Goal: Check status: Check status

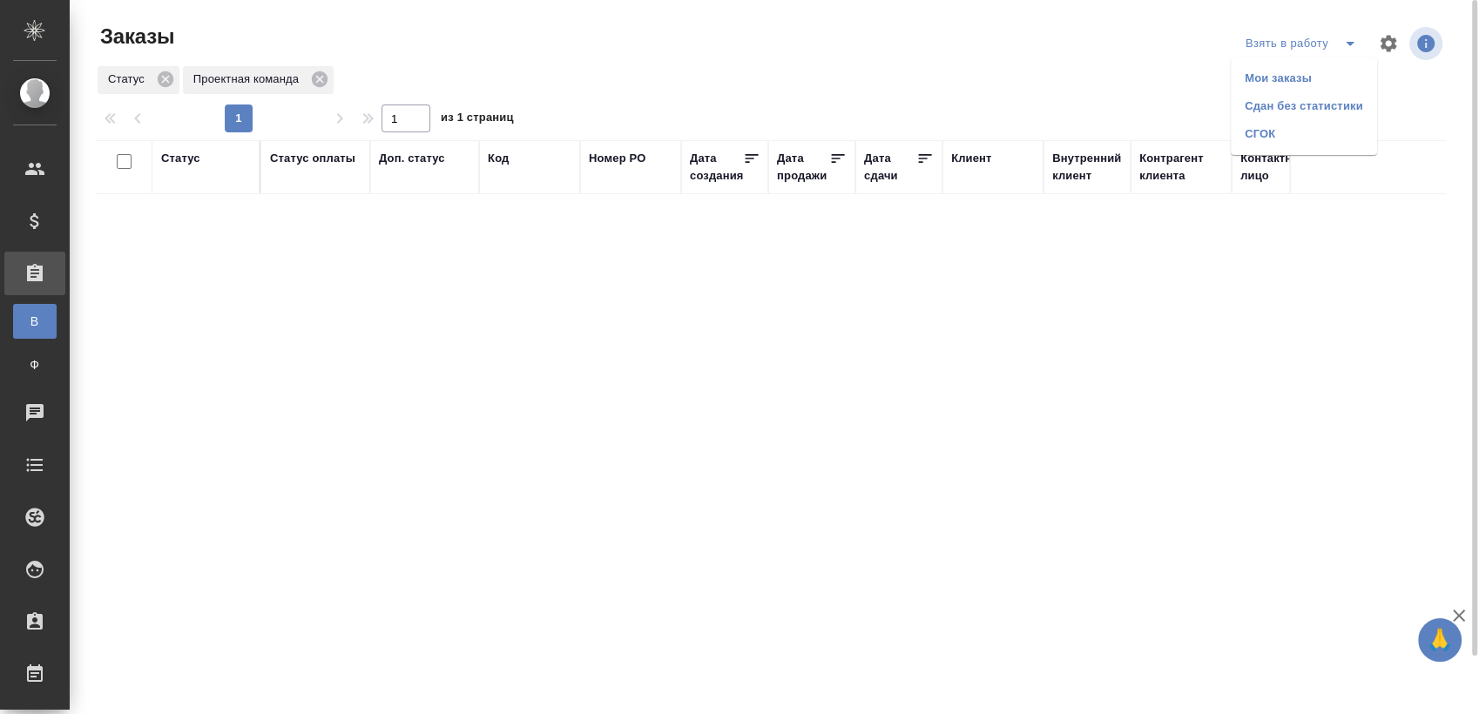
click at [1296, 68] on li "Мои заказы" at bounding box center [1304, 78] width 146 height 28
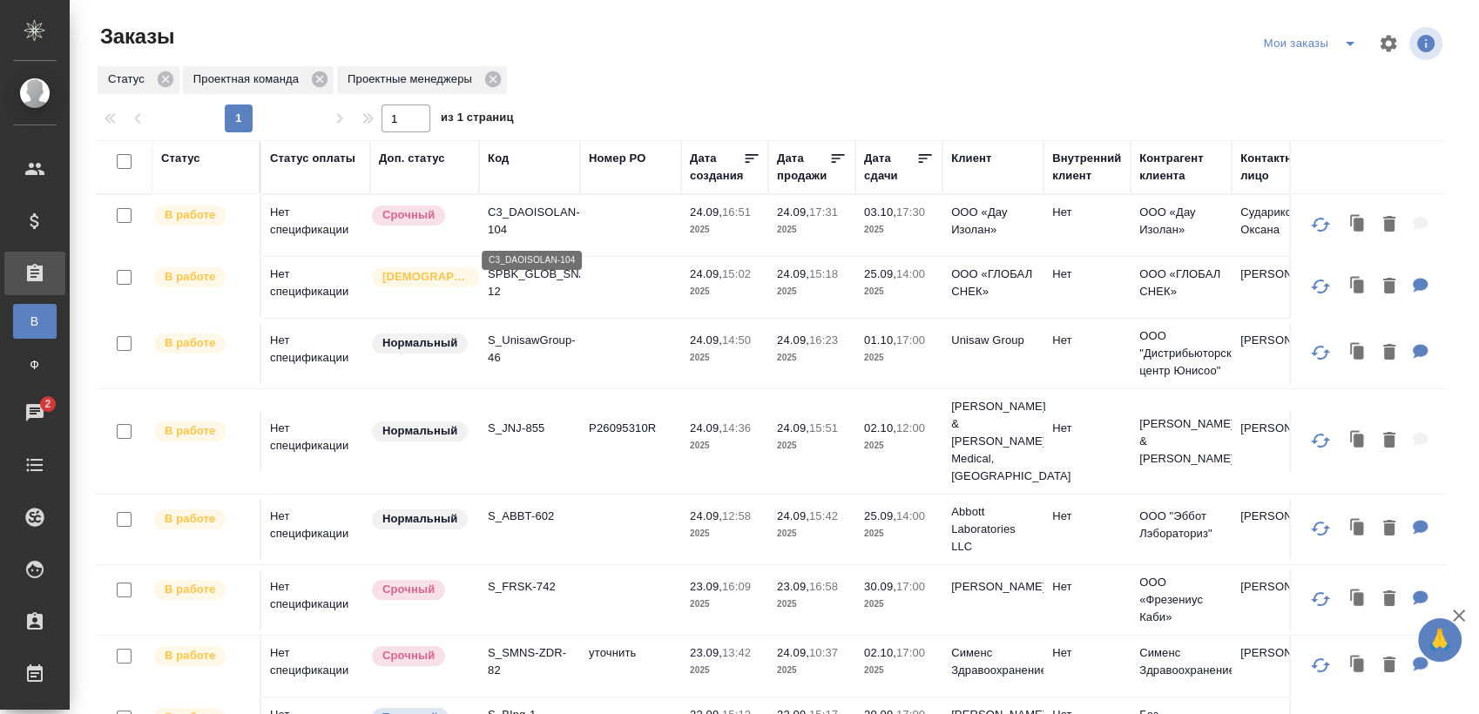
click at [550, 226] on p "C3_DAOISOLAN-104" at bounding box center [530, 221] width 84 height 35
click at [572, 277] on p "SPBK_GLOB_SNACK-12" at bounding box center [530, 283] width 84 height 35
click at [537, 348] on p "S_UnisawGroup-46" at bounding box center [530, 349] width 84 height 35
click at [520, 420] on p "S_JNJ-855" at bounding box center [530, 428] width 84 height 17
click at [531, 499] on td "S_ABBT-602" at bounding box center [529, 529] width 101 height 61
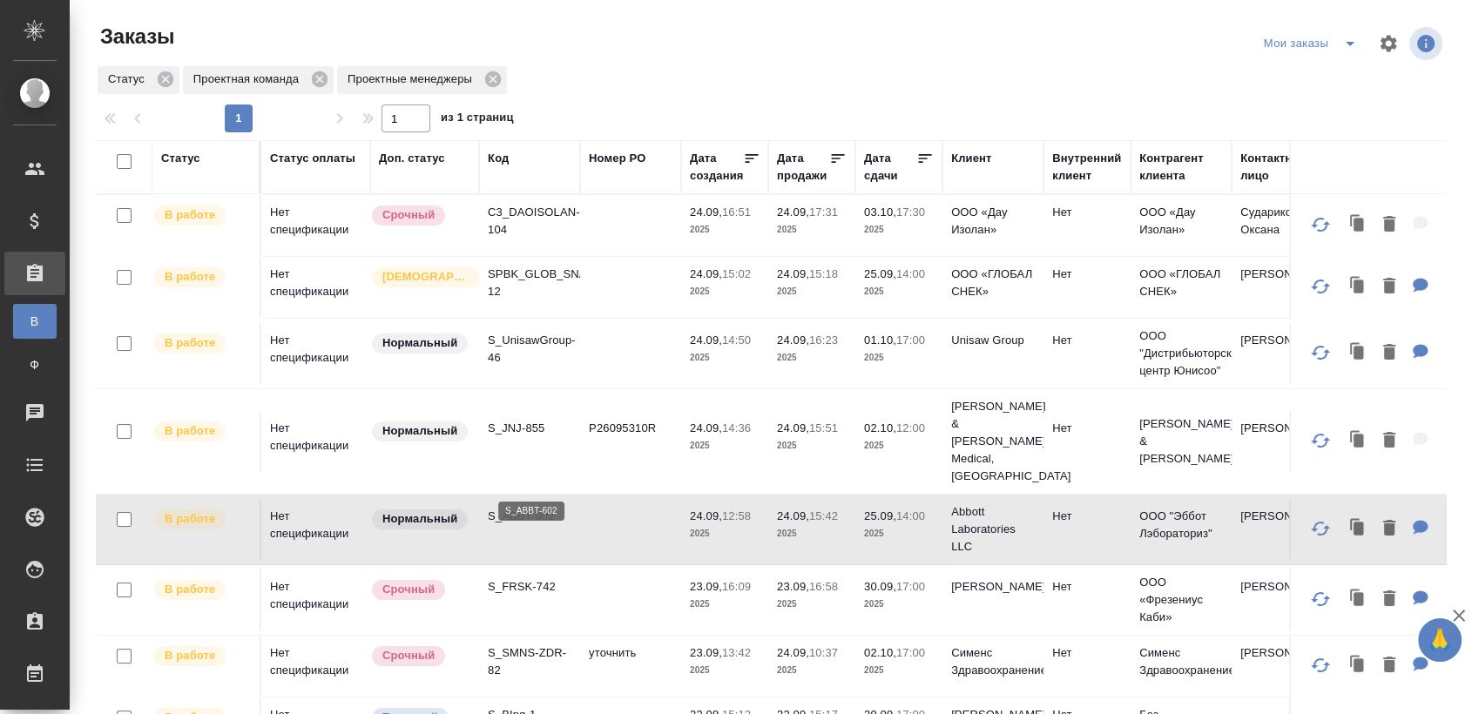
click at [531, 508] on p "S_ABBT-602" at bounding box center [530, 516] width 84 height 17
click at [523, 579] on p "S_FRSK-742" at bounding box center [530, 587] width 84 height 17
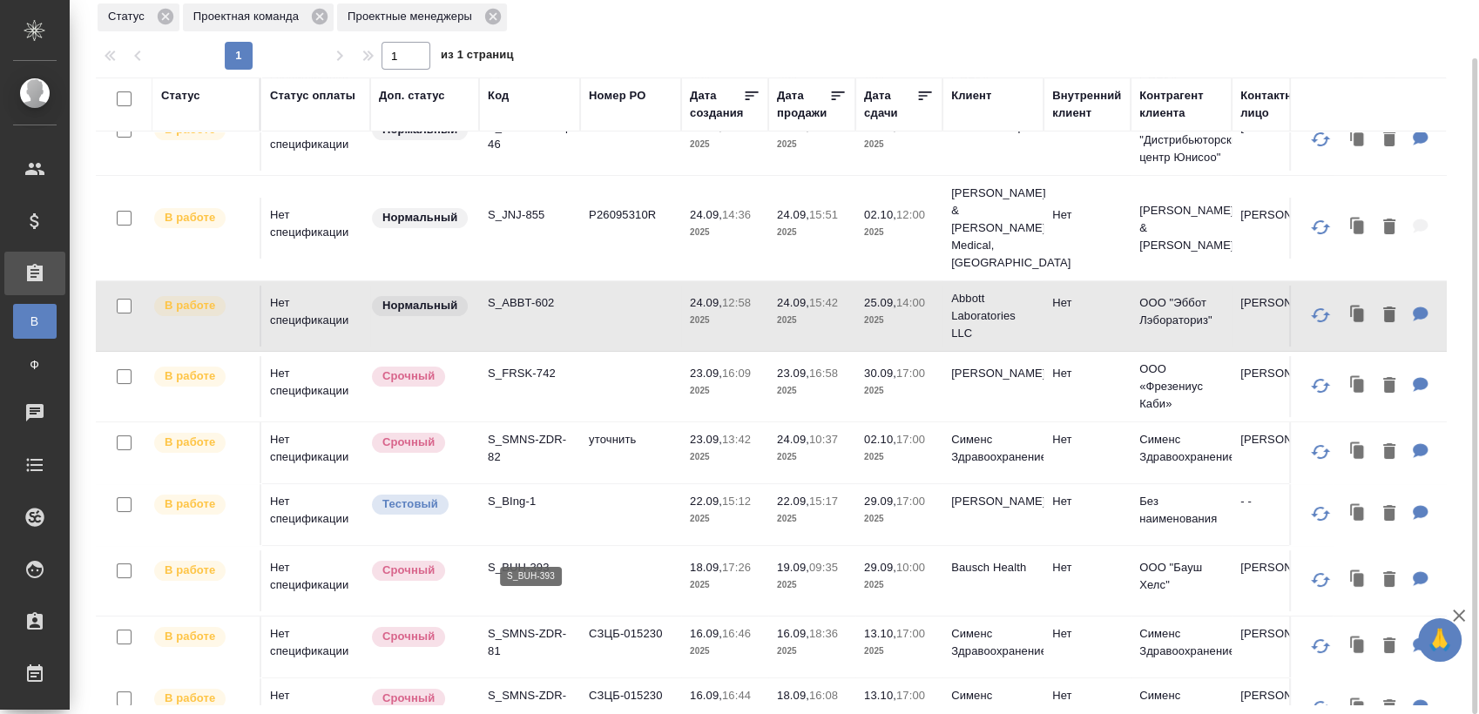
scroll to position [193, 0]
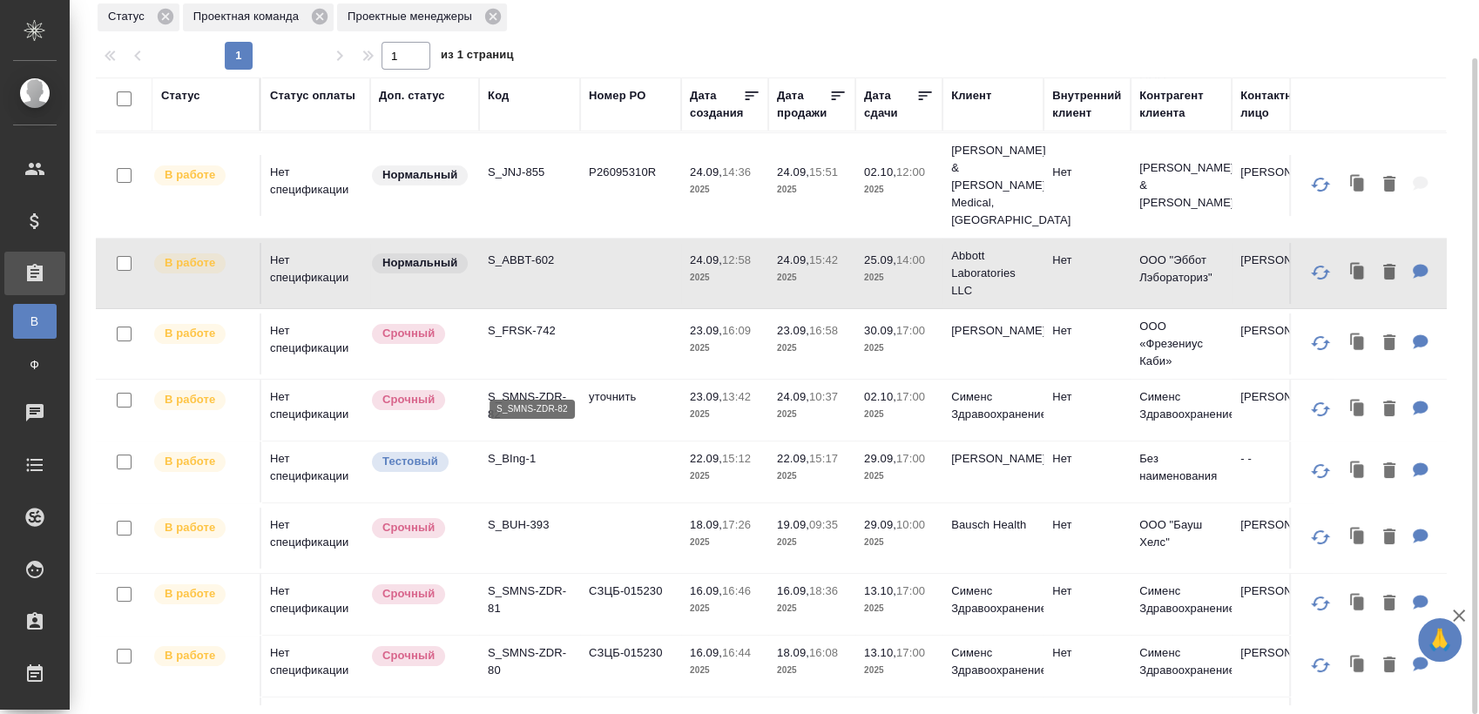
click at [515, 389] on p "S_SMNS-ZDR-82" at bounding box center [530, 406] width 84 height 35
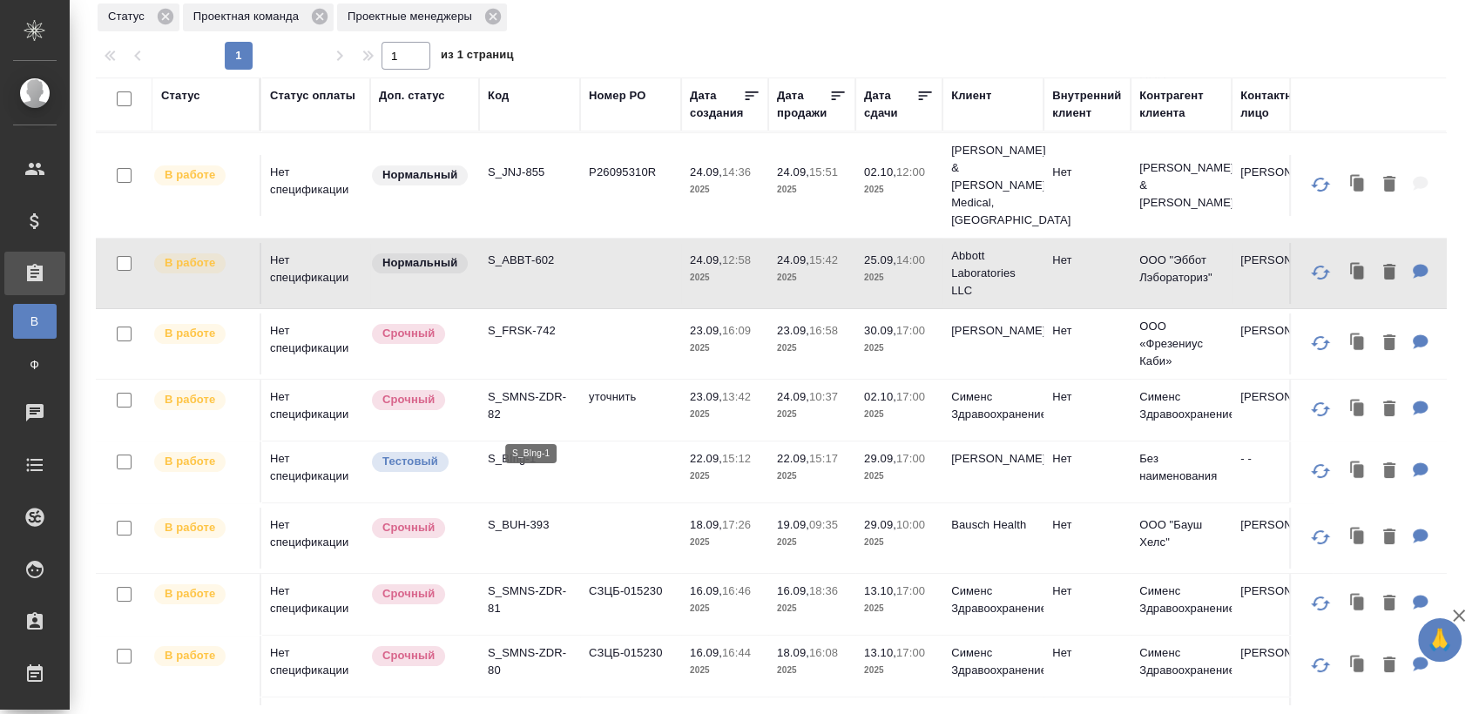
click at [519, 450] on p "S_BIng-1" at bounding box center [530, 458] width 84 height 17
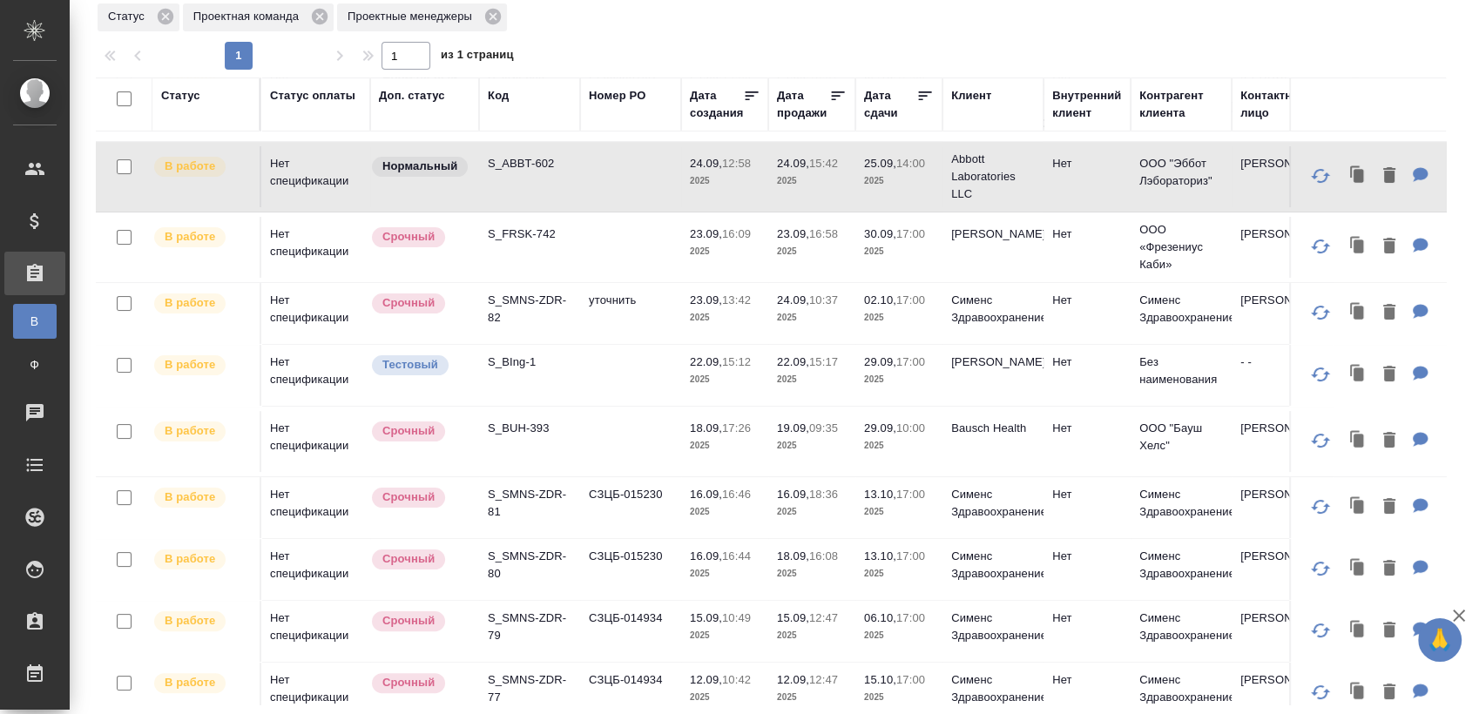
scroll to position [387, 0]
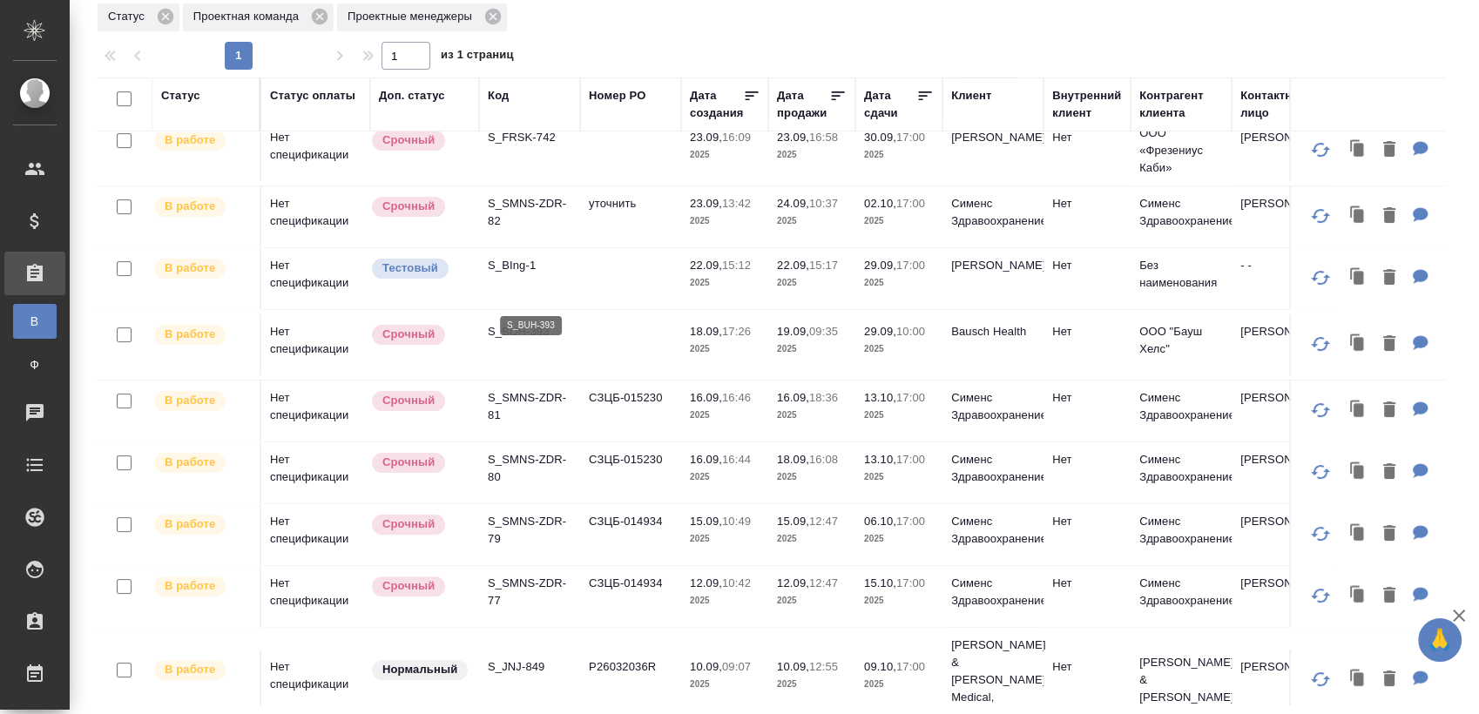
click at [544, 323] on p "S_BUH-393" at bounding box center [530, 331] width 84 height 17
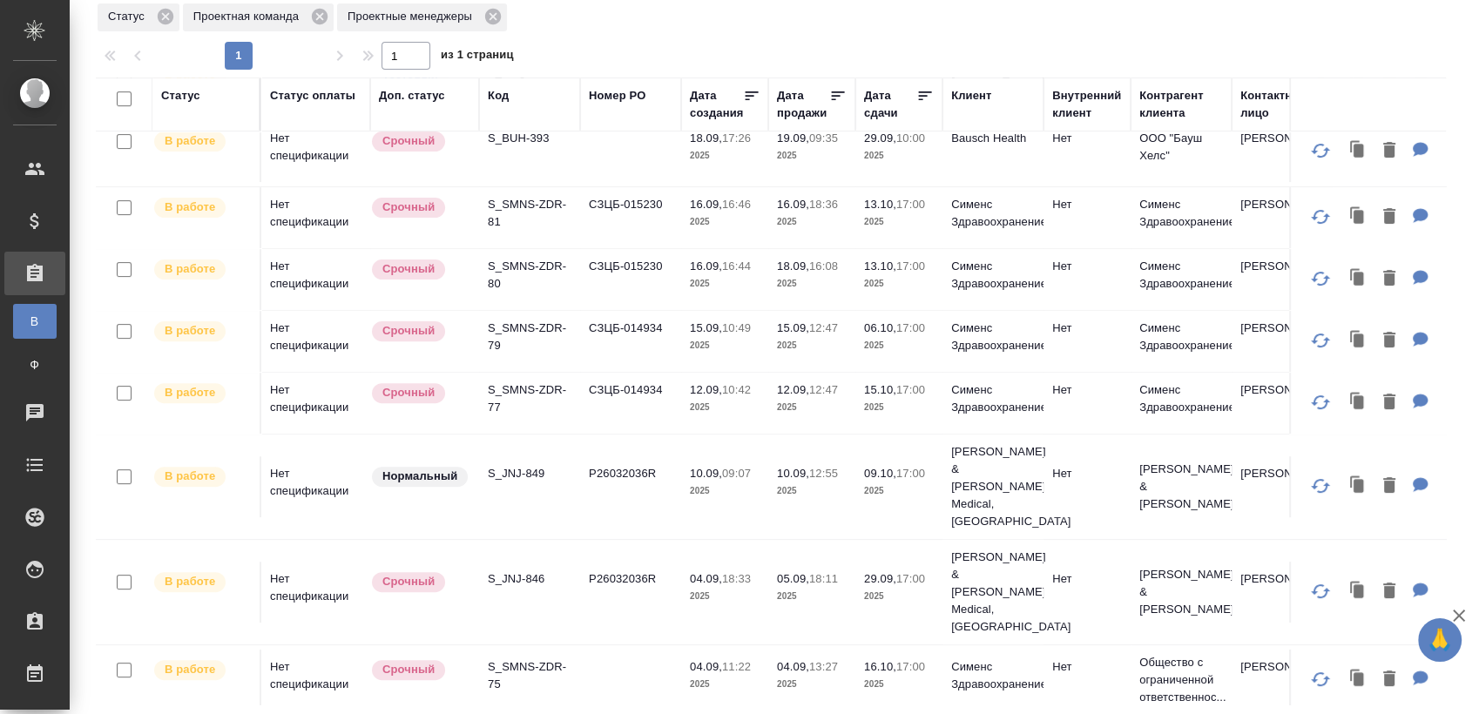
scroll to position [677, 0]
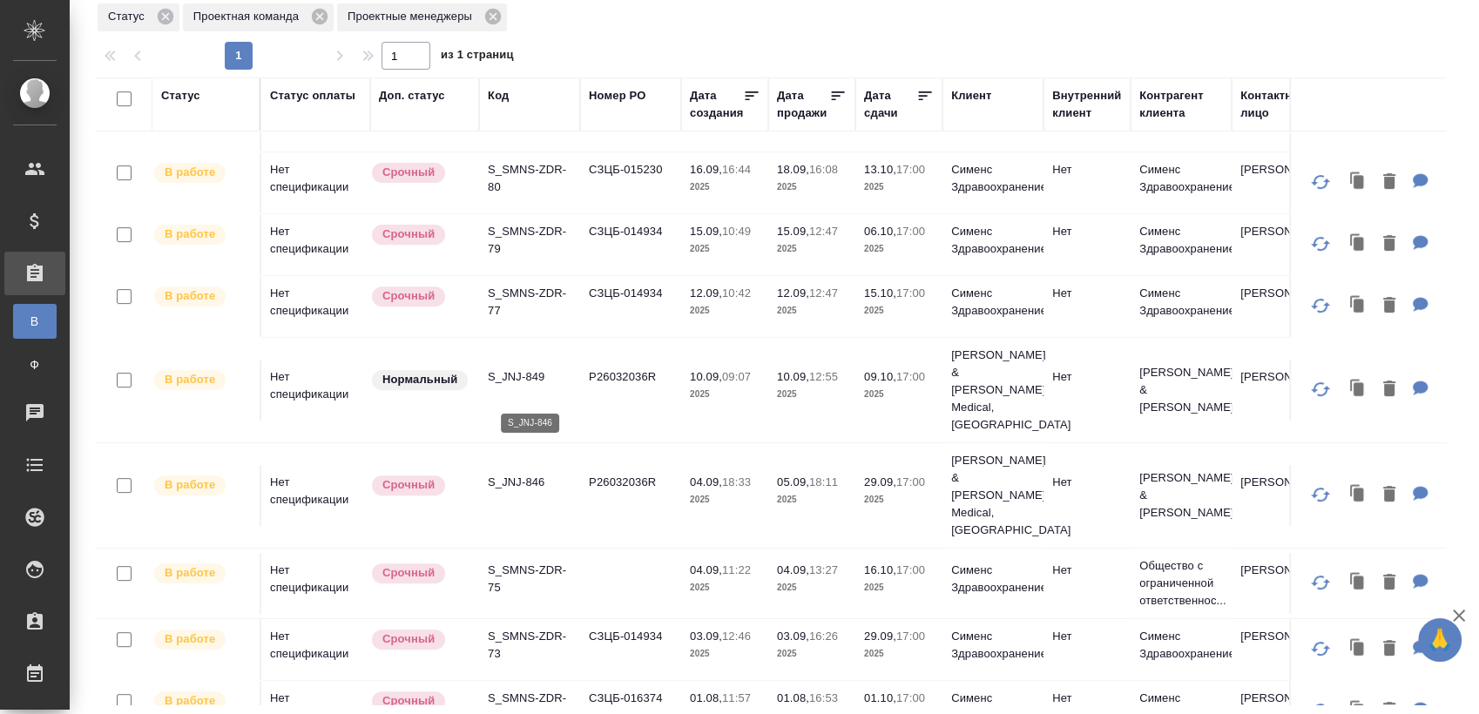
click at [537, 474] on p "S_JNJ-846" at bounding box center [530, 482] width 84 height 17
click at [531, 369] on p "S_JNJ-849" at bounding box center [530, 377] width 84 height 17
drag, startPoint x: 531, startPoint y: 471, endPoint x: 705, endPoint y: 177, distance: 342.2
click at [530, 562] on p "S_SMNS-ZDR-75" at bounding box center [530, 579] width 84 height 35
click at [531, 628] on p "S_SMNS-ZDR-73" at bounding box center [530, 645] width 84 height 35
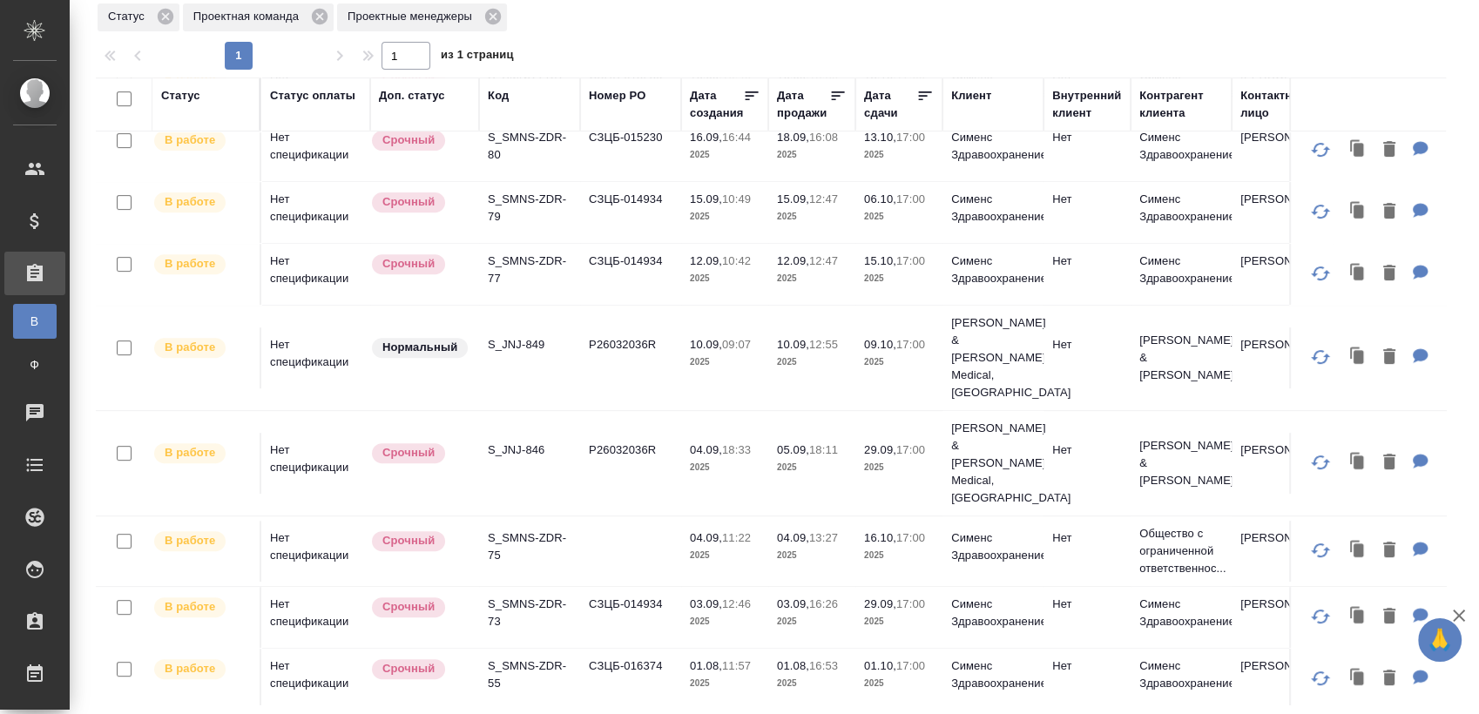
scroll to position [711, 0]
click at [529, 656] on p "S_SMNS-ZDR-55" at bounding box center [530, 673] width 84 height 35
drag, startPoint x: 543, startPoint y: 657, endPoint x: 549, endPoint y: 567, distance: 90.0
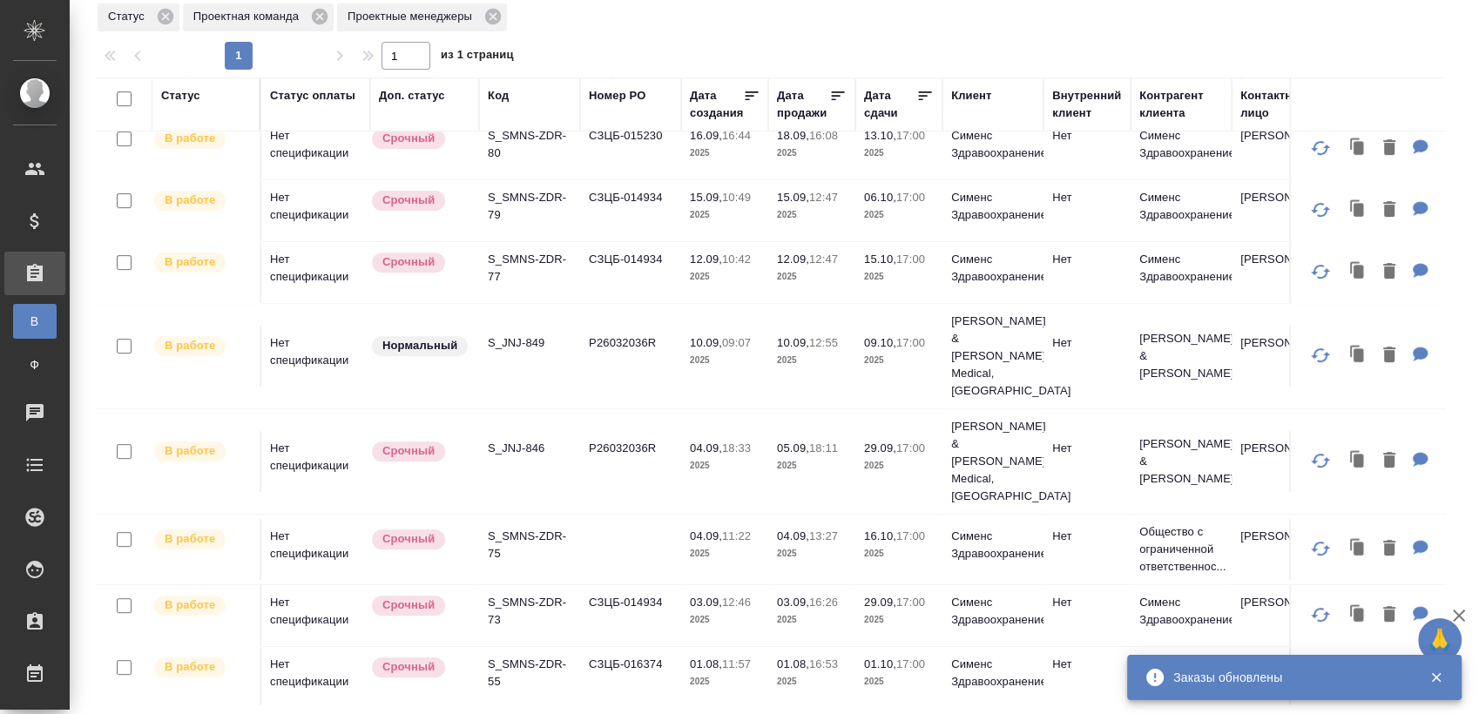
scroll to position [324, 0]
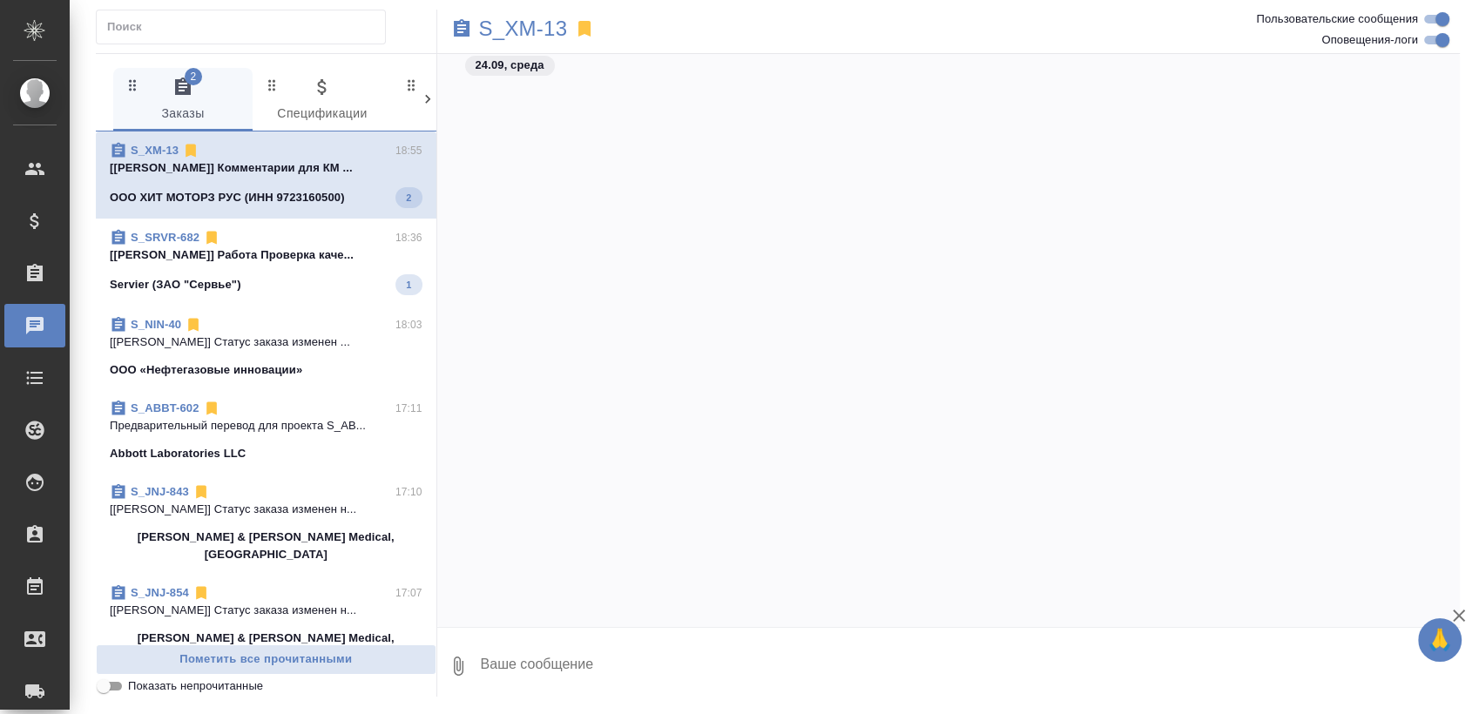
scroll to position [16858, 0]
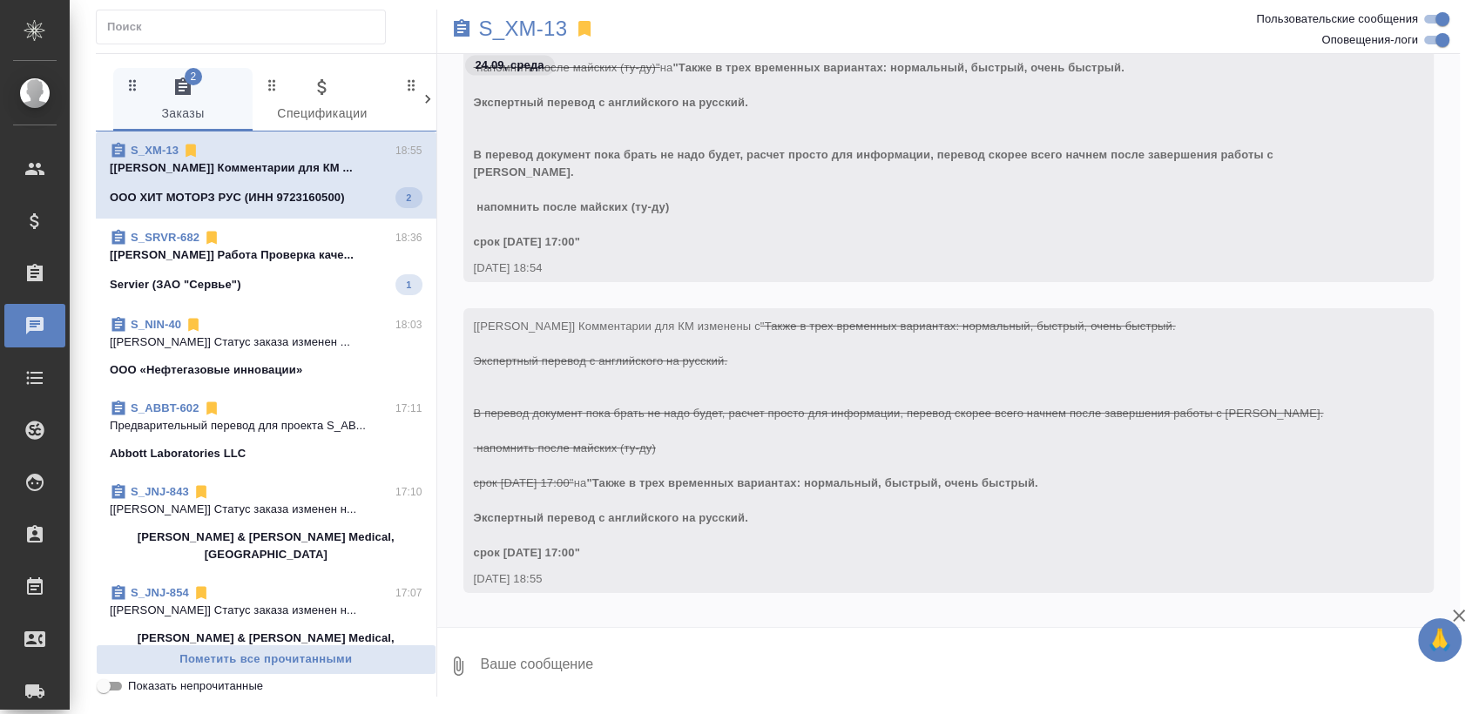
click at [265, 170] on p "[Никифорова Валерия] Комментарии для КМ ..." at bounding box center [266, 167] width 313 height 17
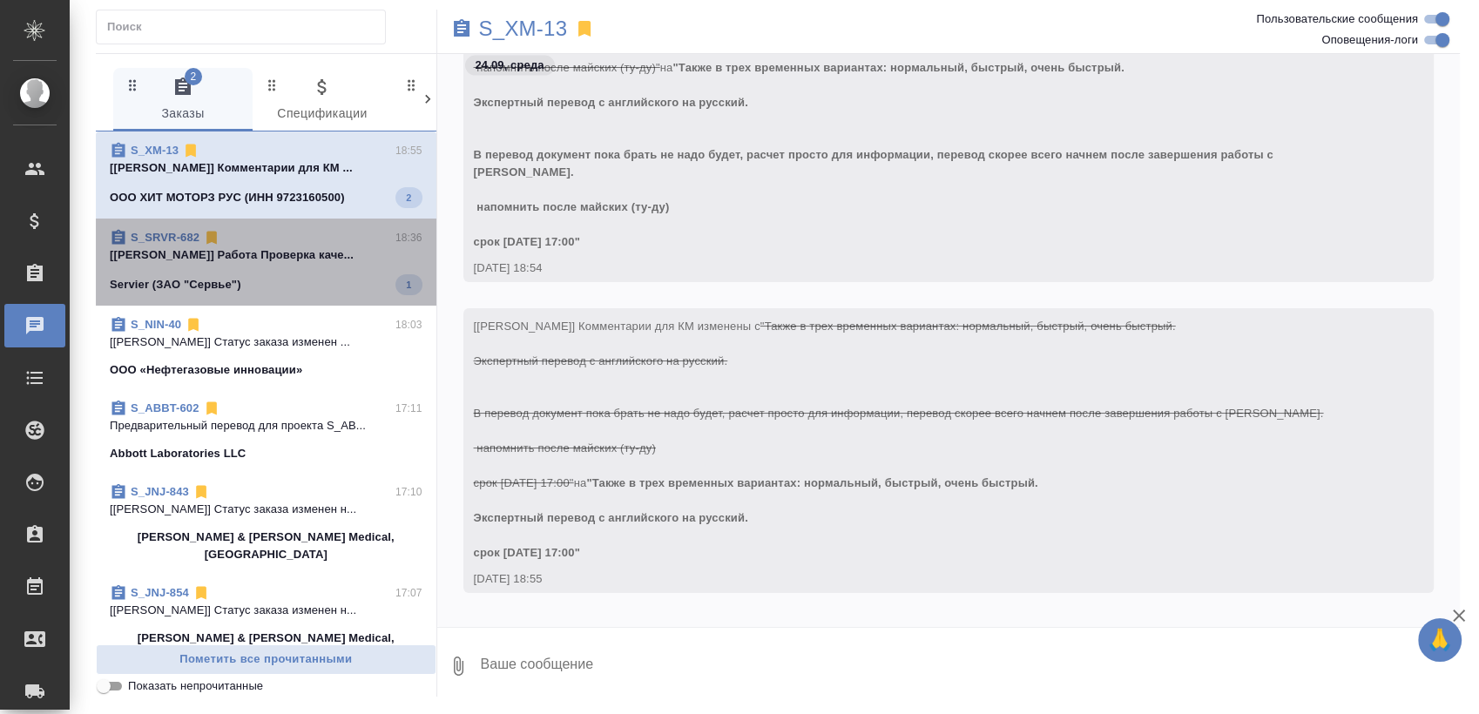
click at [279, 247] on p "[Борзова Анастасия] Работа Проверка каче..." at bounding box center [266, 255] width 313 height 17
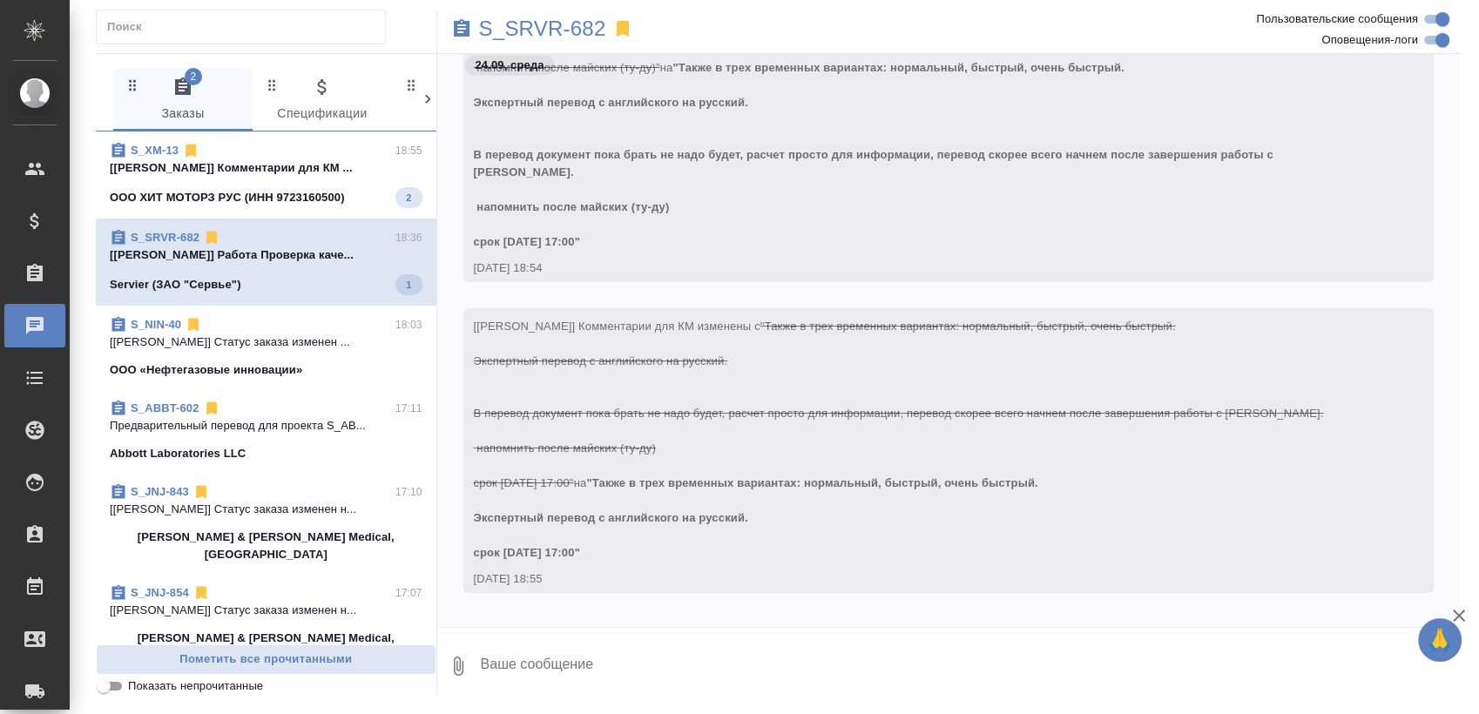
scroll to position [35293, 0]
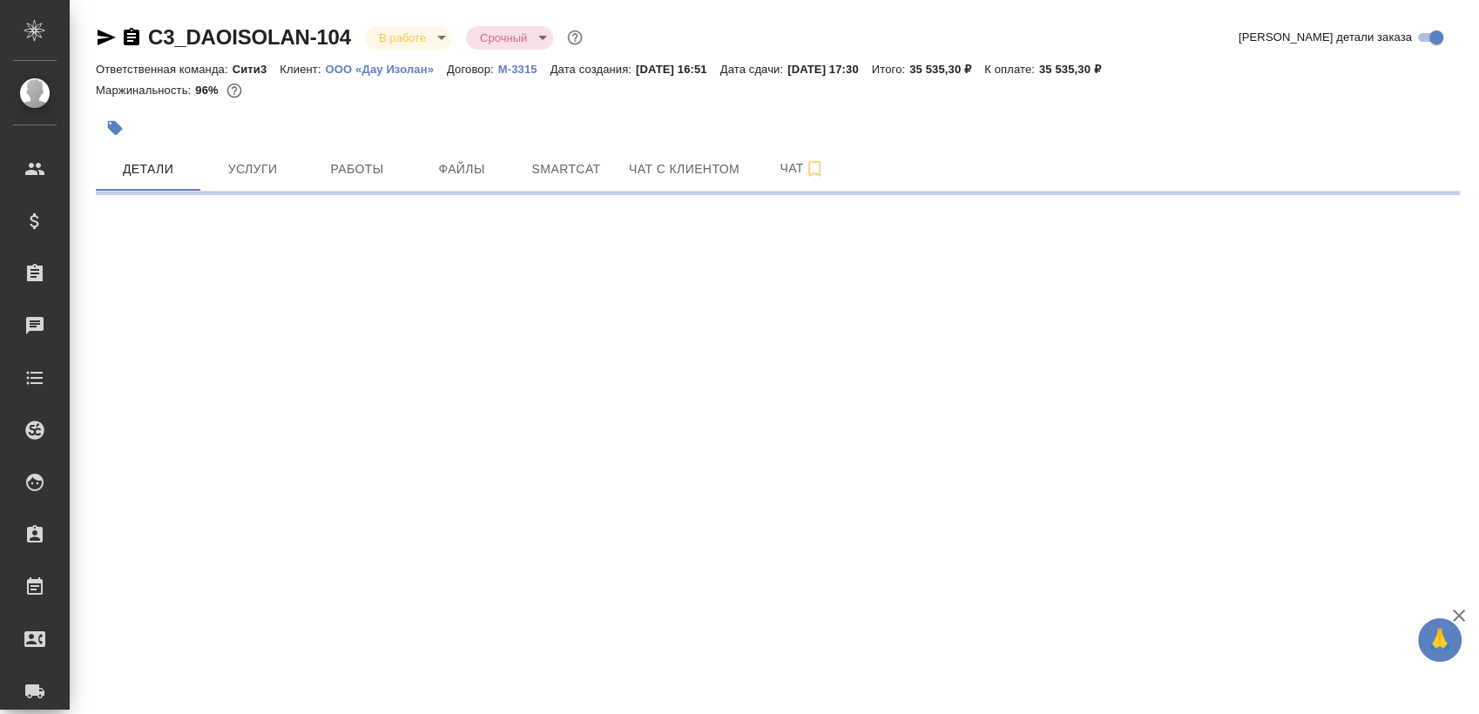
select select "RU"
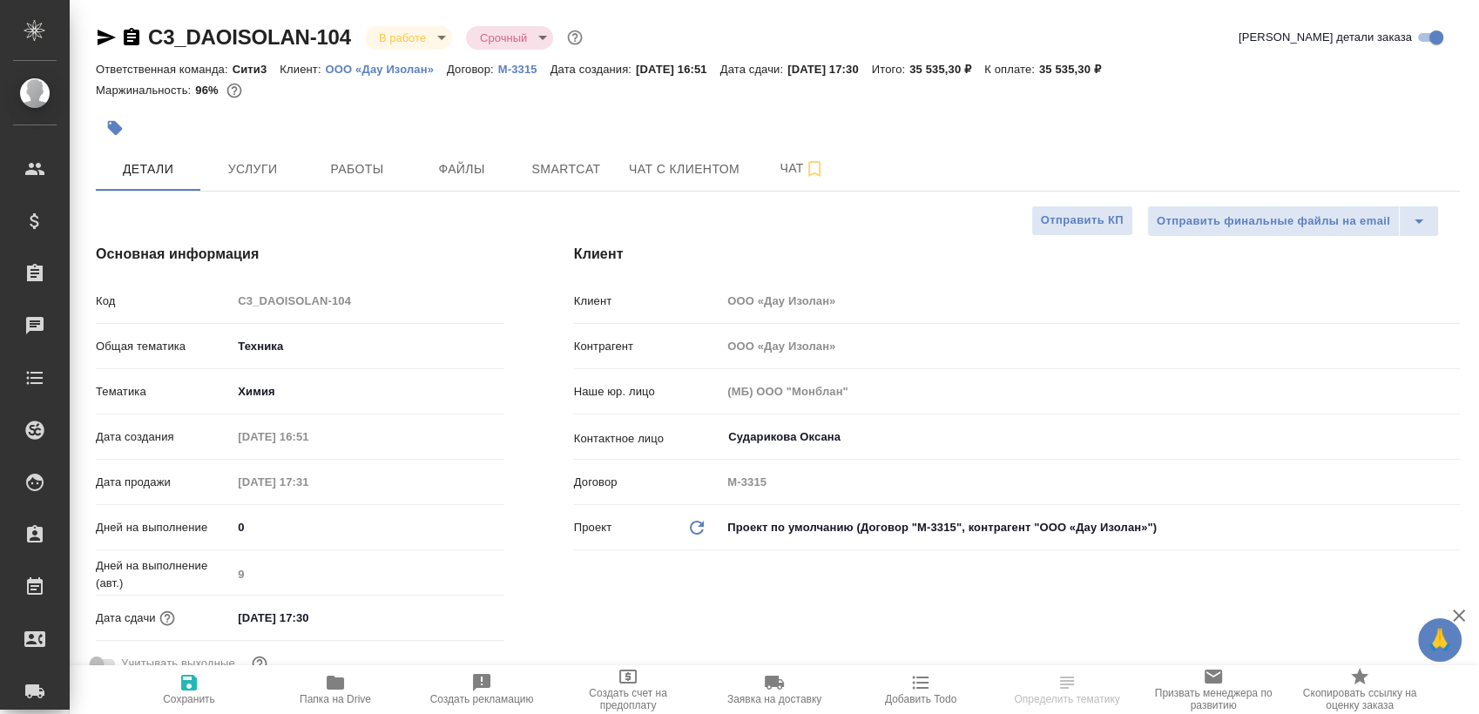
type textarea "x"
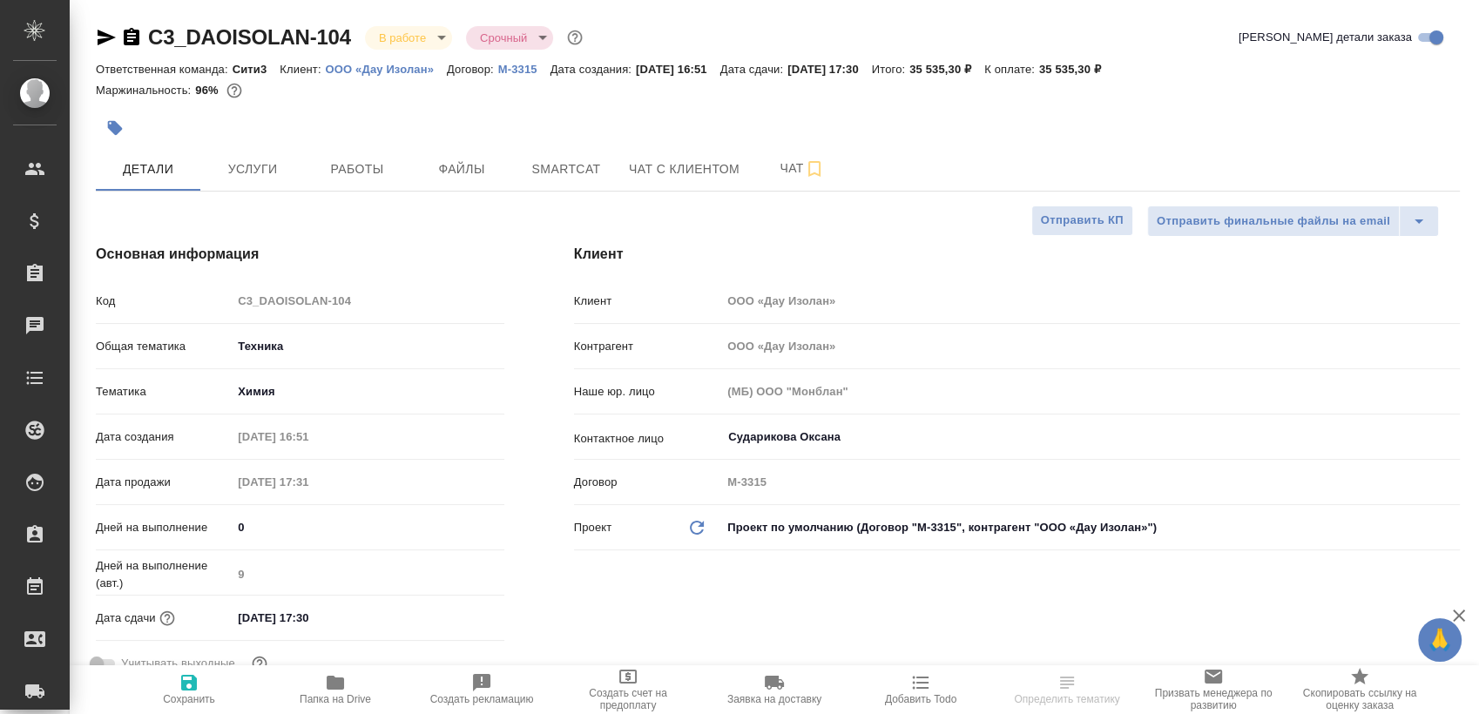
type textarea "x"
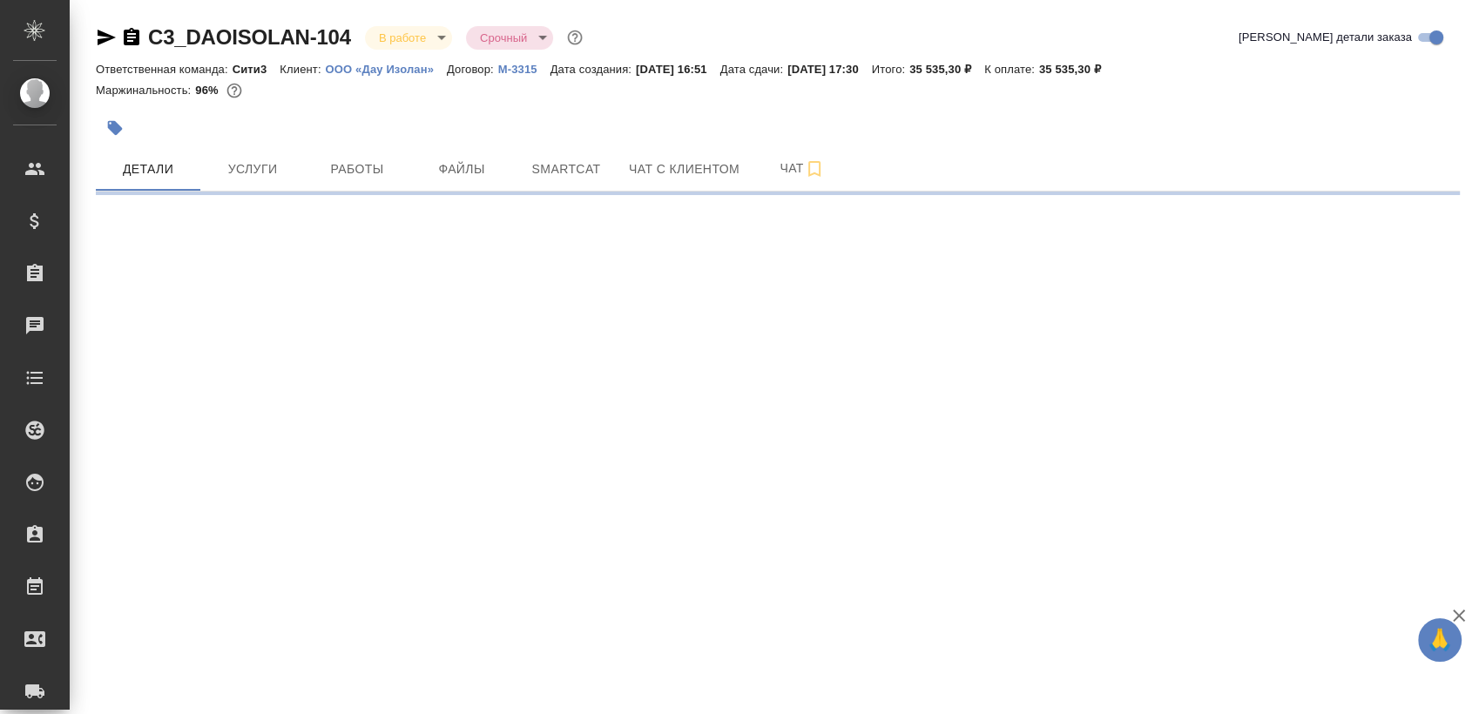
select select "RU"
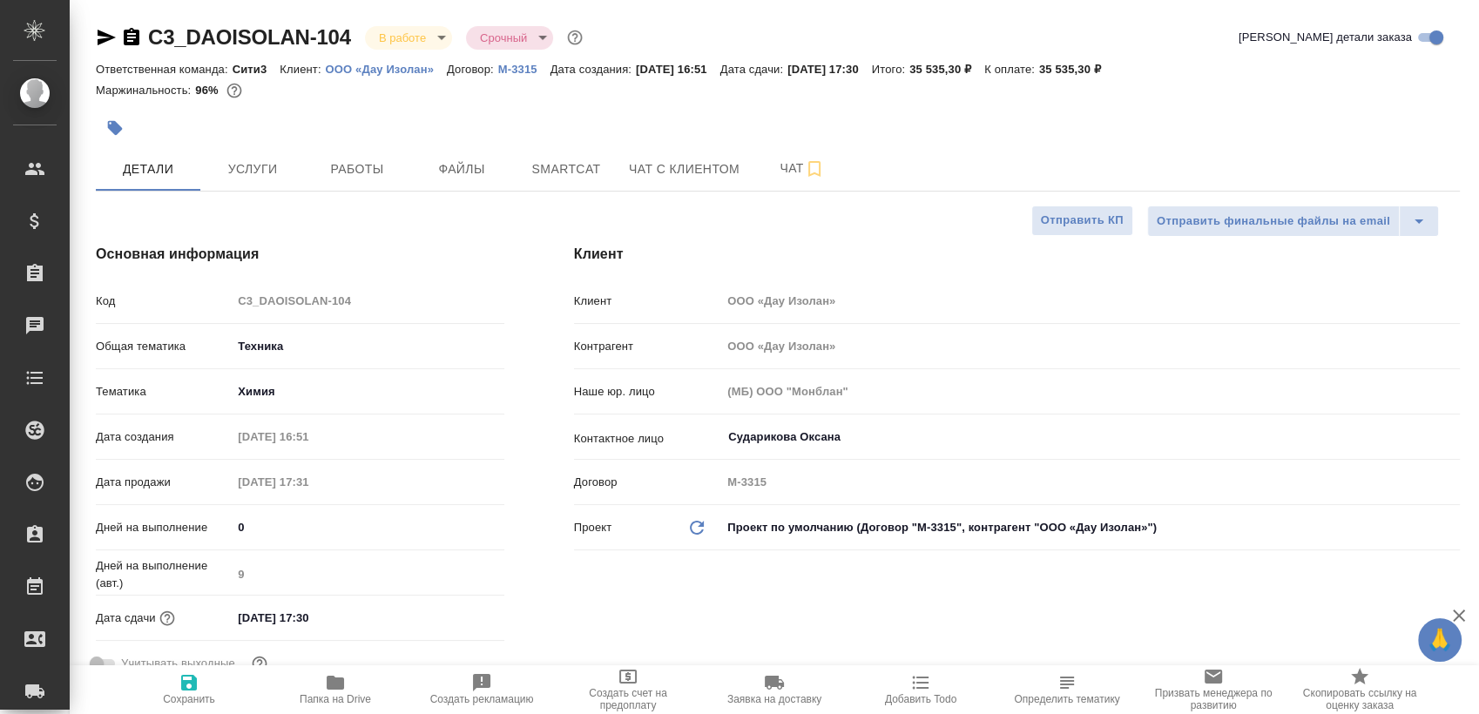
type textarea "x"
click at [348, 162] on span "Работы" at bounding box center [357, 170] width 84 height 22
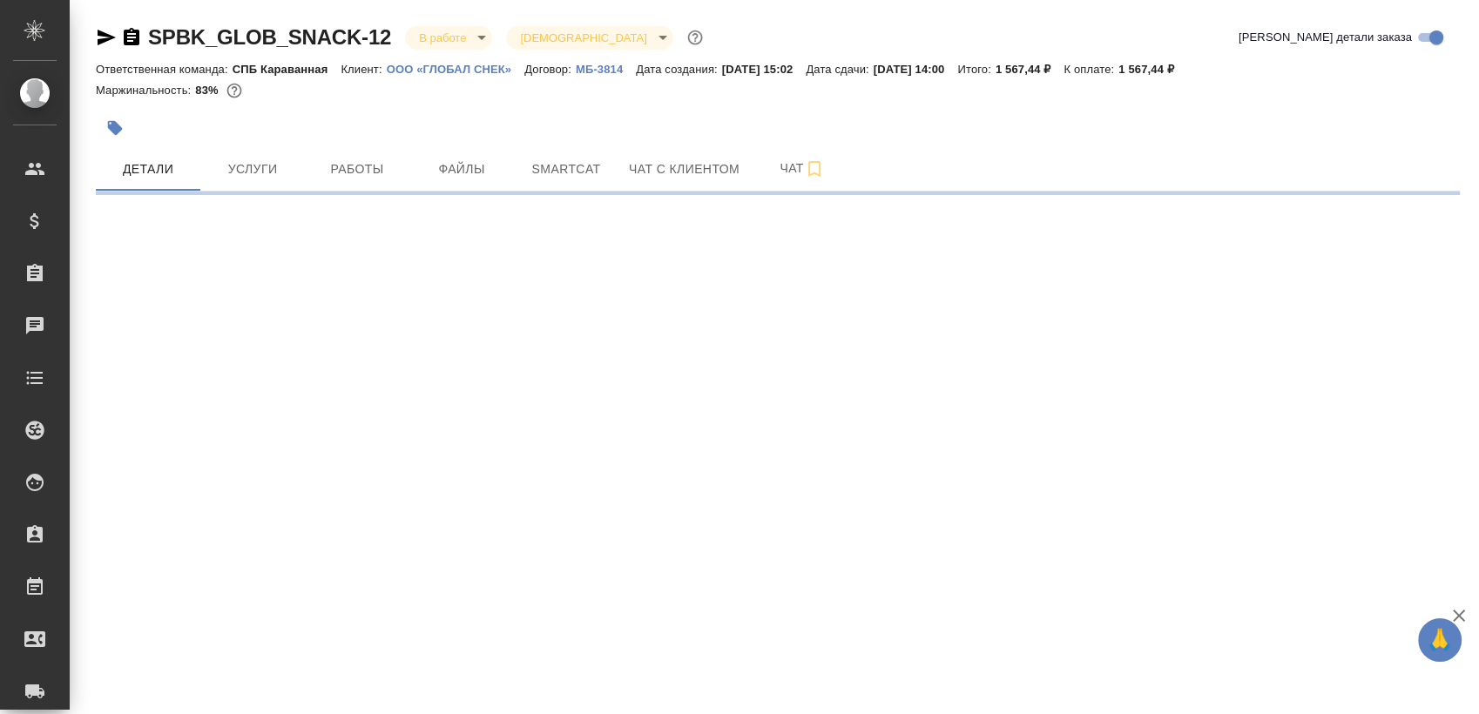
select select "RU"
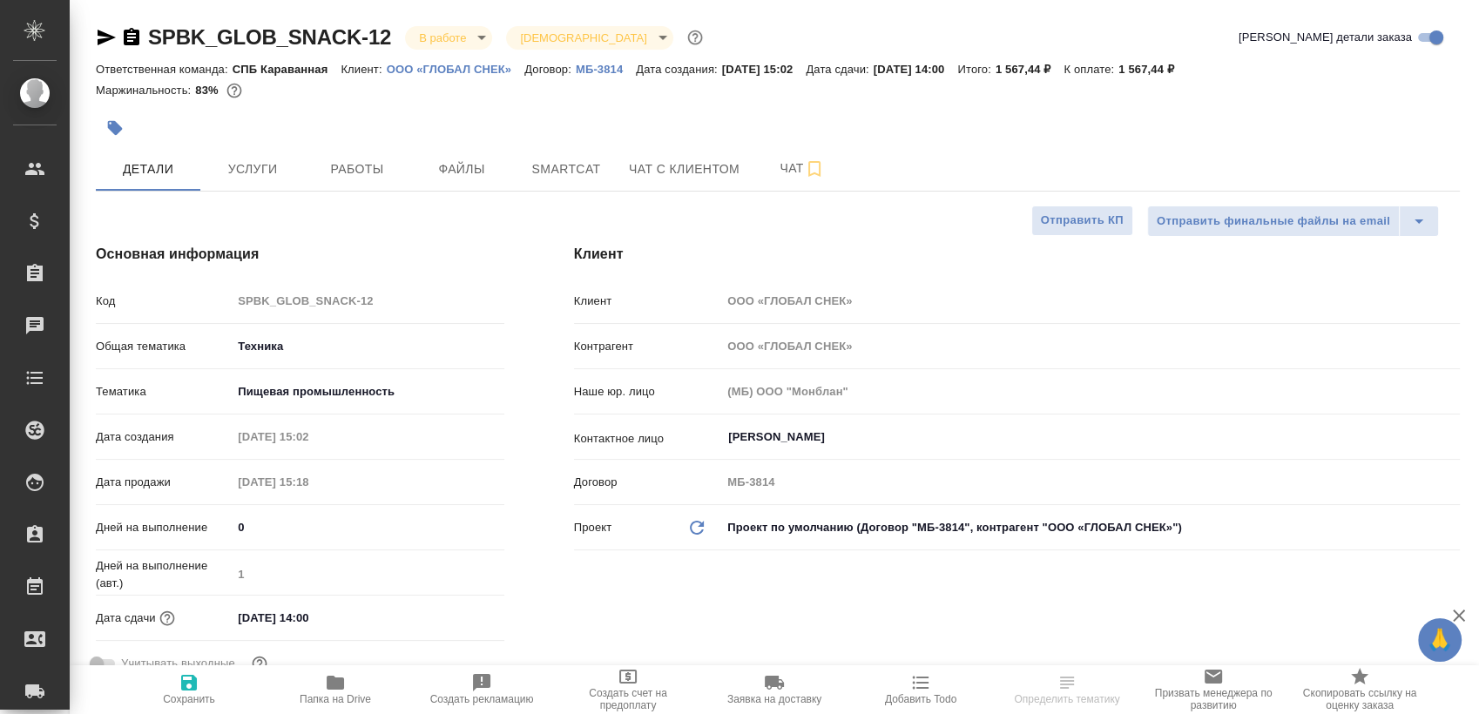
type textarea "x"
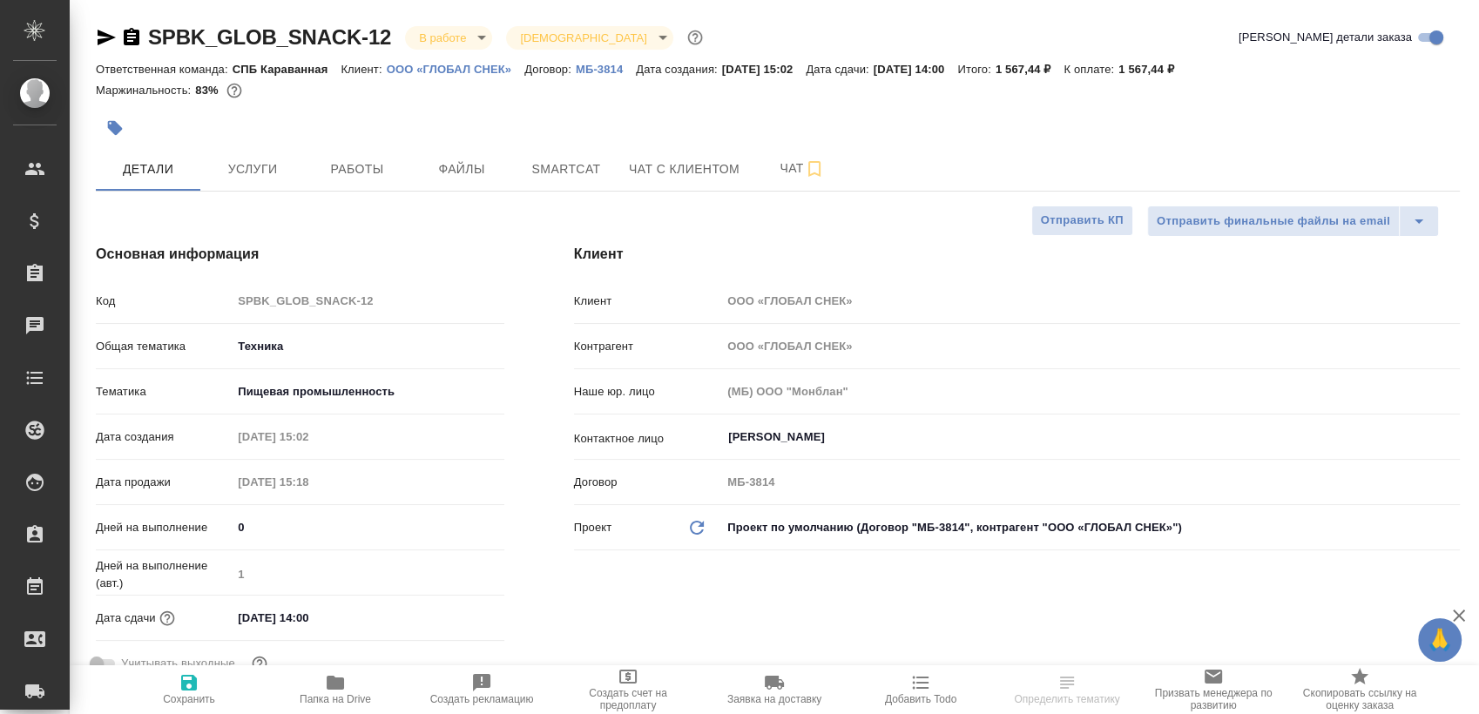
type textarea "x"
click at [397, 174] on span "Работы" at bounding box center [357, 170] width 84 height 22
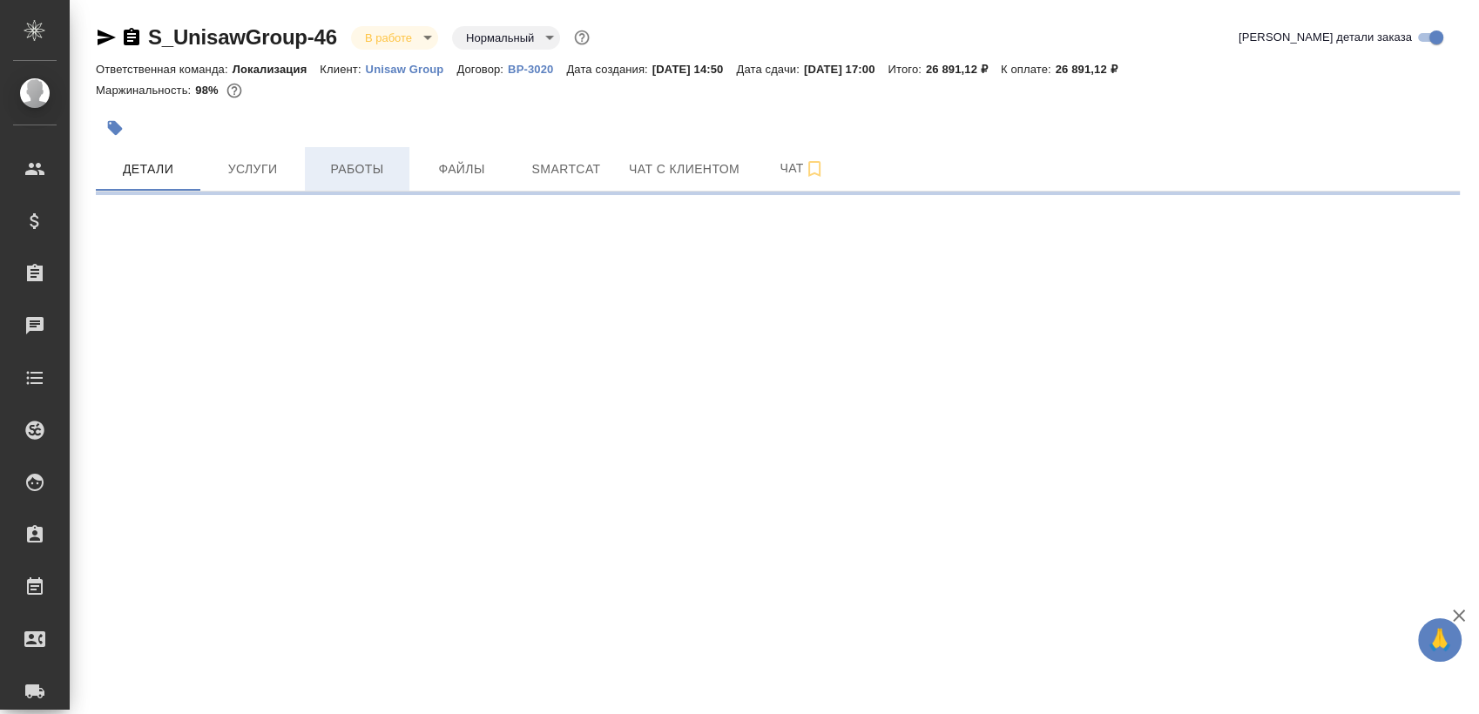
select select "RU"
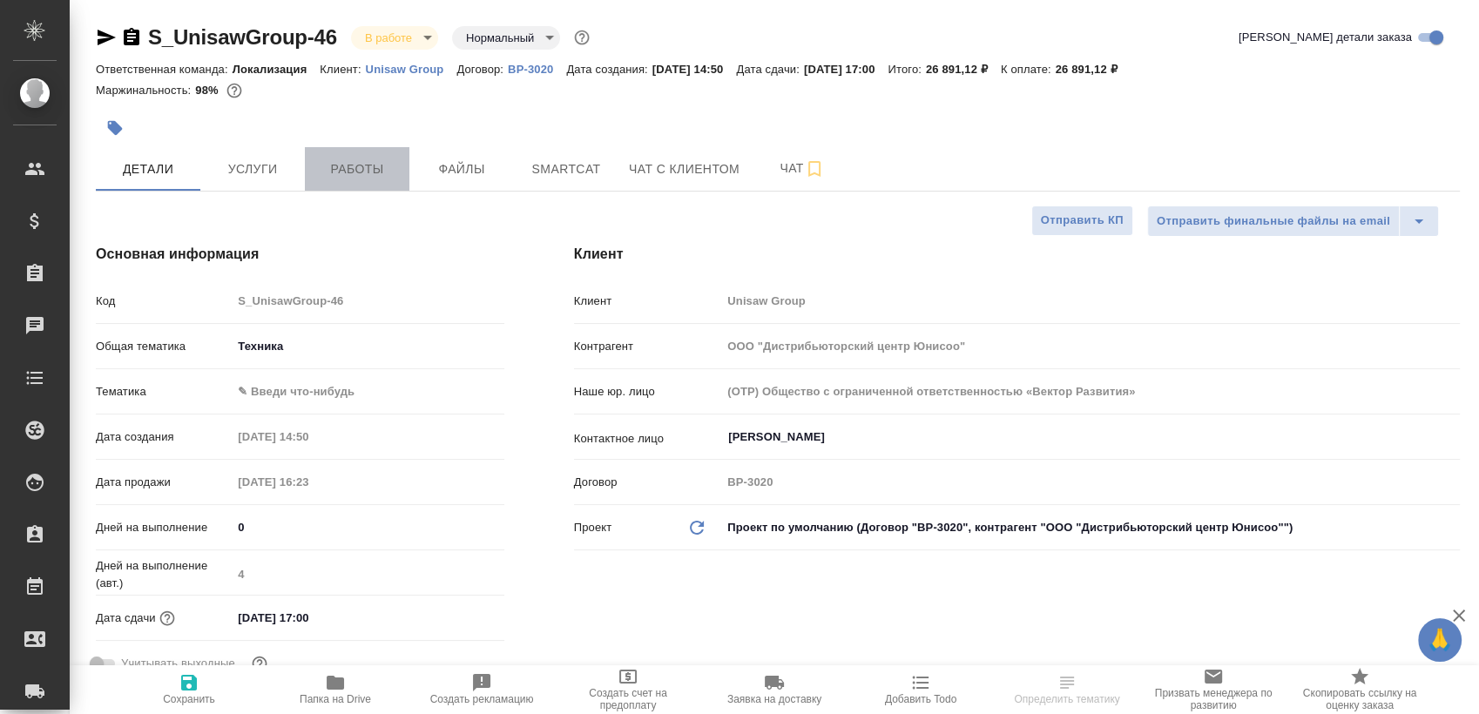
type textarea "x"
click at [354, 174] on span "Работы" at bounding box center [357, 170] width 84 height 22
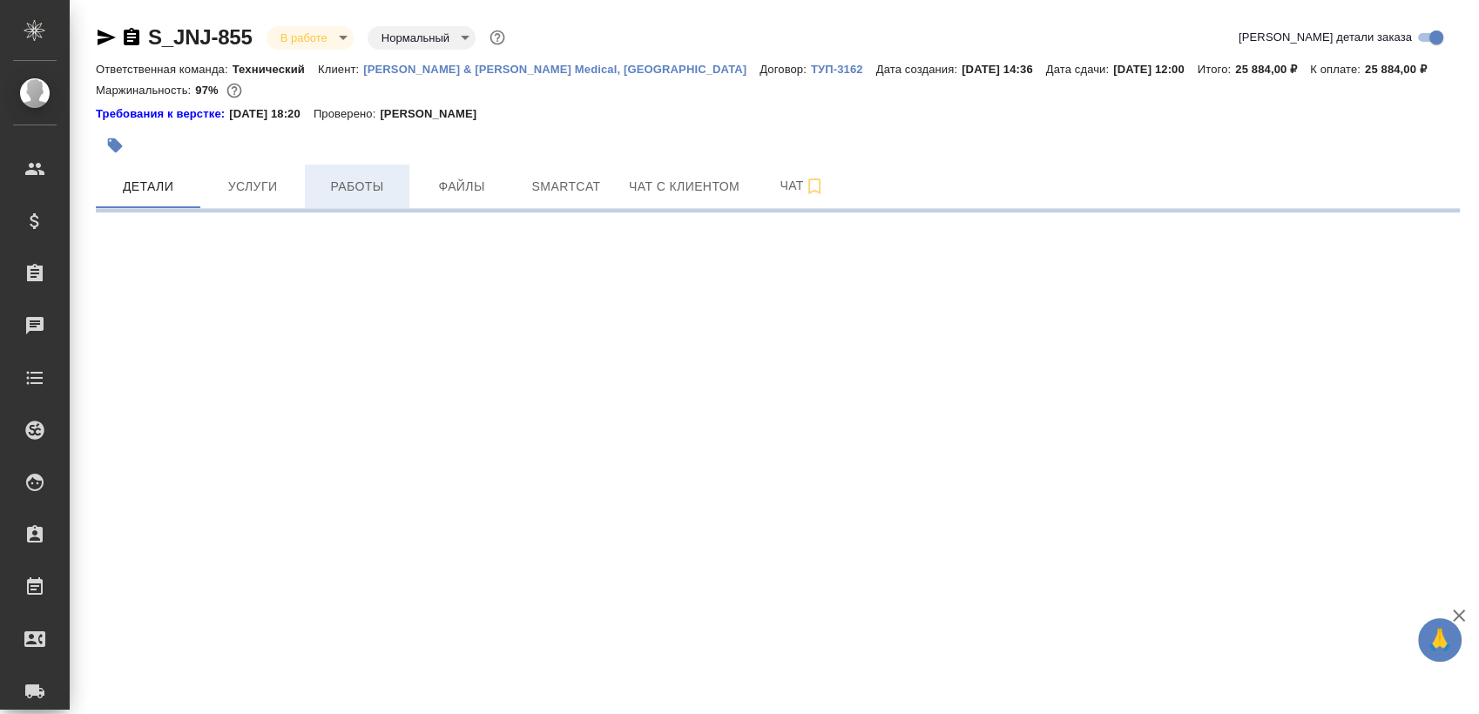
click at [326, 180] on span "Работы" at bounding box center [357, 187] width 84 height 22
select select "RU"
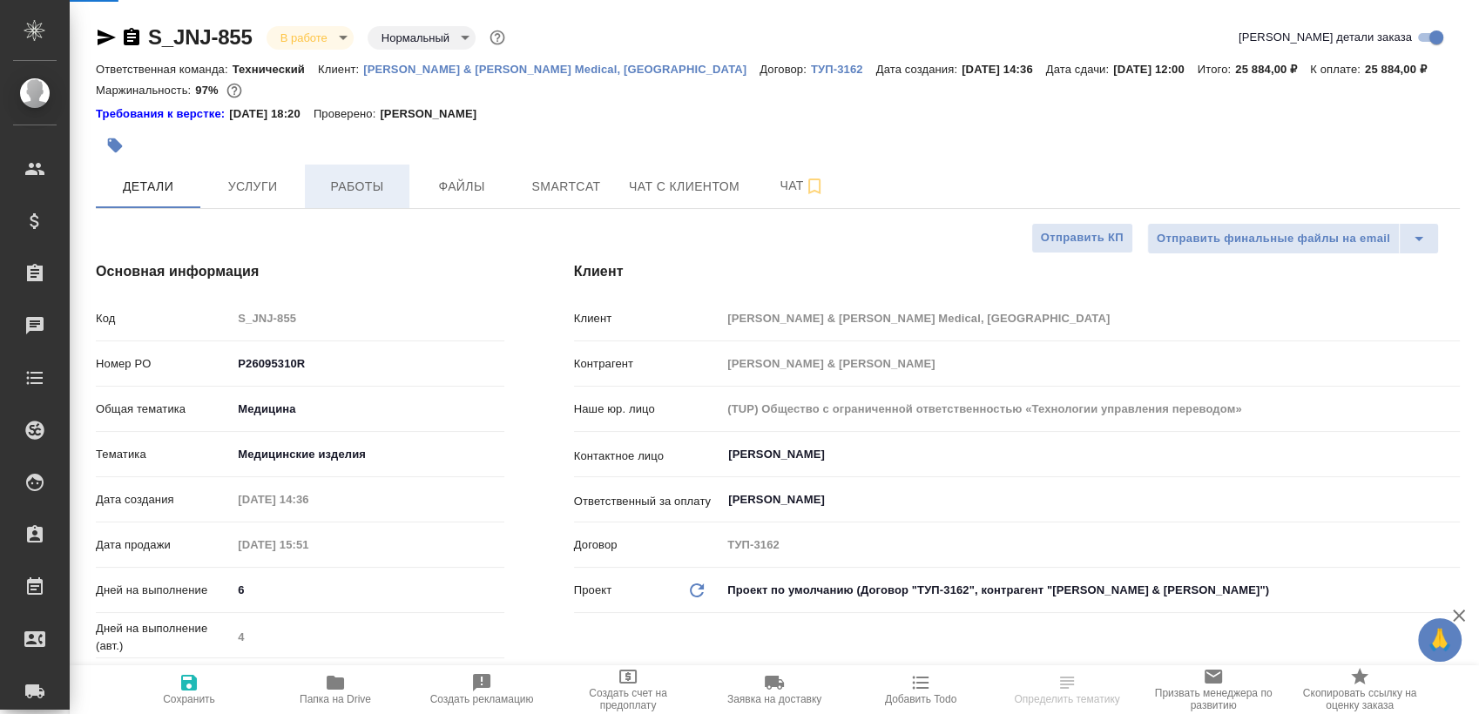
type textarea "x"
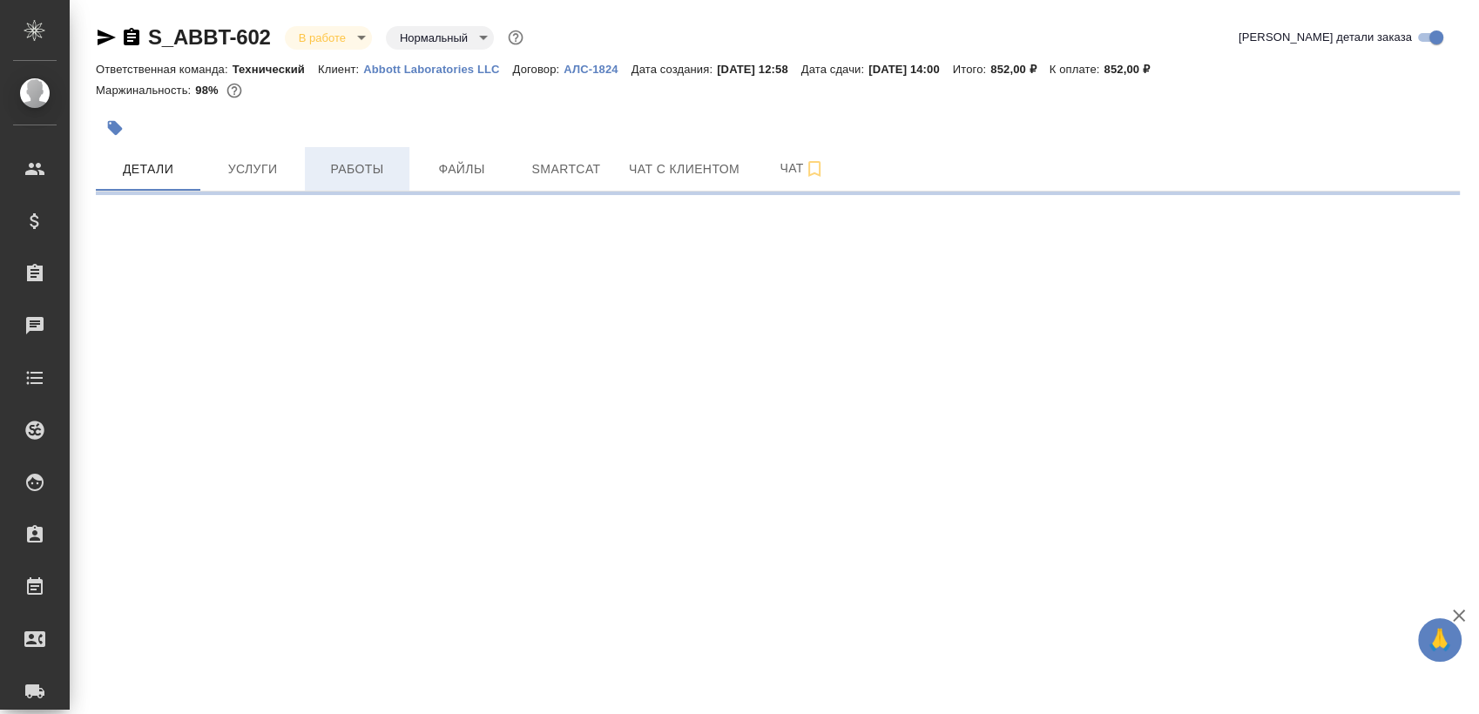
click at [328, 175] on span "Работы" at bounding box center [357, 170] width 84 height 22
select select "RU"
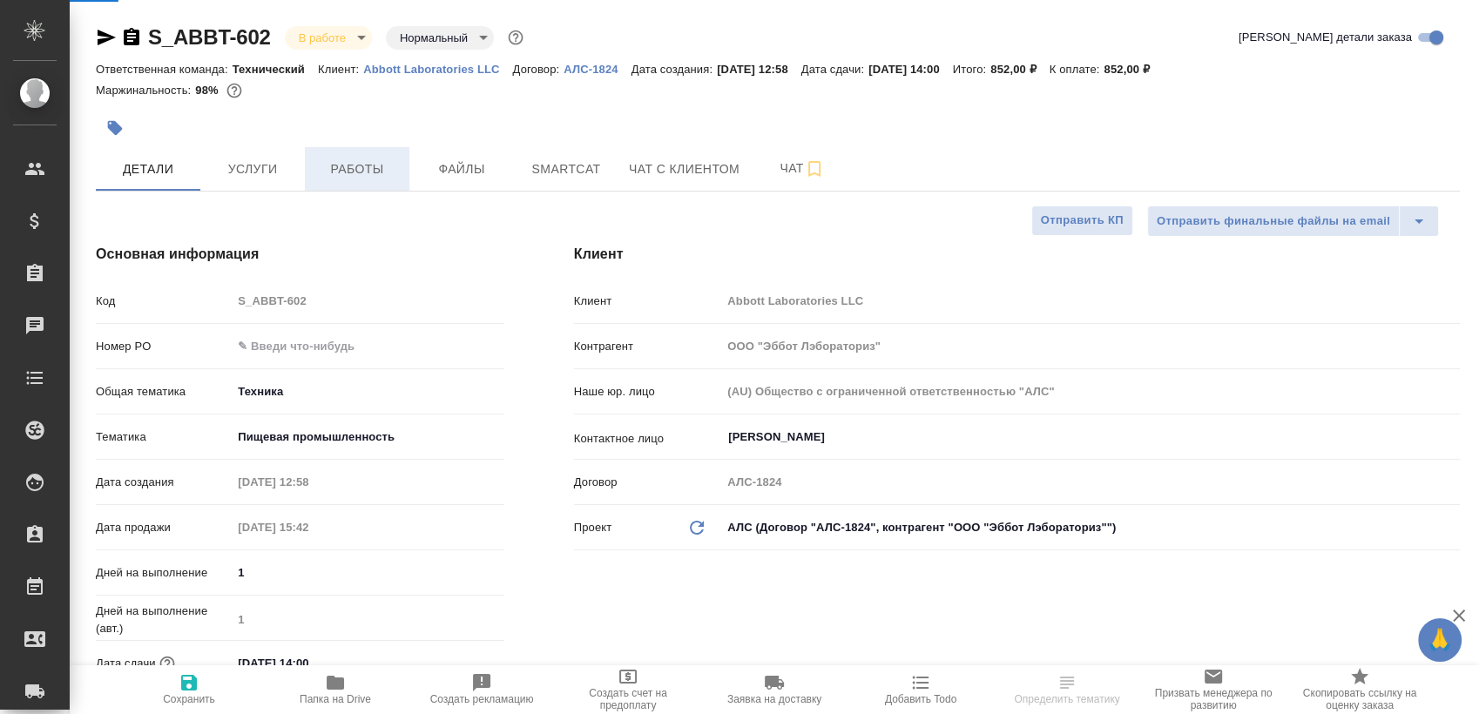
type textarea "x"
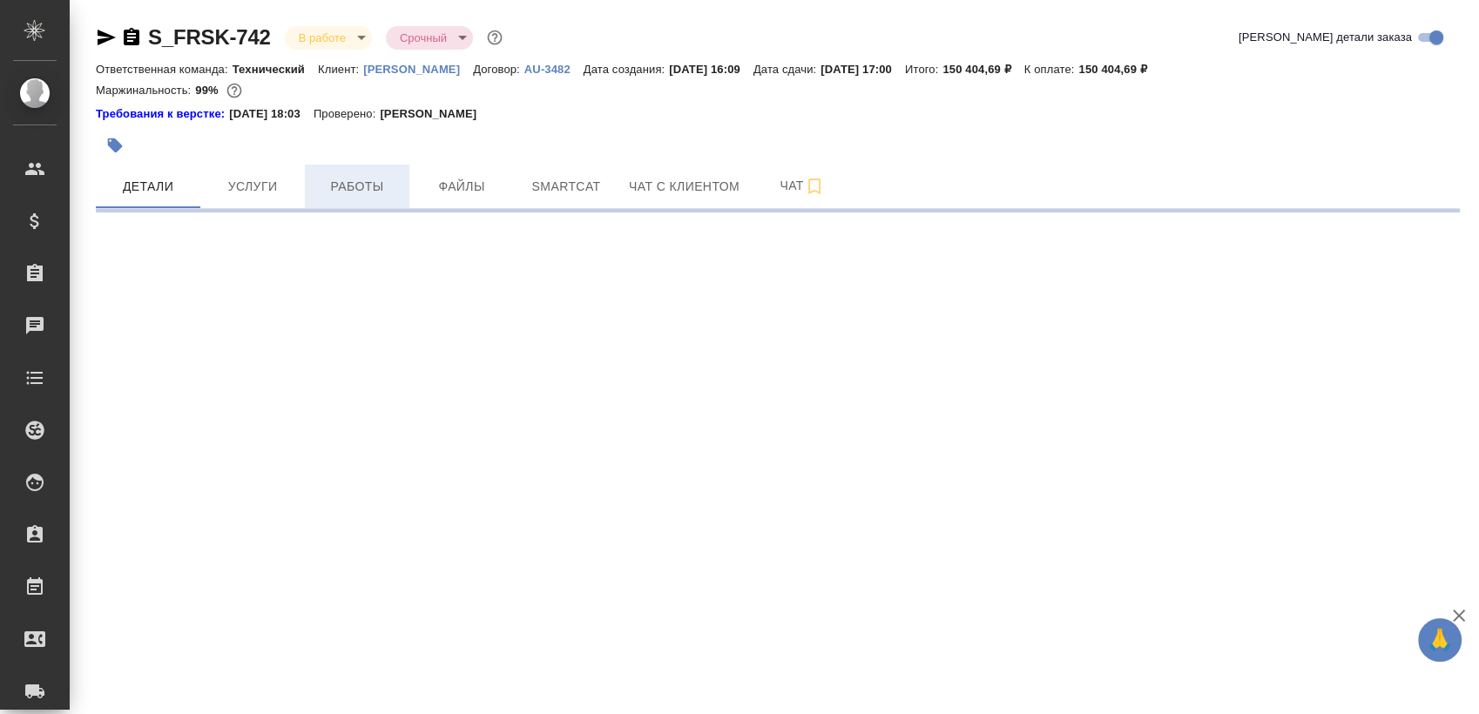
select select "RU"
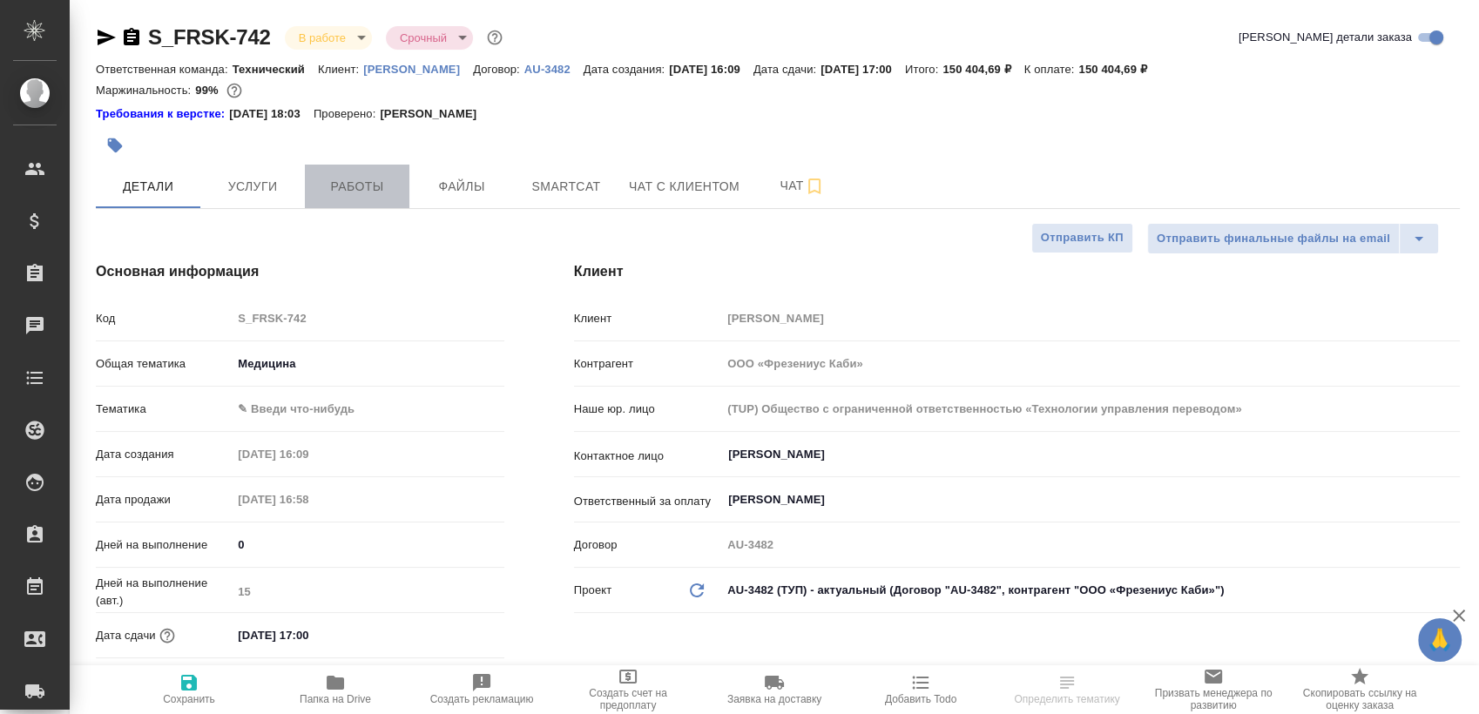
click at [378, 195] on span "Работы" at bounding box center [357, 187] width 84 height 22
type textarea "x"
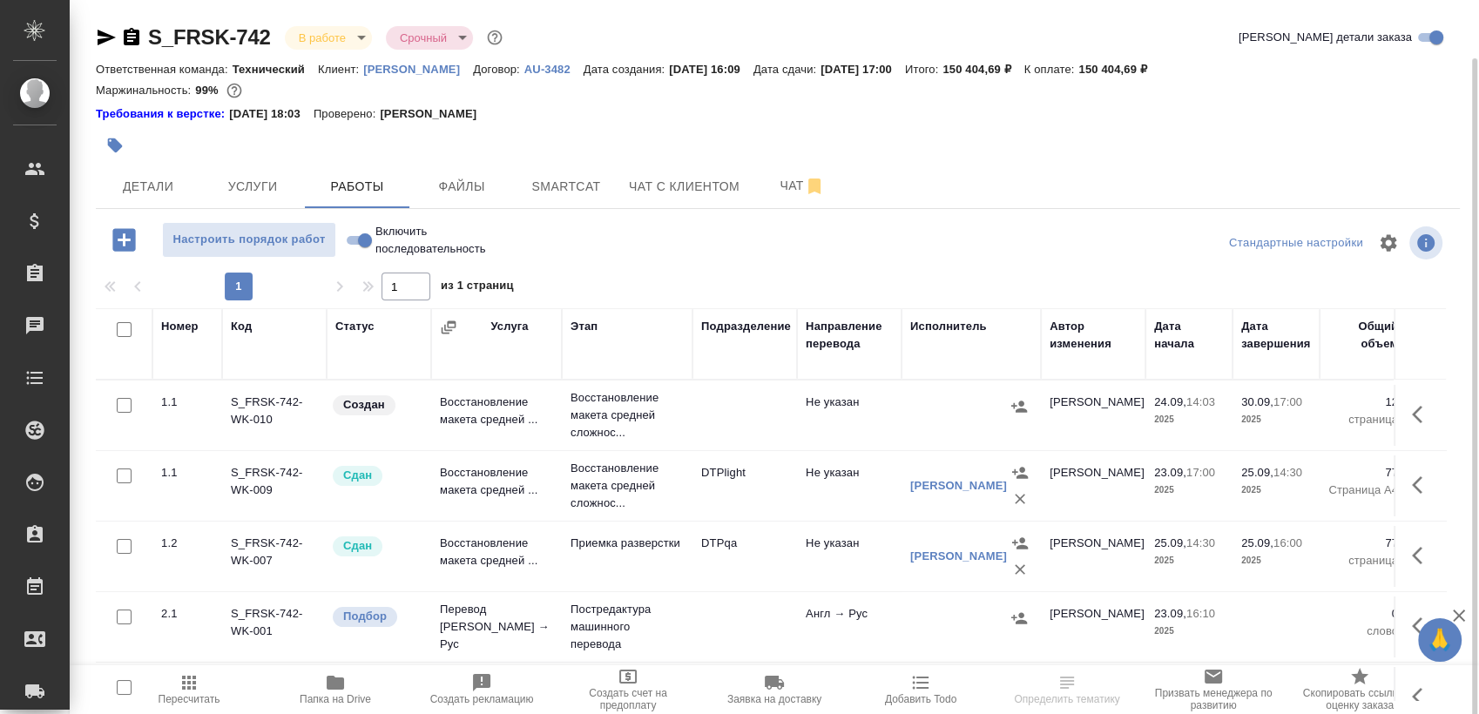
scroll to position [30, 0]
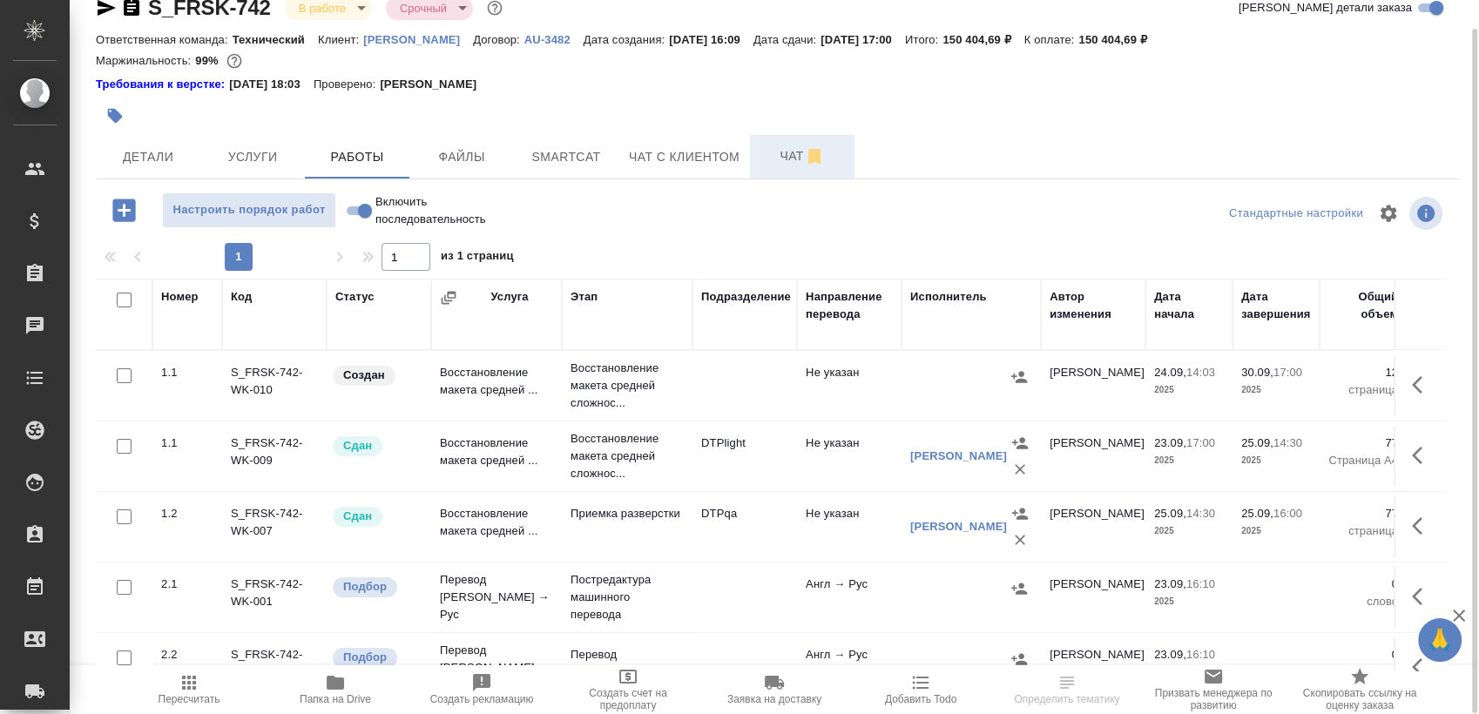
click at [788, 163] on span "Чат" at bounding box center [803, 157] width 84 height 22
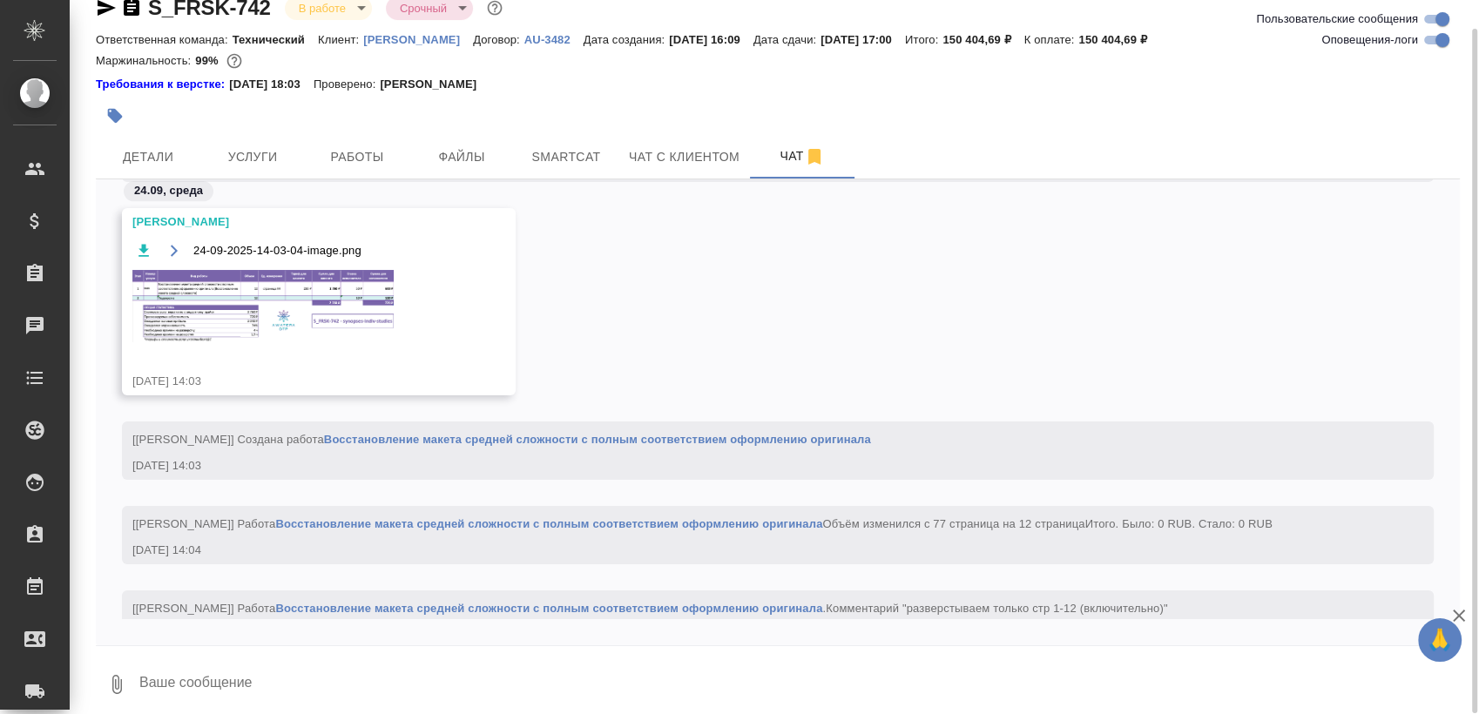
click at [1441, 32] on input "Оповещения-логи" at bounding box center [1442, 40] width 63 height 21
checkbox input "false"
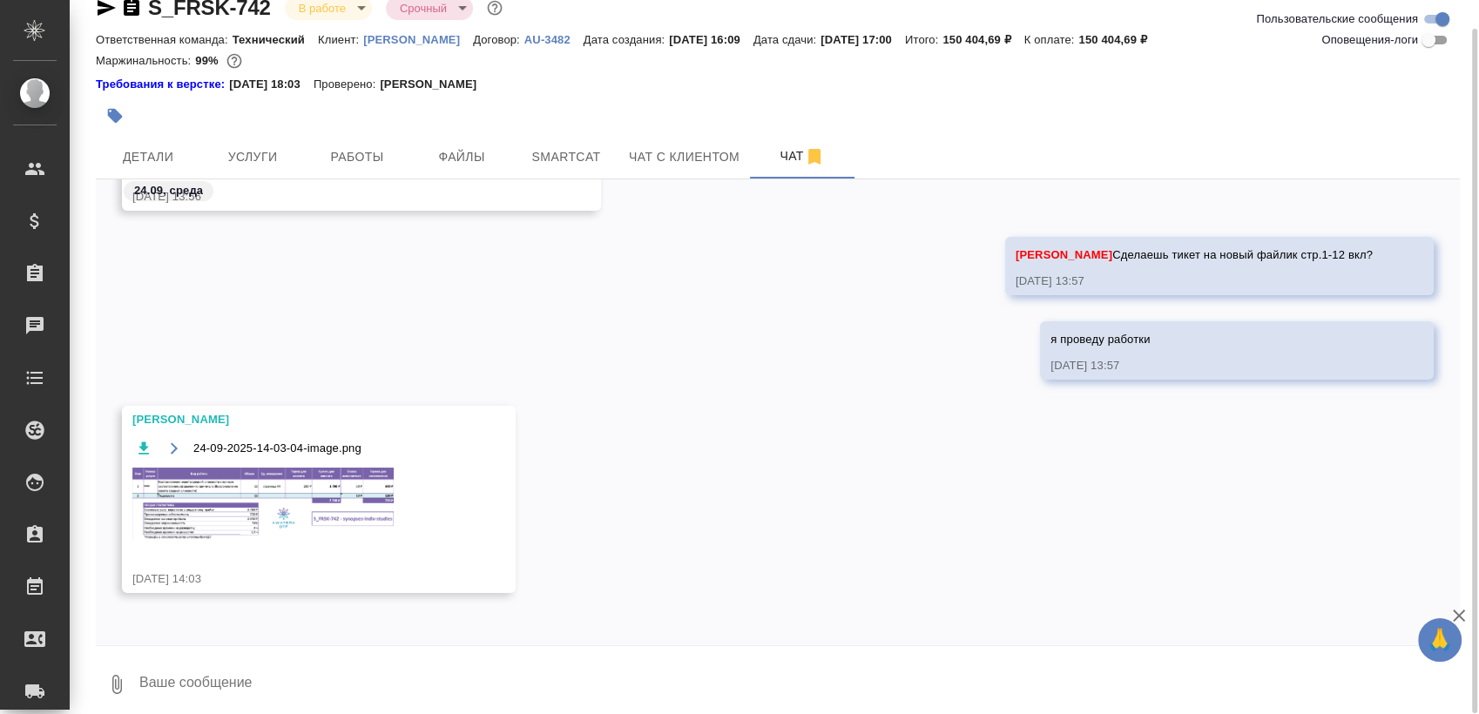
click at [352, 506] on img at bounding box center [262, 504] width 261 height 72
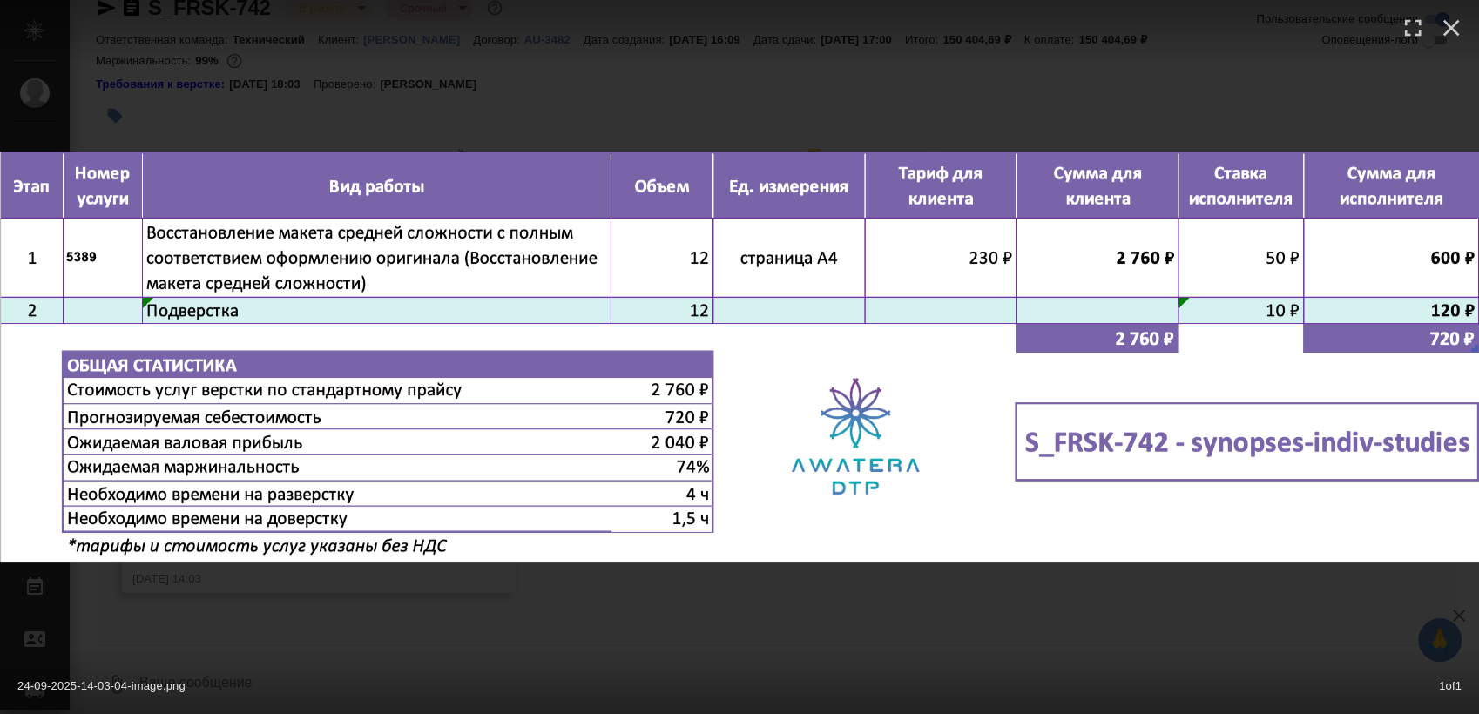
click at [634, 625] on div "24-09-2025-14-03-04-image.png 1 of 1" at bounding box center [739, 357] width 1479 height 714
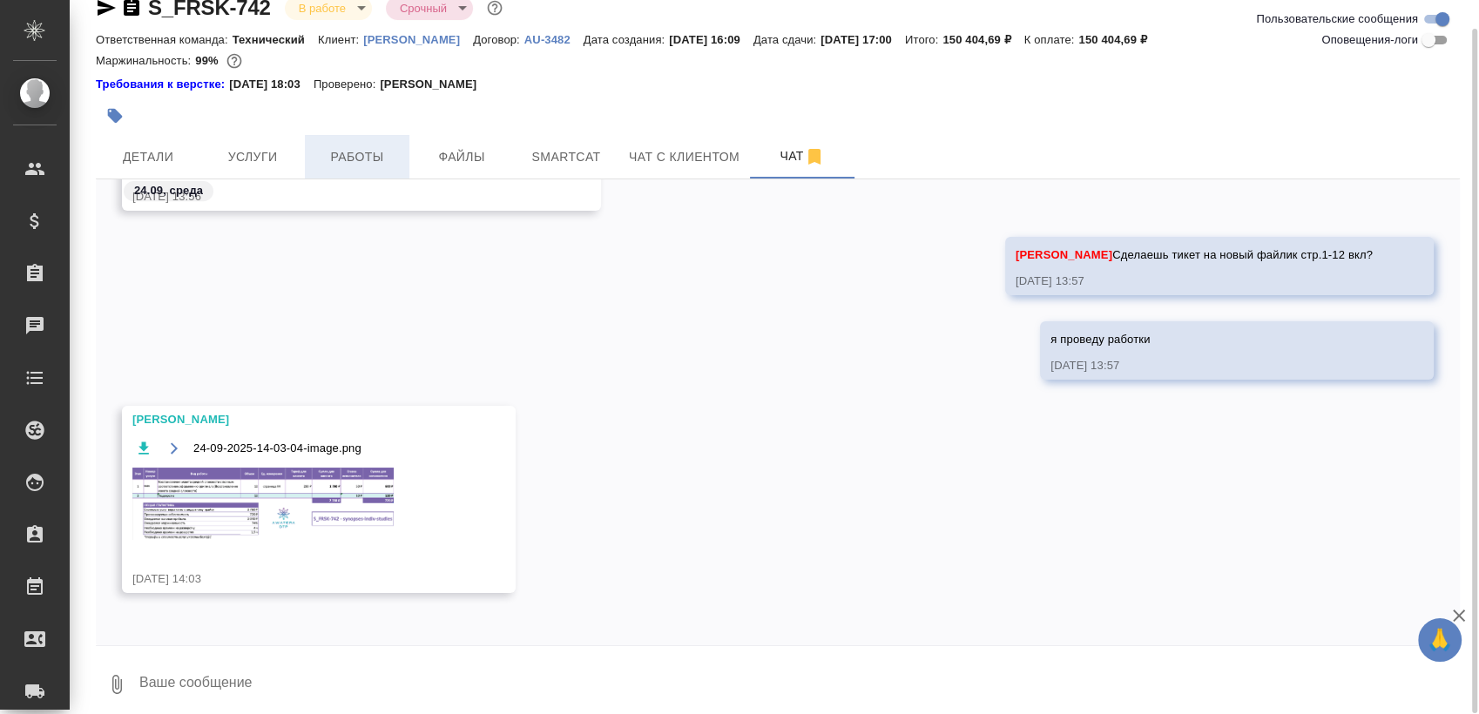
click at [342, 166] on span "Работы" at bounding box center [357, 157] width 84 height 22
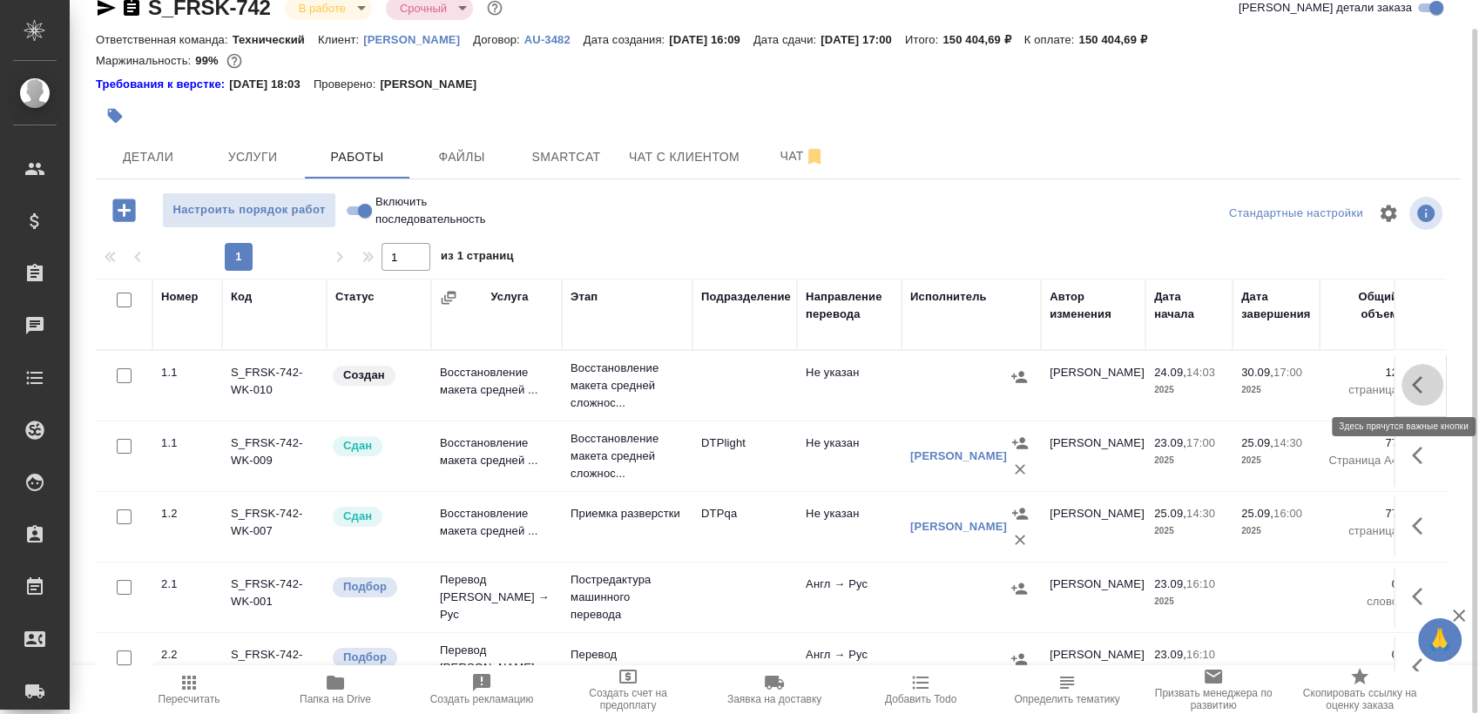
click at [1412, 376] on icon "button" at bounding box center [1422, 385] width 21 height 21
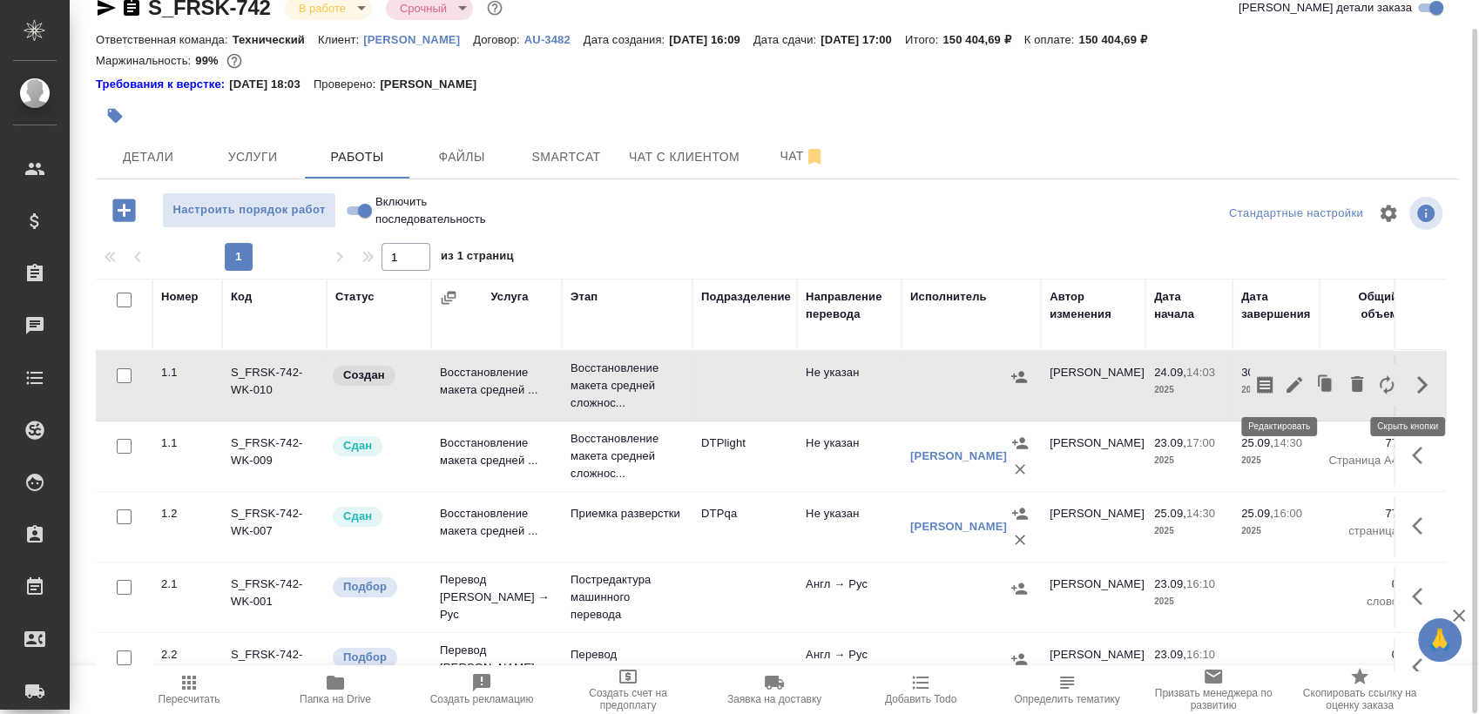
click at [1284, 380] on icon "button" at bounding box center [1294, 385] width 21 height 21
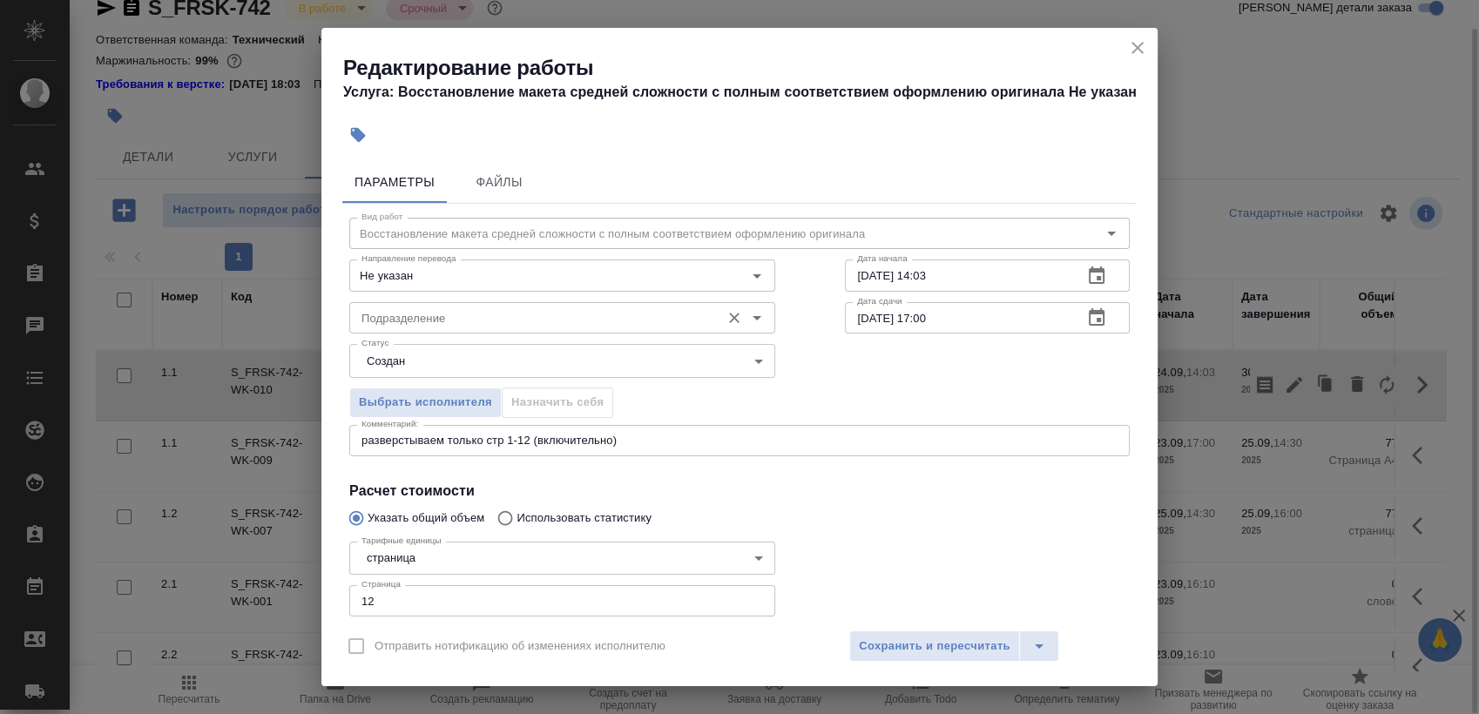
click at [492, 331] on div "Подразделение" at bounding box center [562, 317] width 426 height 31
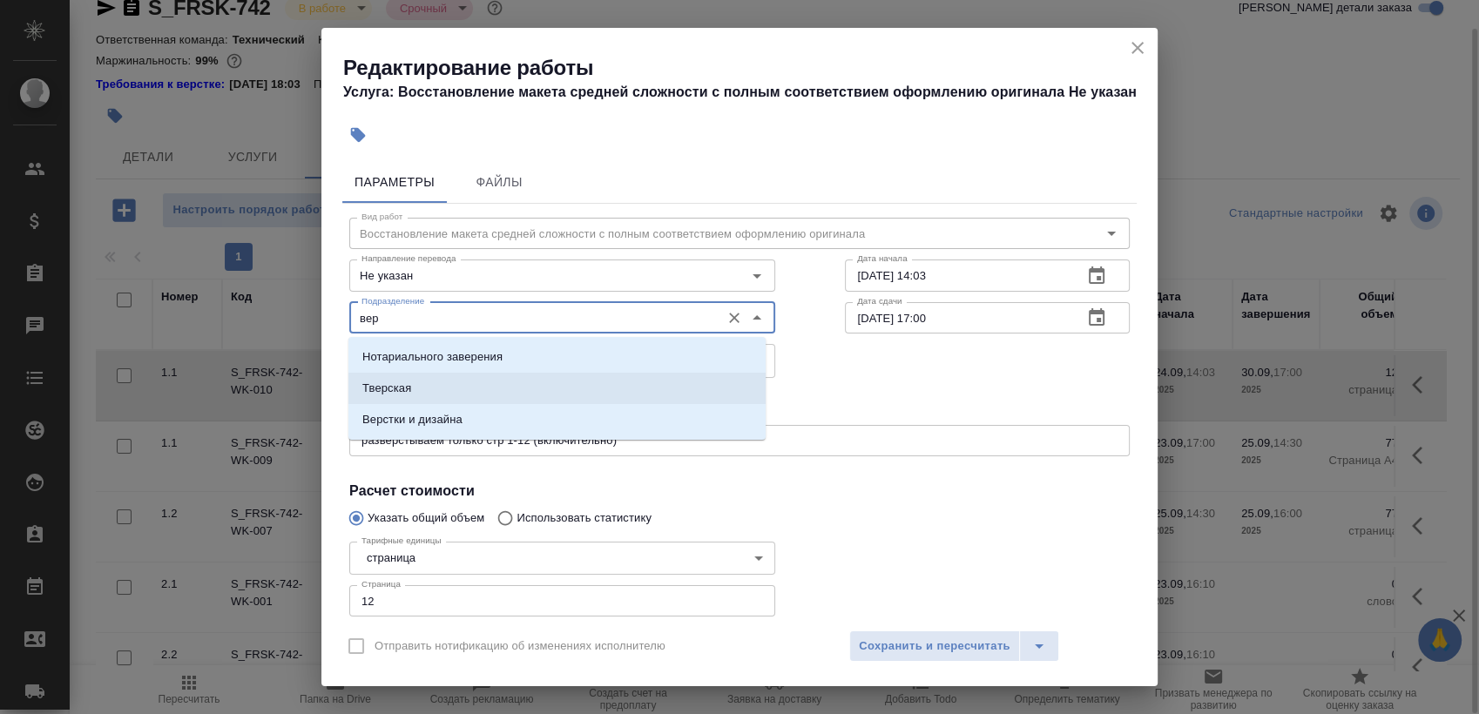
click at [467, 410] on li "Верстки и дизайна" at bounding box center [557, 419] width 417 height 31
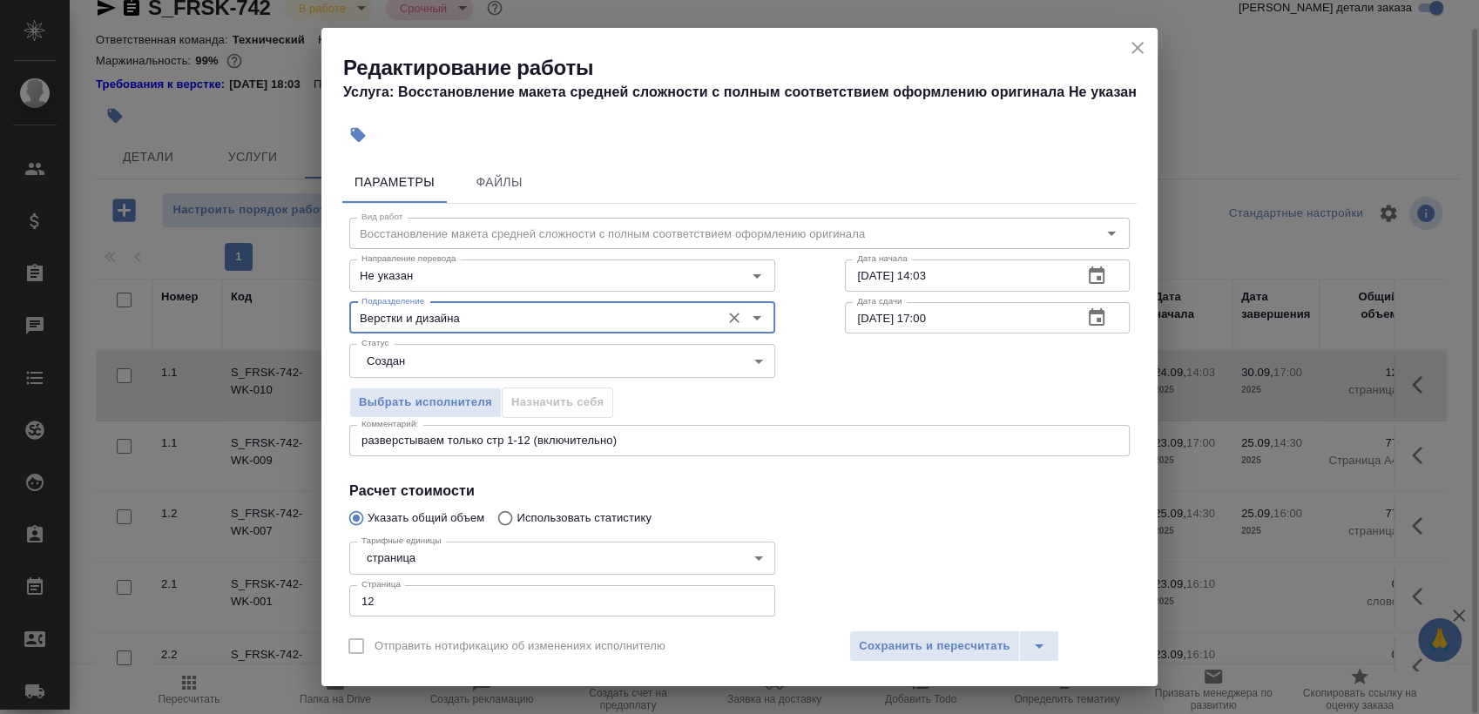
type input "Верстки и дизайна"
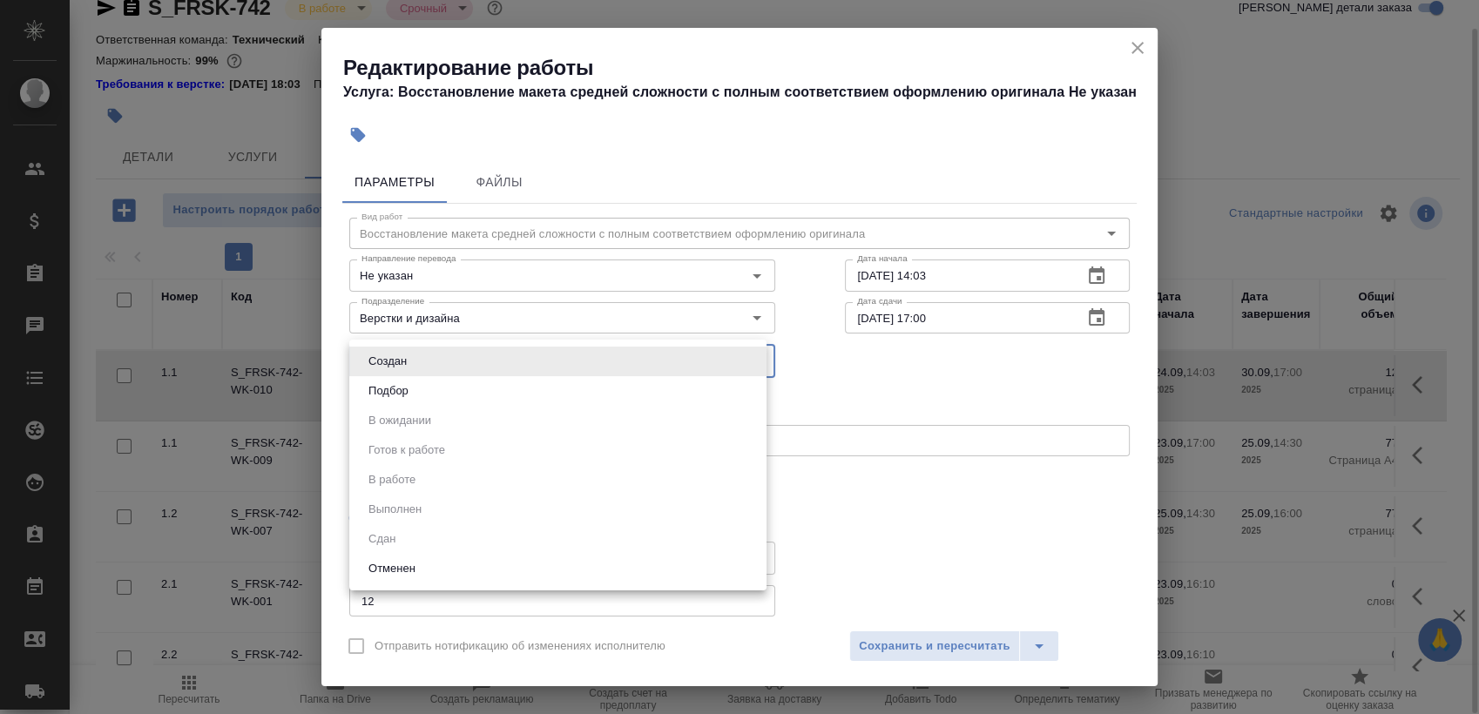
click at [486, 360] on body "🙏 .cls-1 fill:#fff; AWATERA Sergeeva Anastasia Клиенты Спецификации Заказы 0 Ча…" at bounding box center [739, 357] width 1479 height 714
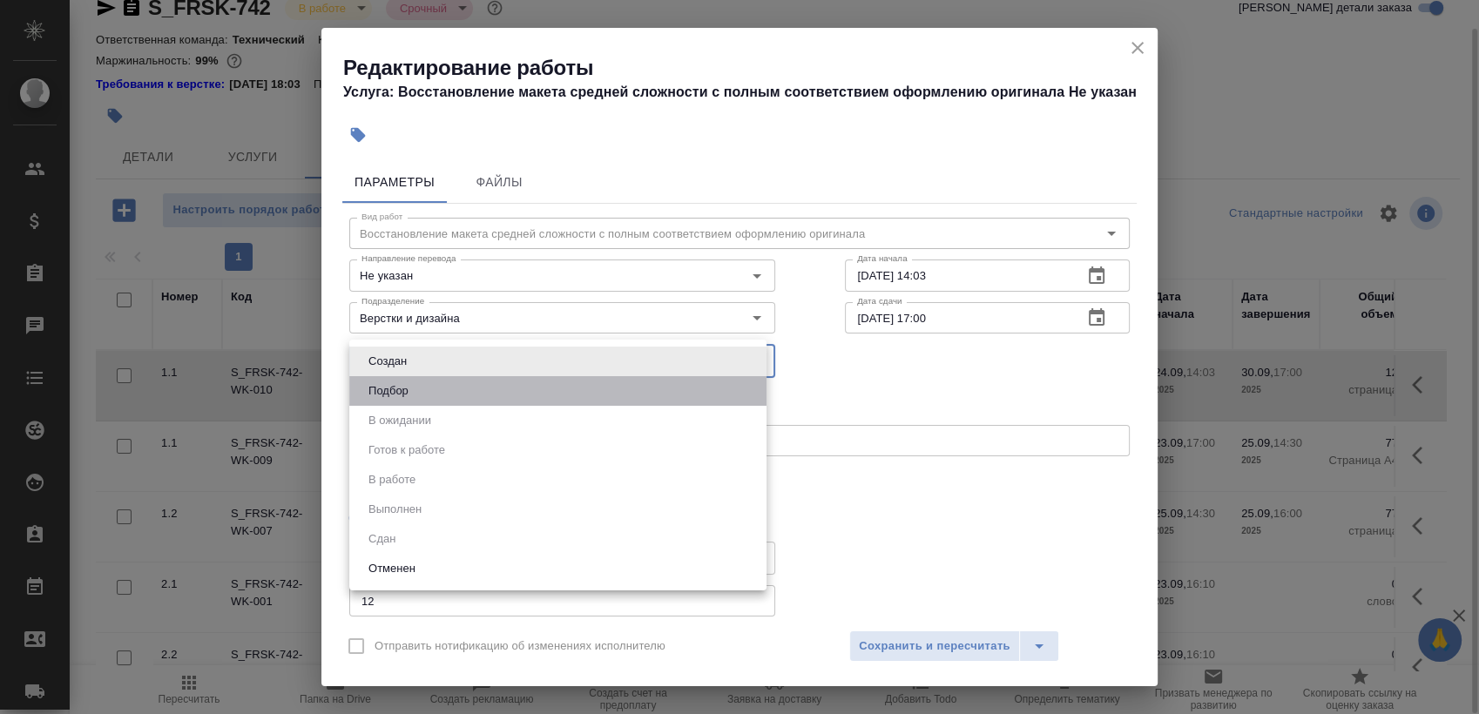
click at [472, 382] on li "Подбор" at bounding box center [557, 391] width 417 height 30
type input "recruiting"
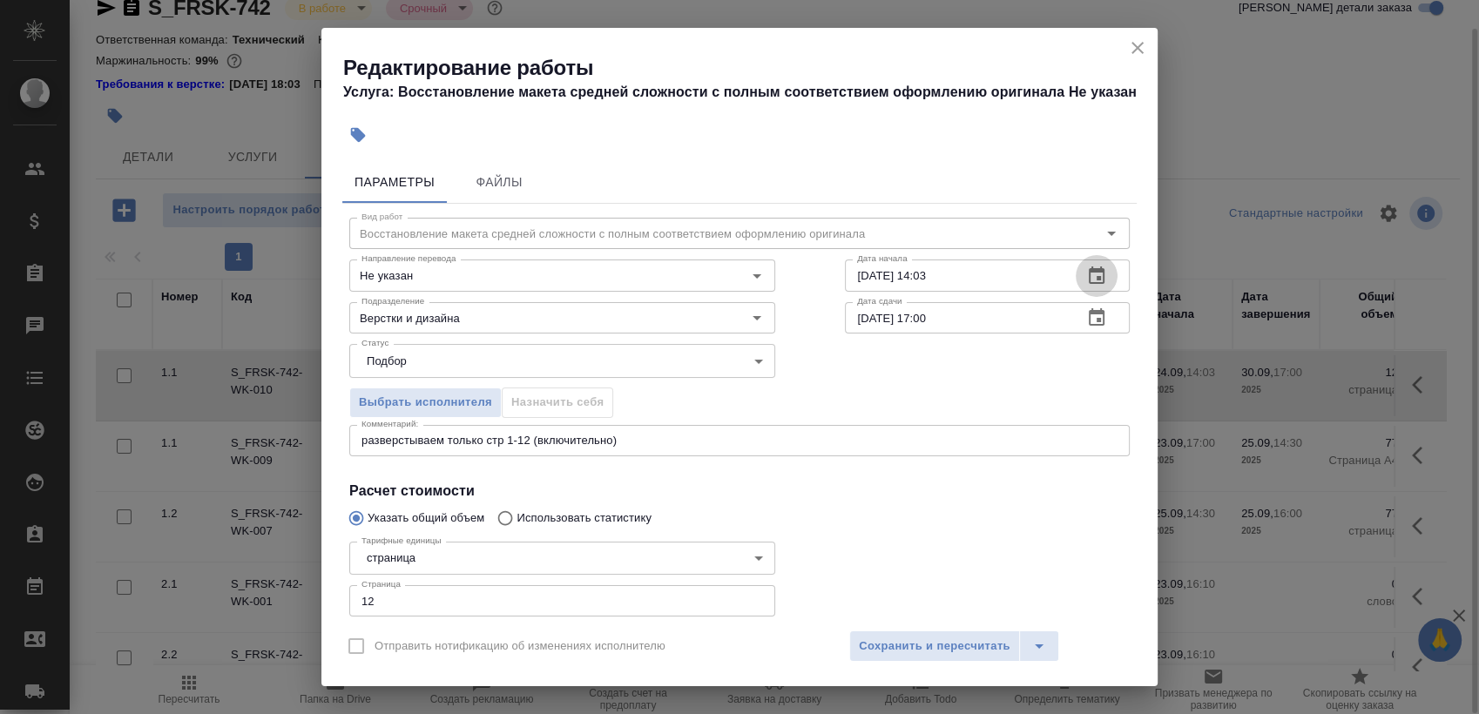
click at [1076, 292] on button "button" at bounding box center [1097, 276] width 42 height 42
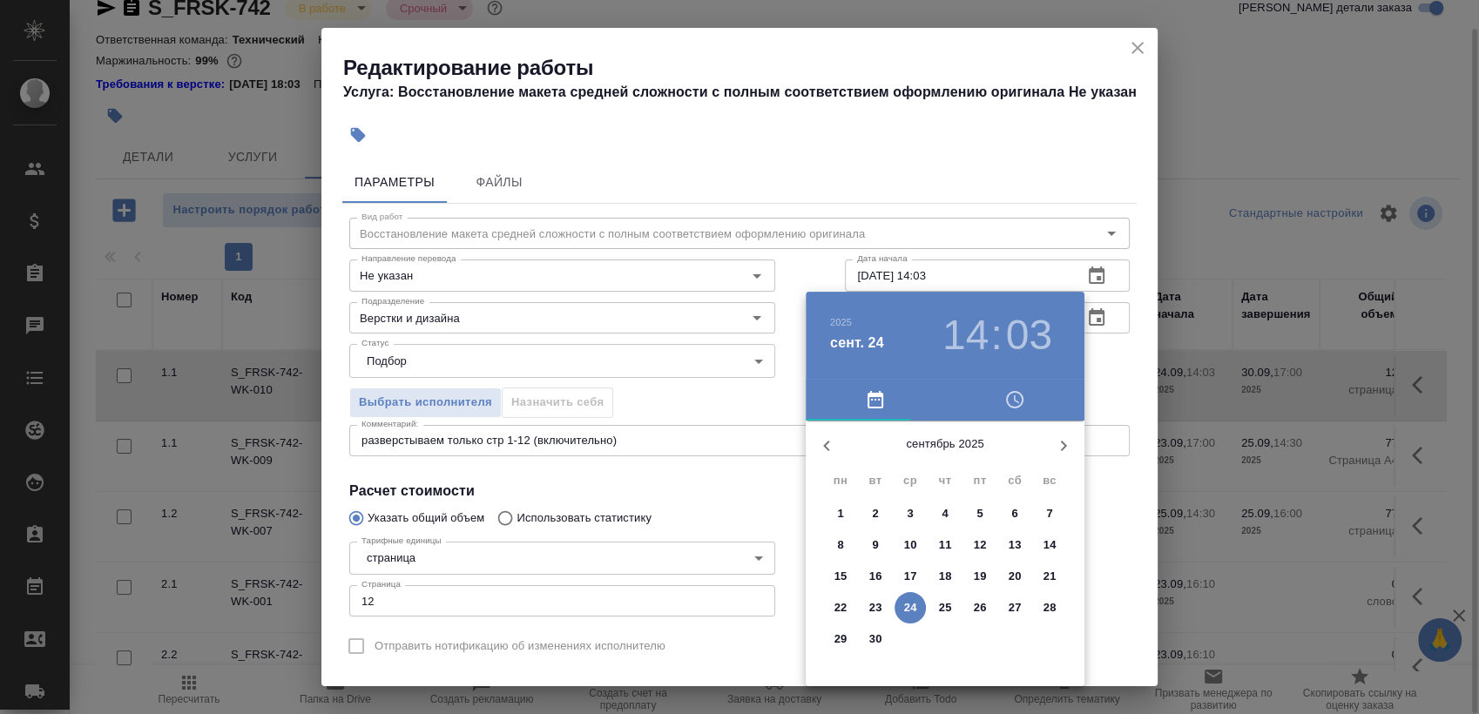
click at [951, 603] on p "25" at bounding box center [945, 607] width 13 height 17
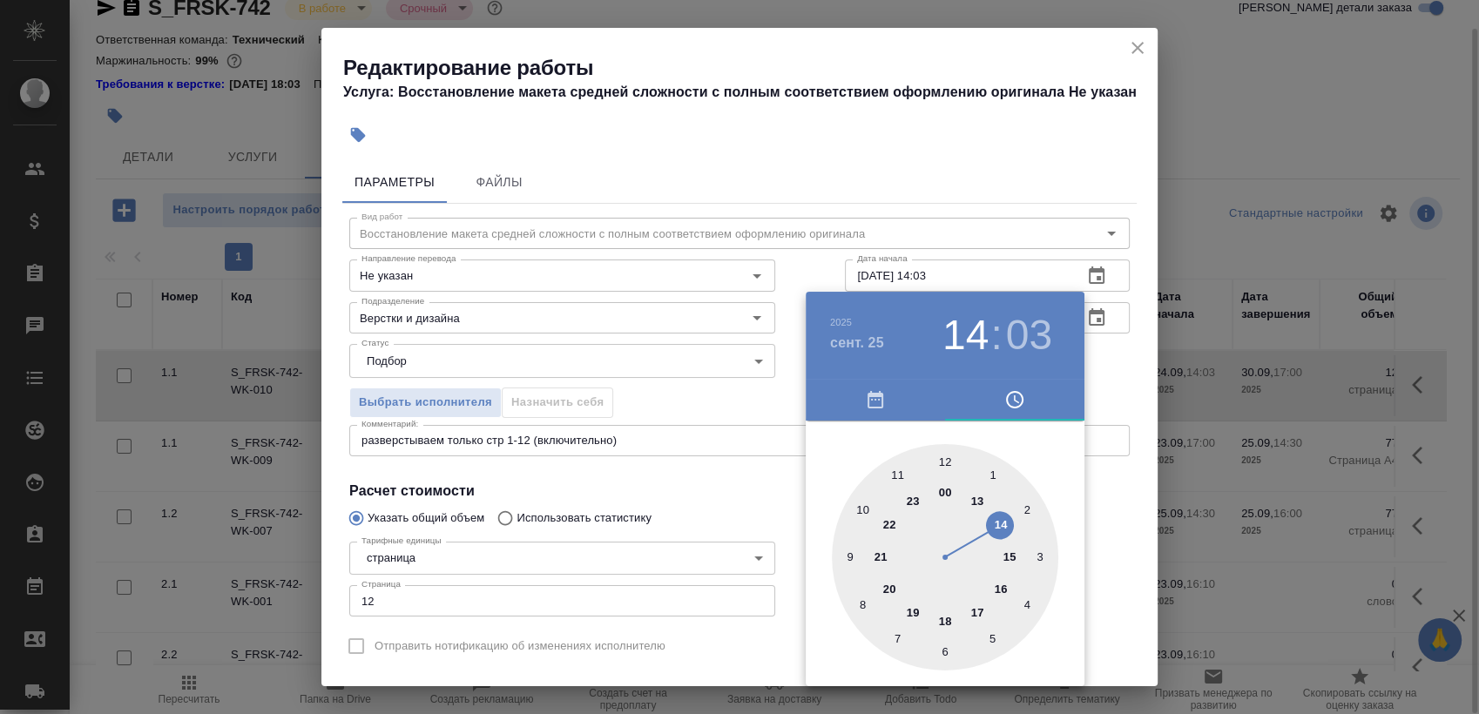
click at [858, 505] on div at bounding box center [945, 557] width 227 height 227
click at [946, 461] on div at bounding box center [945, 557] width 227 height 227
type input "25.09.2025 10:00"
click at [1089, 369] on div "2025 сент. 25 10 : 00 00 05 10 15 20 25 30 35 40 45 50 55" at bounding box center [739, 357] width 1479 height 714
click at [1099, 370] on div at bounding box center [739, 357] width 1479 height 714
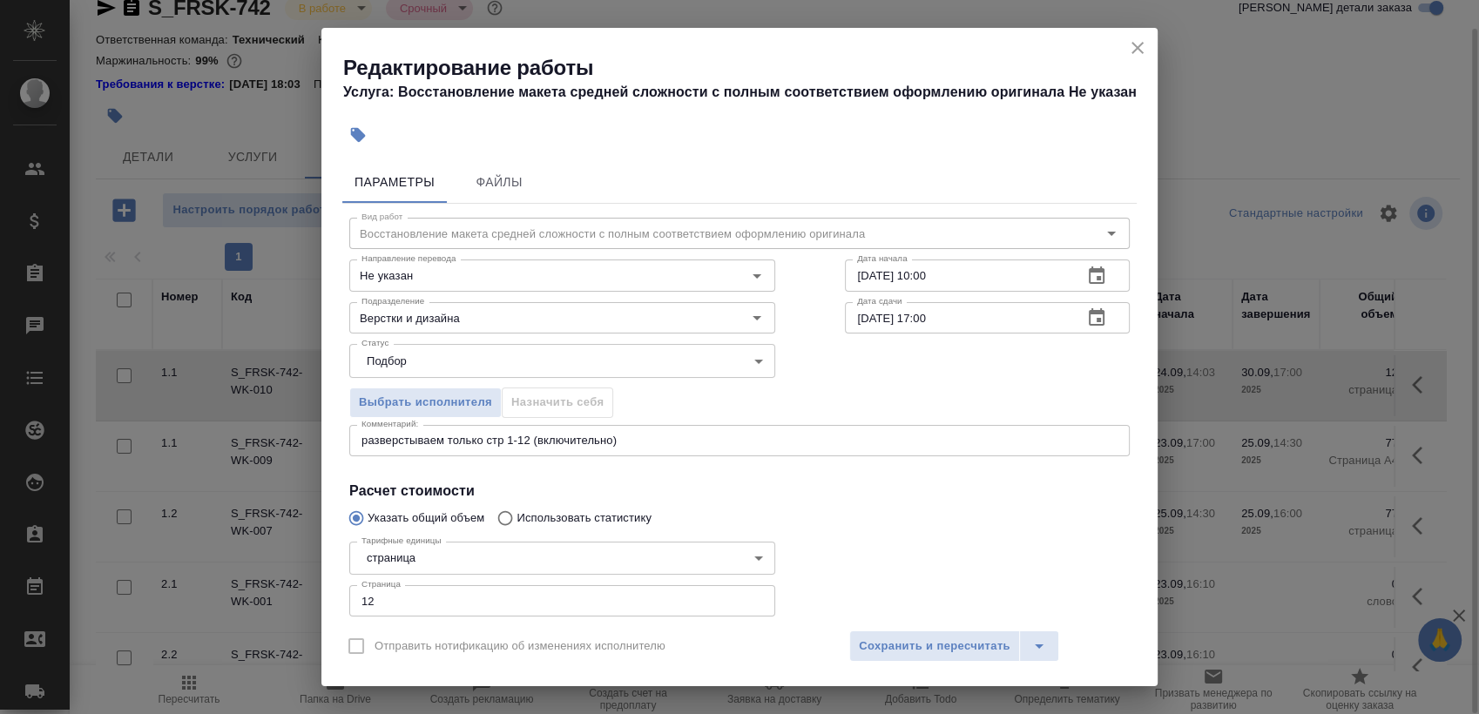
click at [1087, 308] on icon "button" at bounding box center [1097, 318] width 21 height 21
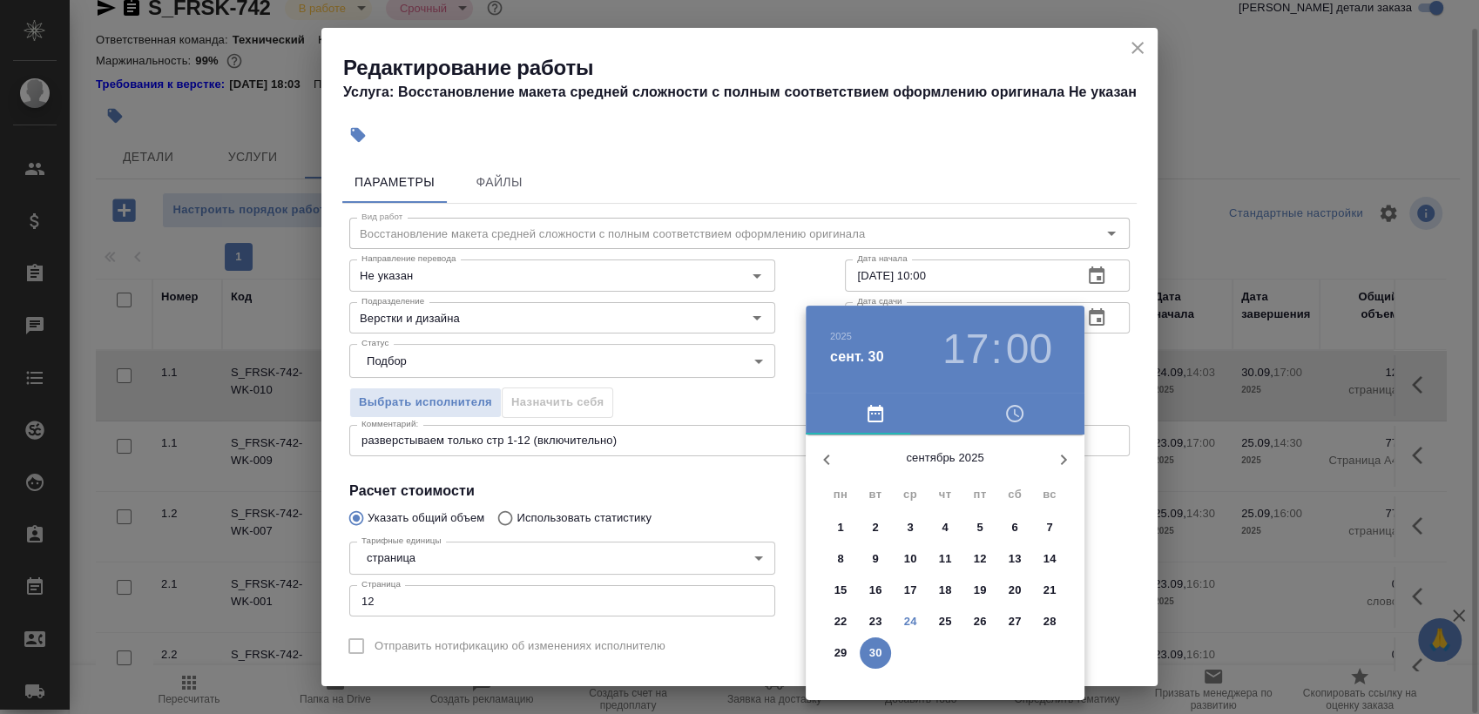
click at [943, 620] on p "25" at bounding box center [945, 621] width 13 height 17
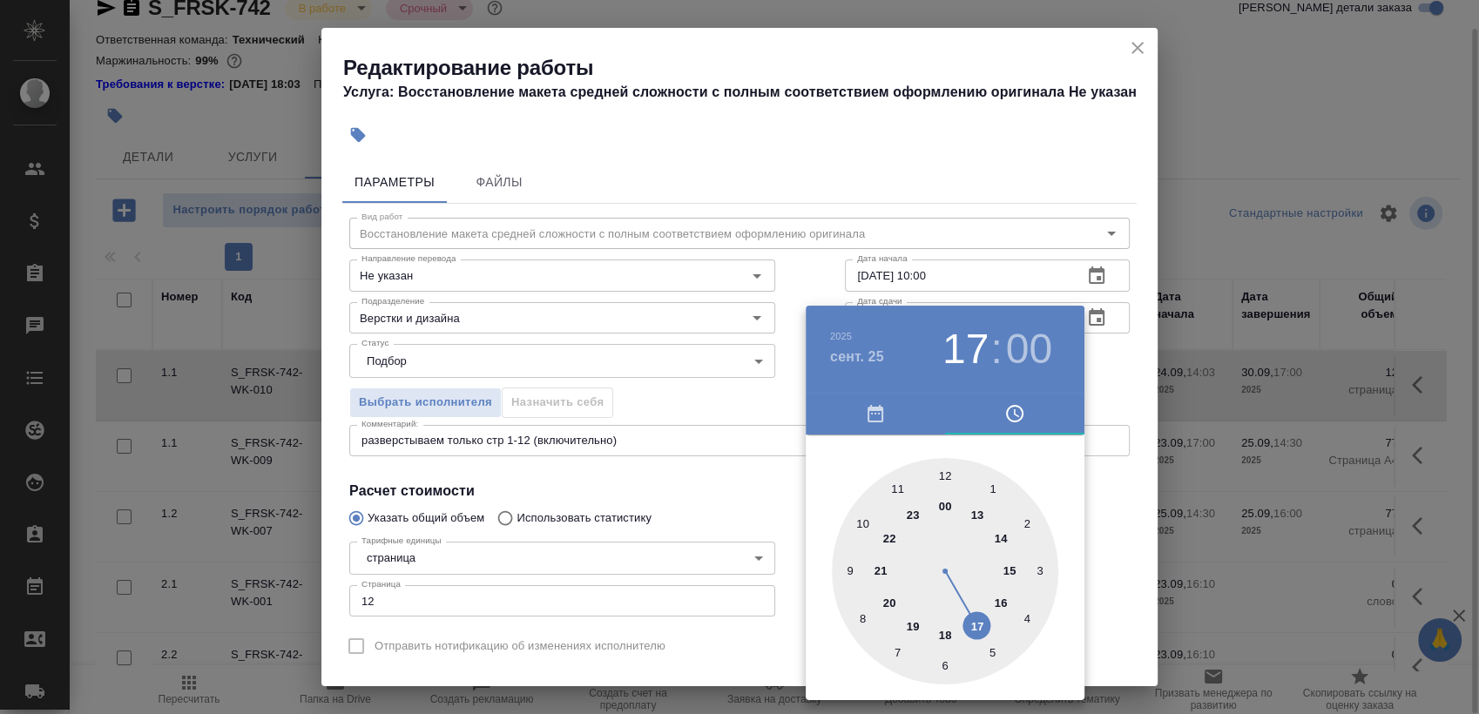
click at [998, 540] on div at bounding box center [945, 571] width 227 height 227
type input "25.09.2025 14:00"
click at [1125, 382] on div at bounding box center [739, 357] width 1479 height 714
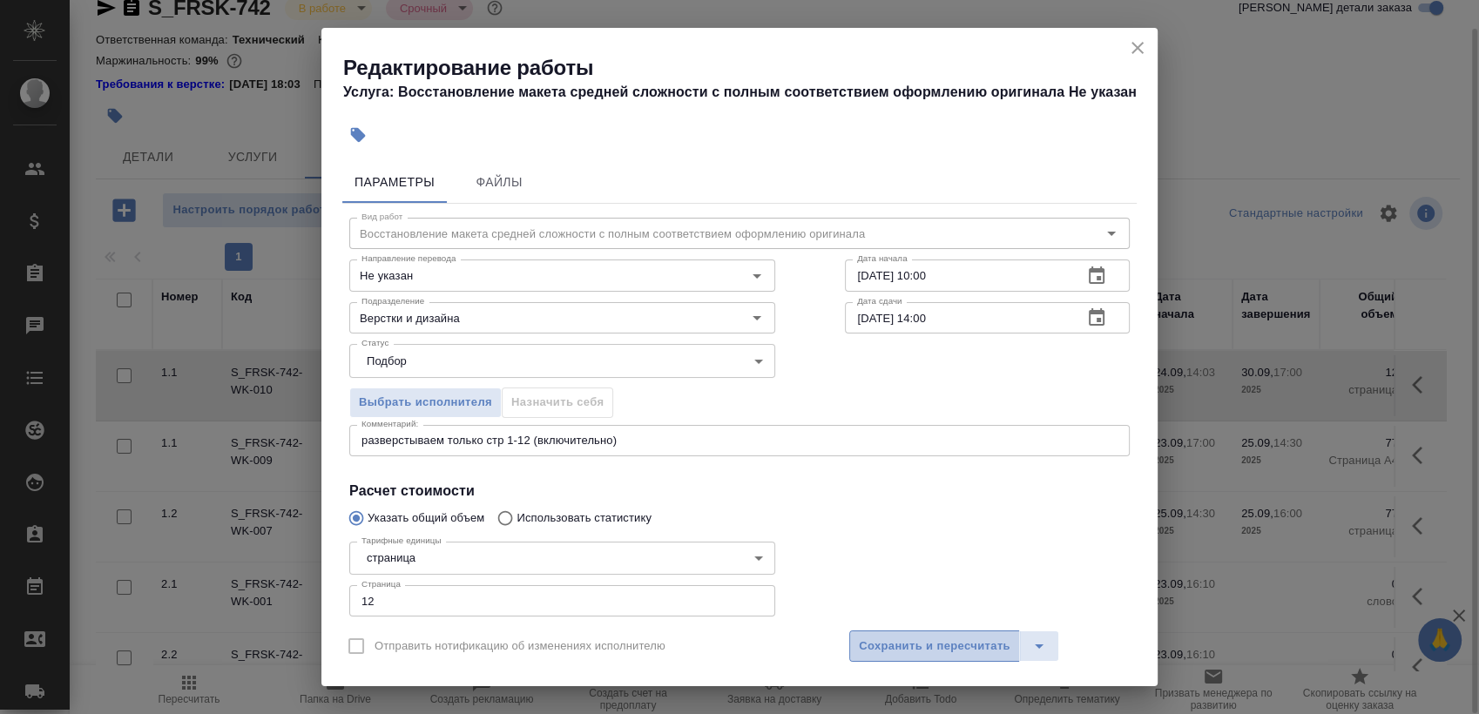
click at [906, 640] on span "Сохранить и пересчитать" at bounding box center [935, 647] width 152 height 20
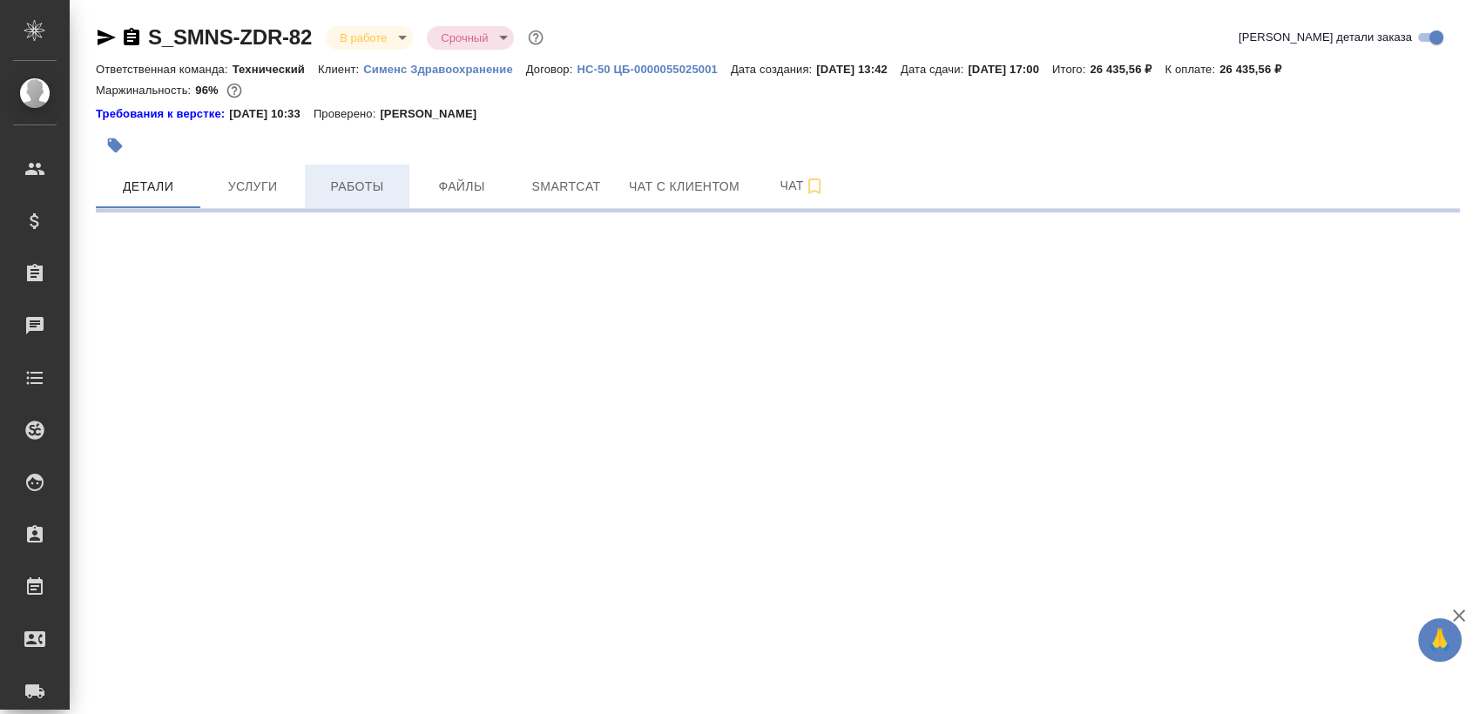
click at [336, 173] on button "Работы" at bounding box center [357, 187] width 105 height 44
select select "RU"
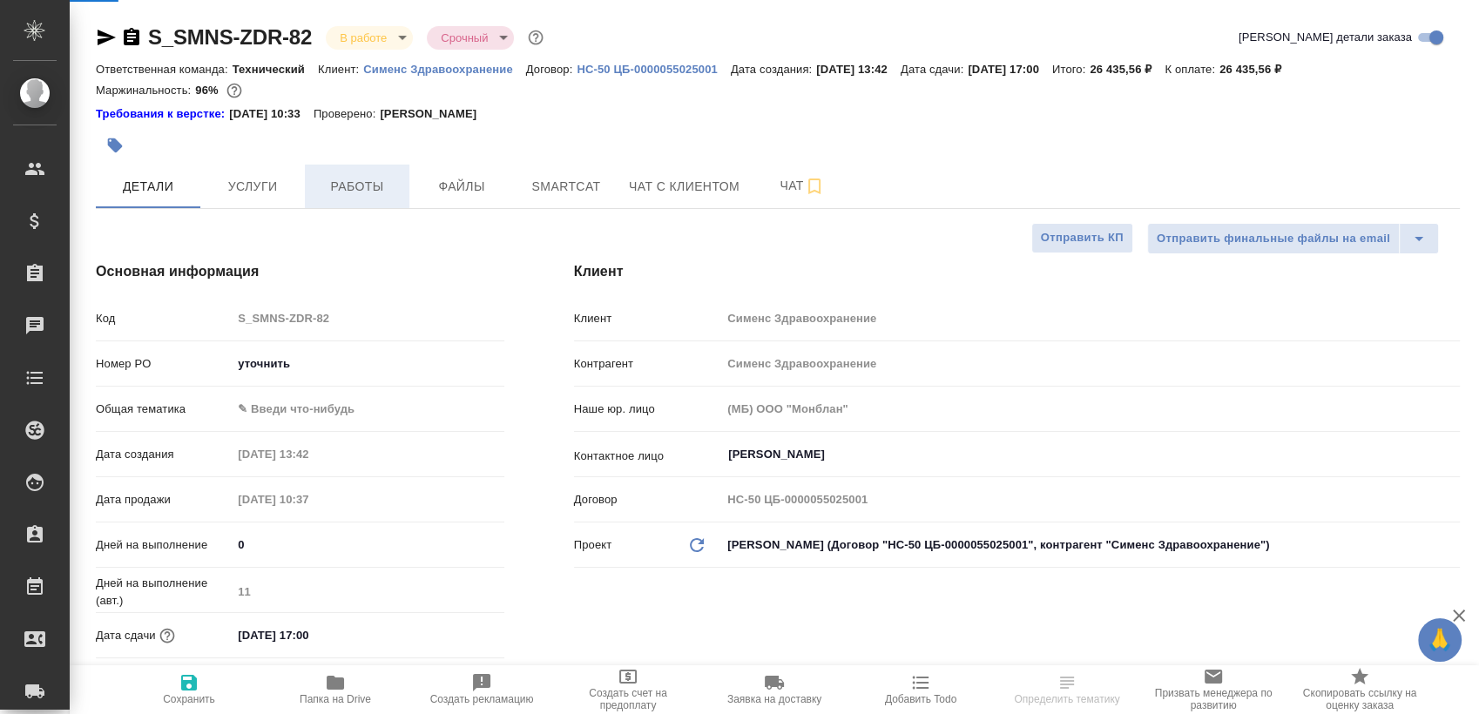
type textarea "x"
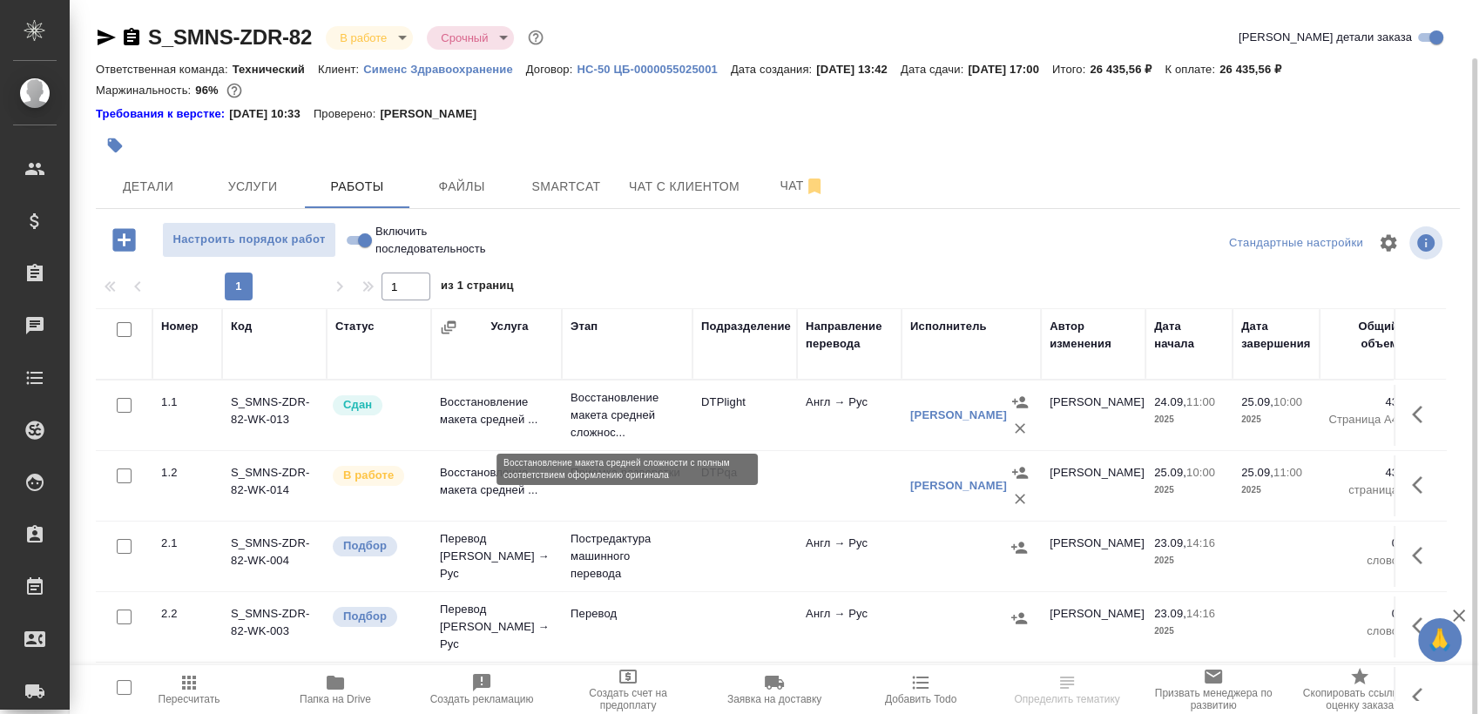
scroll to position [30, 0]
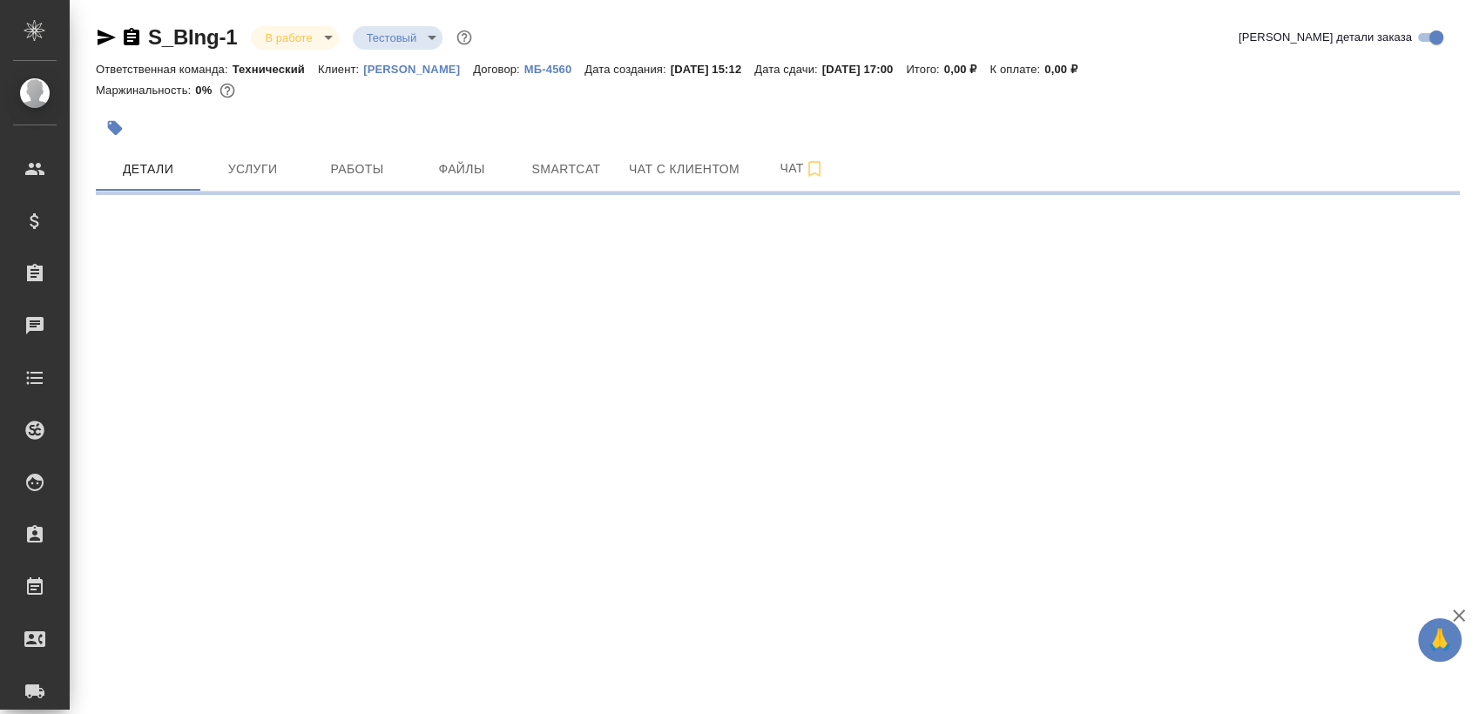
select select "RU"
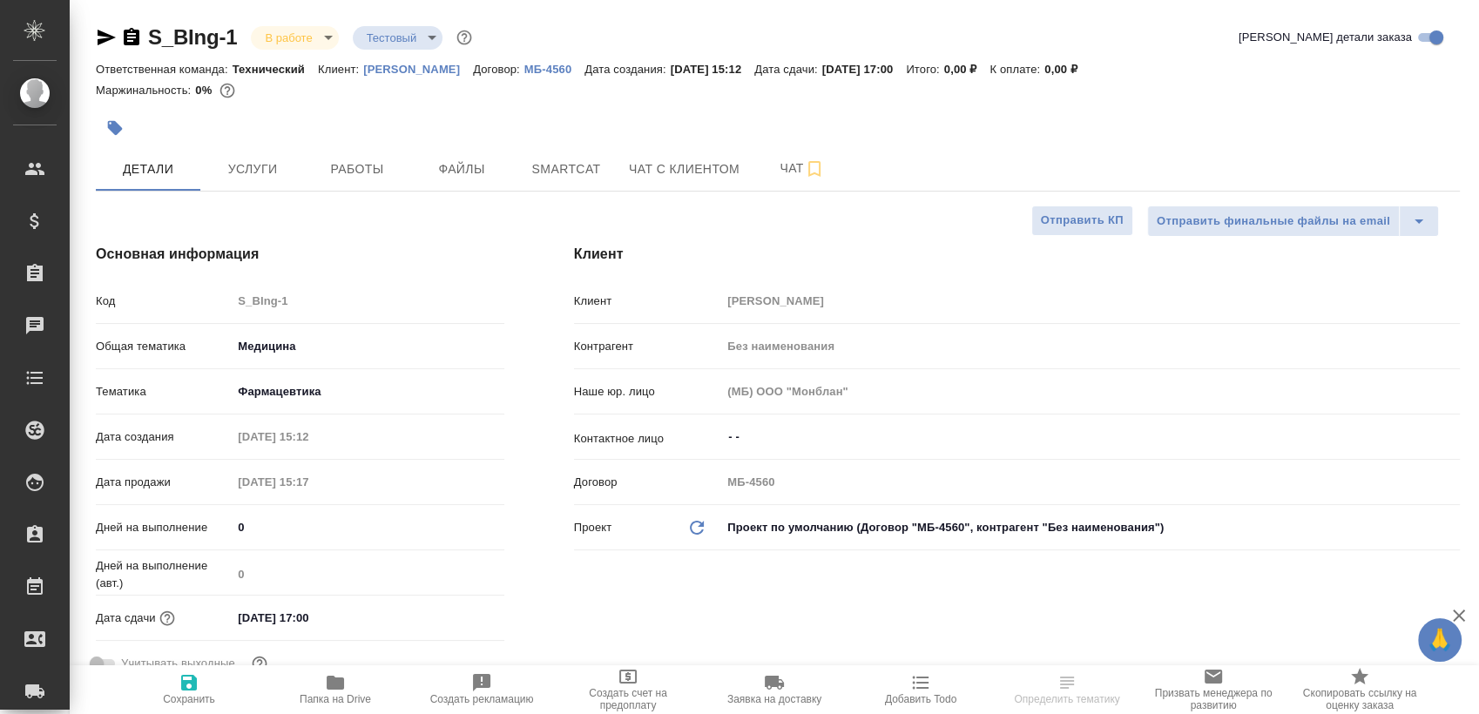
type textarea "x"
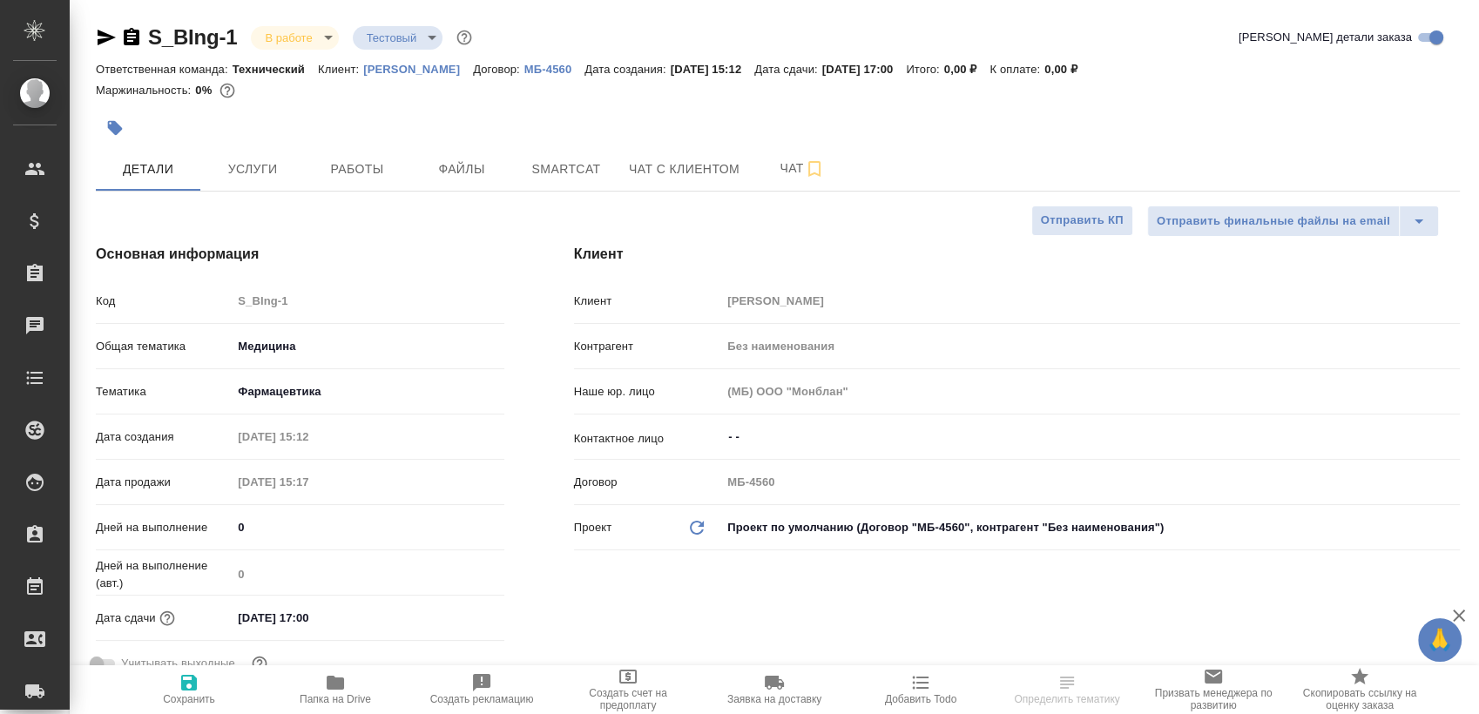
type textarea "x"
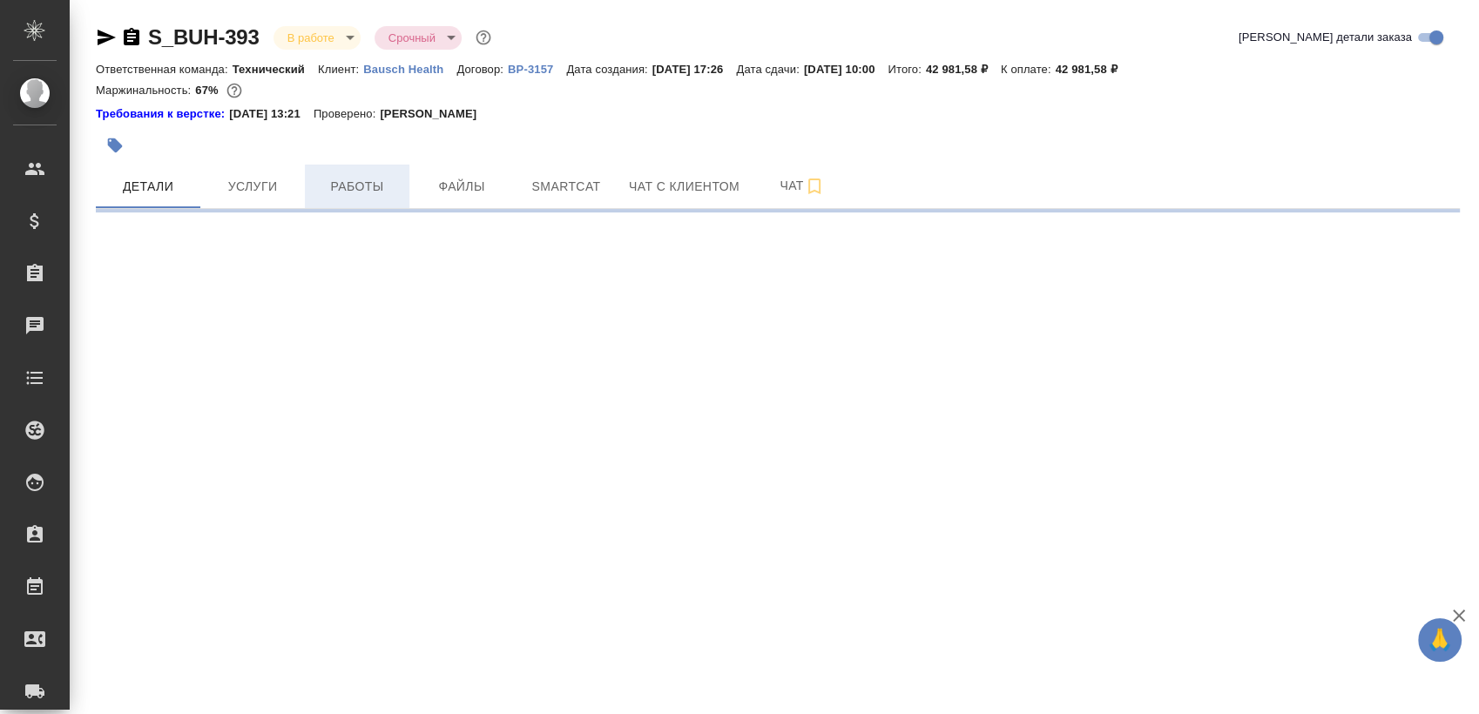
select select "RU"
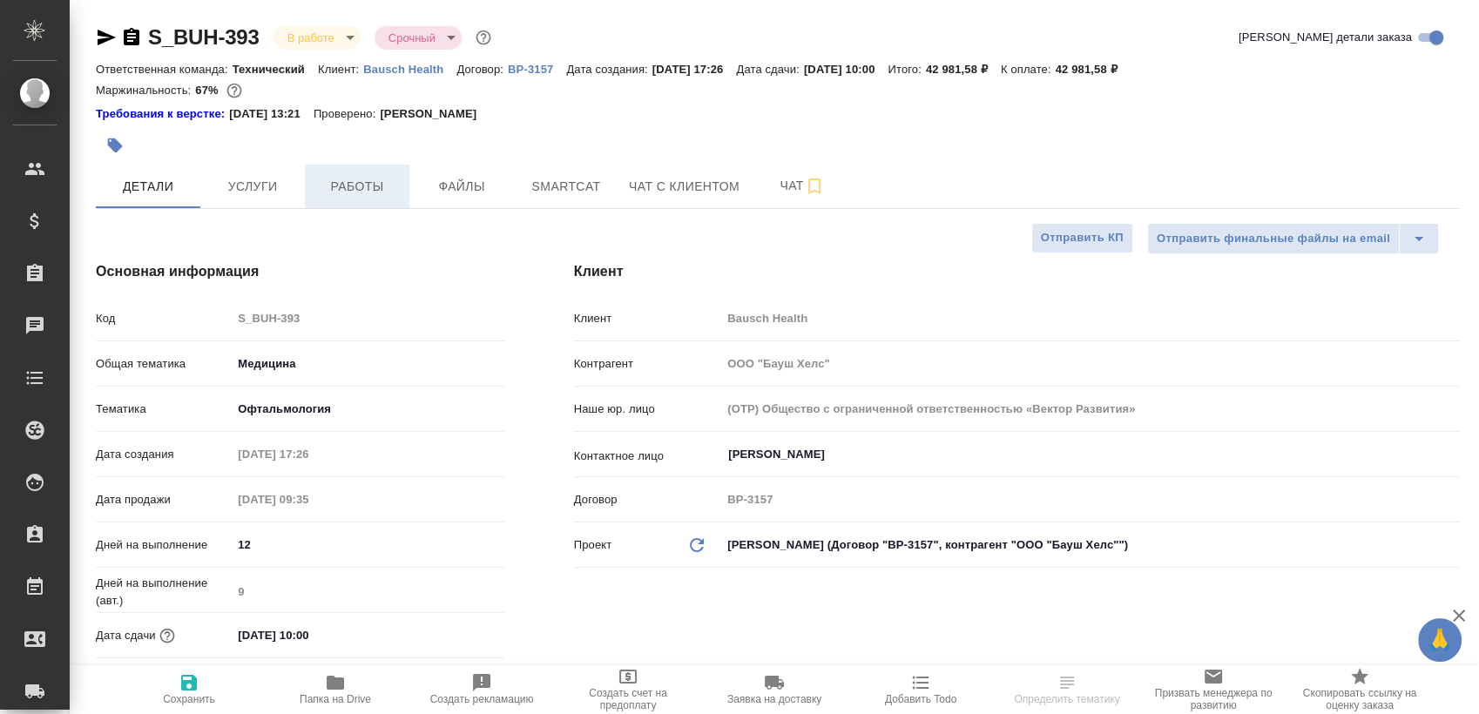
type textarea "x"
click at [378, 179] on span "Работы" at bounding box center [357, 187] width 84 height 22
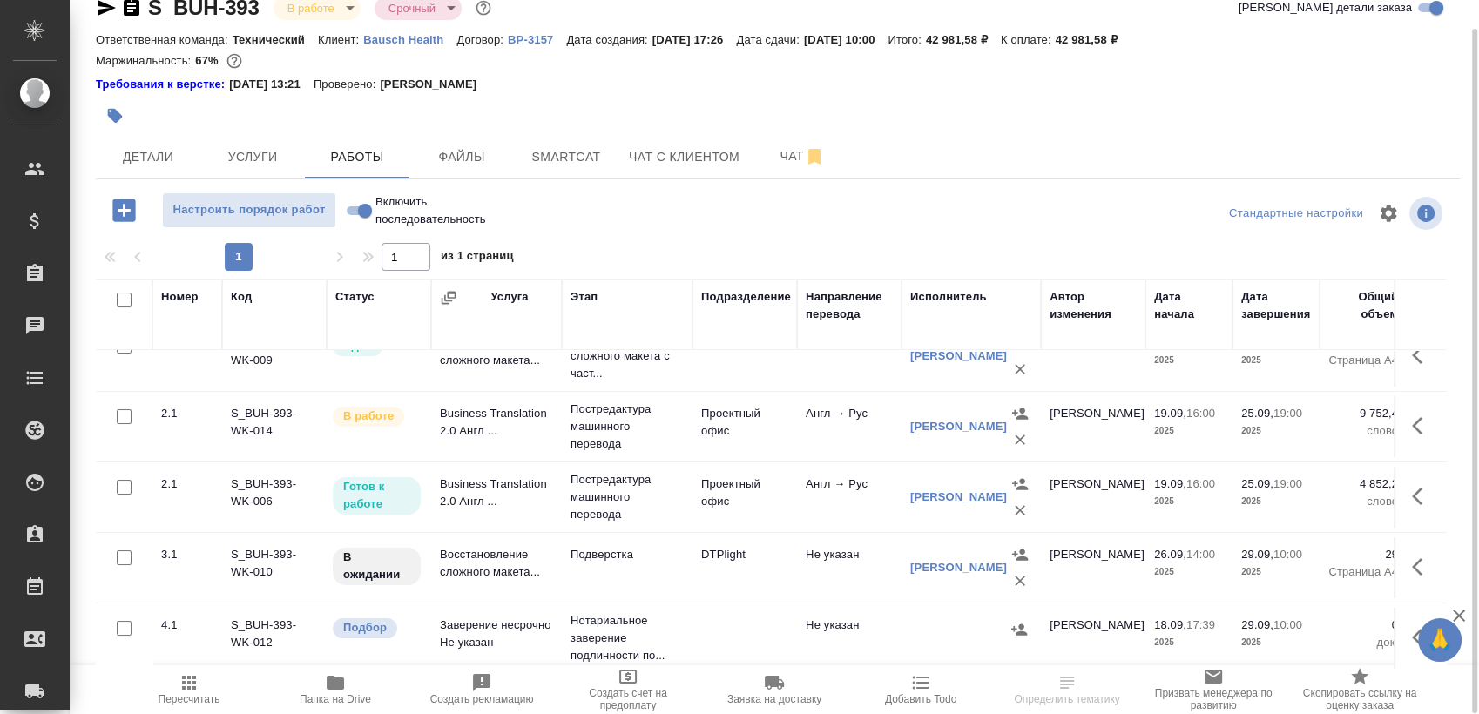
scroll to position [95, 0]
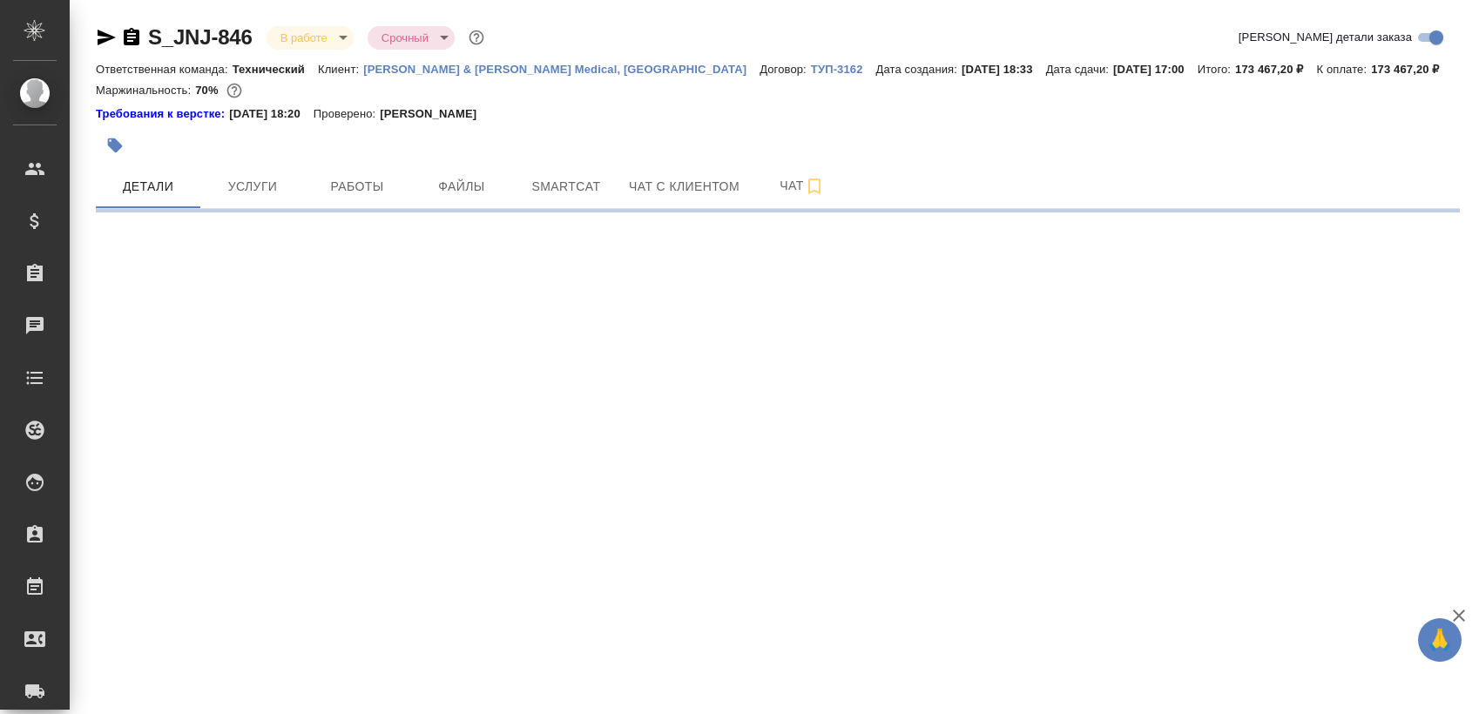
select select "RU"
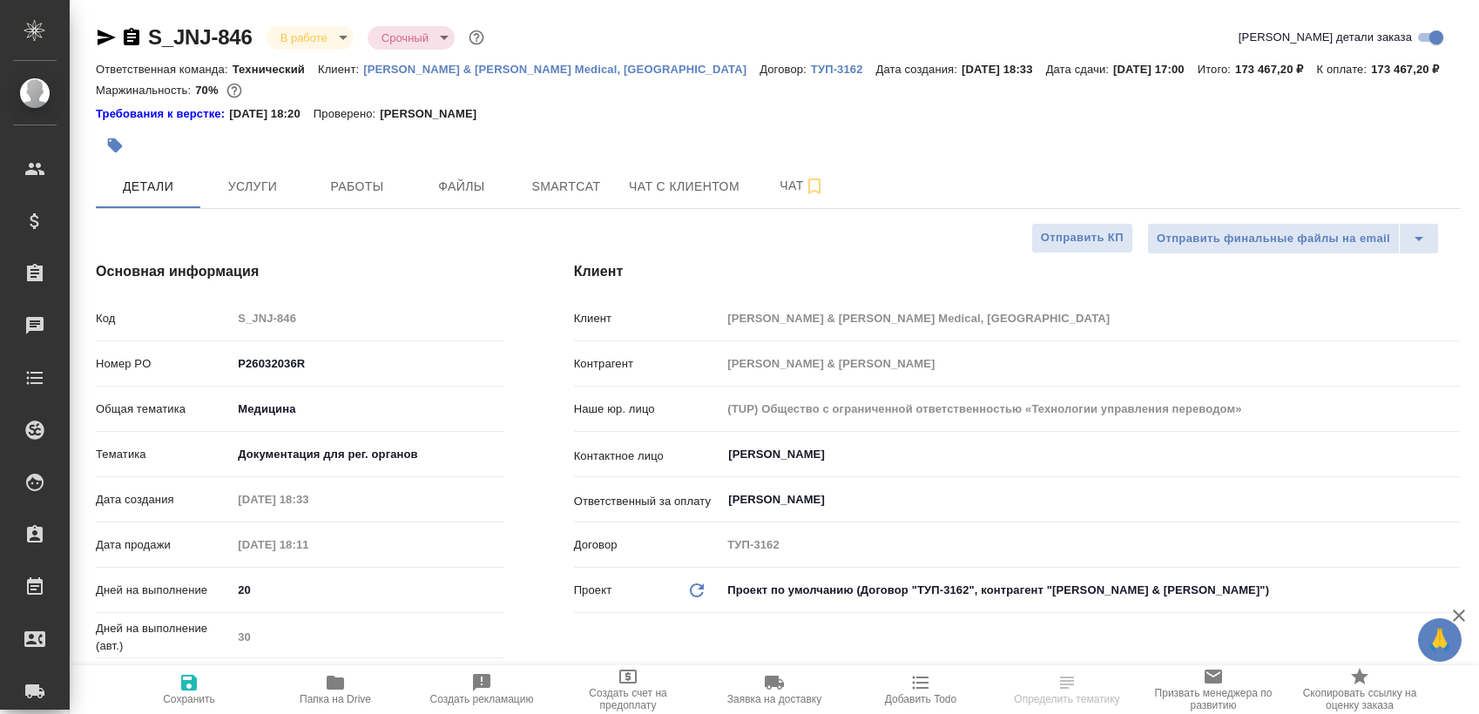
type textarea "x"
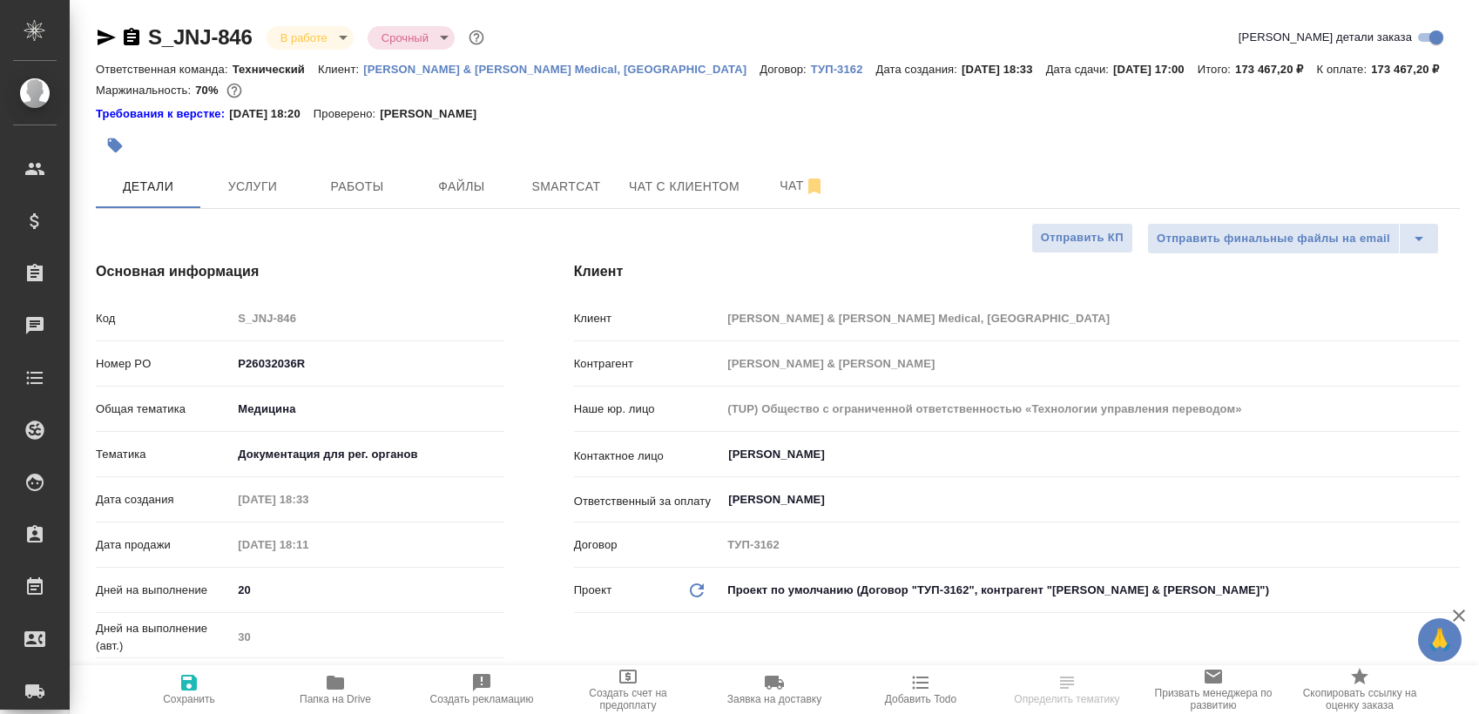
type textarea "x"
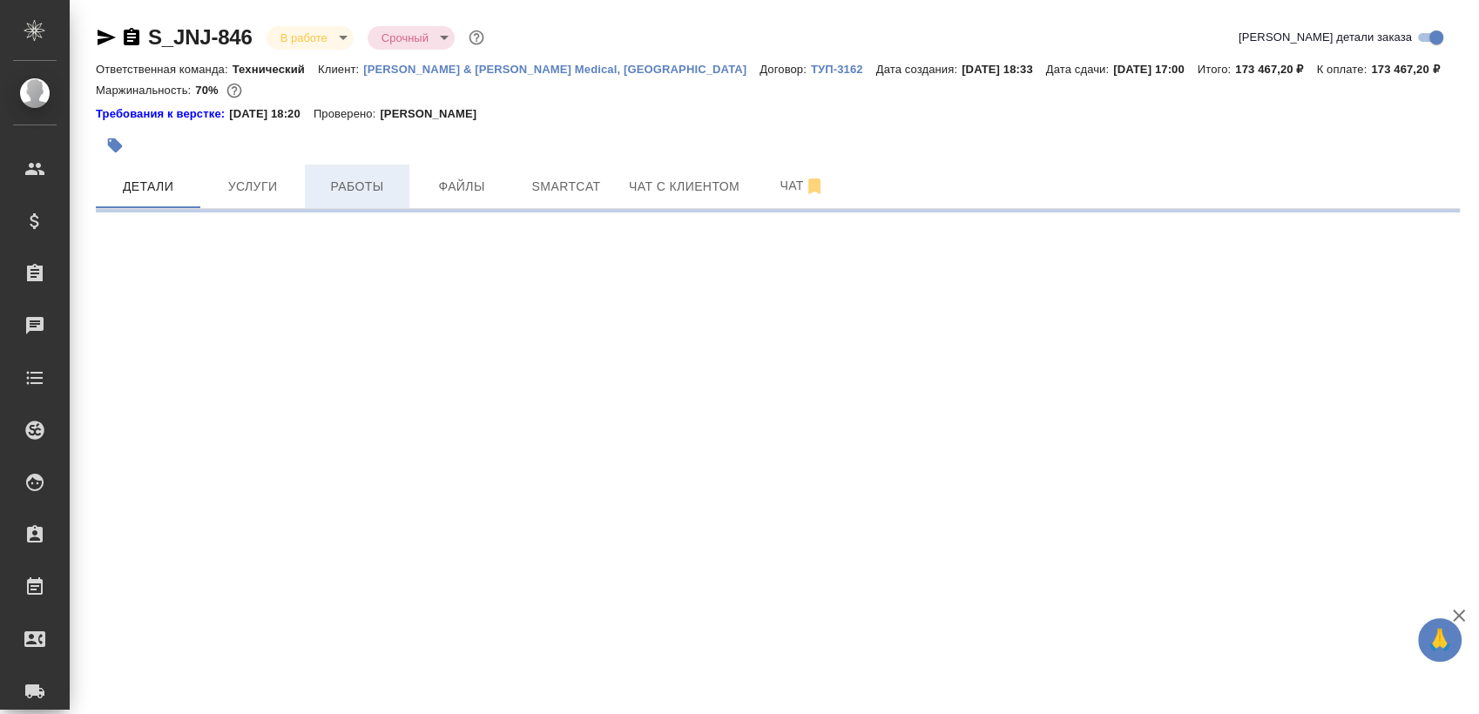
click at [348, 179] on span "Работы" at bounding box center [357, 187] width 84 height 22
select select "RU"
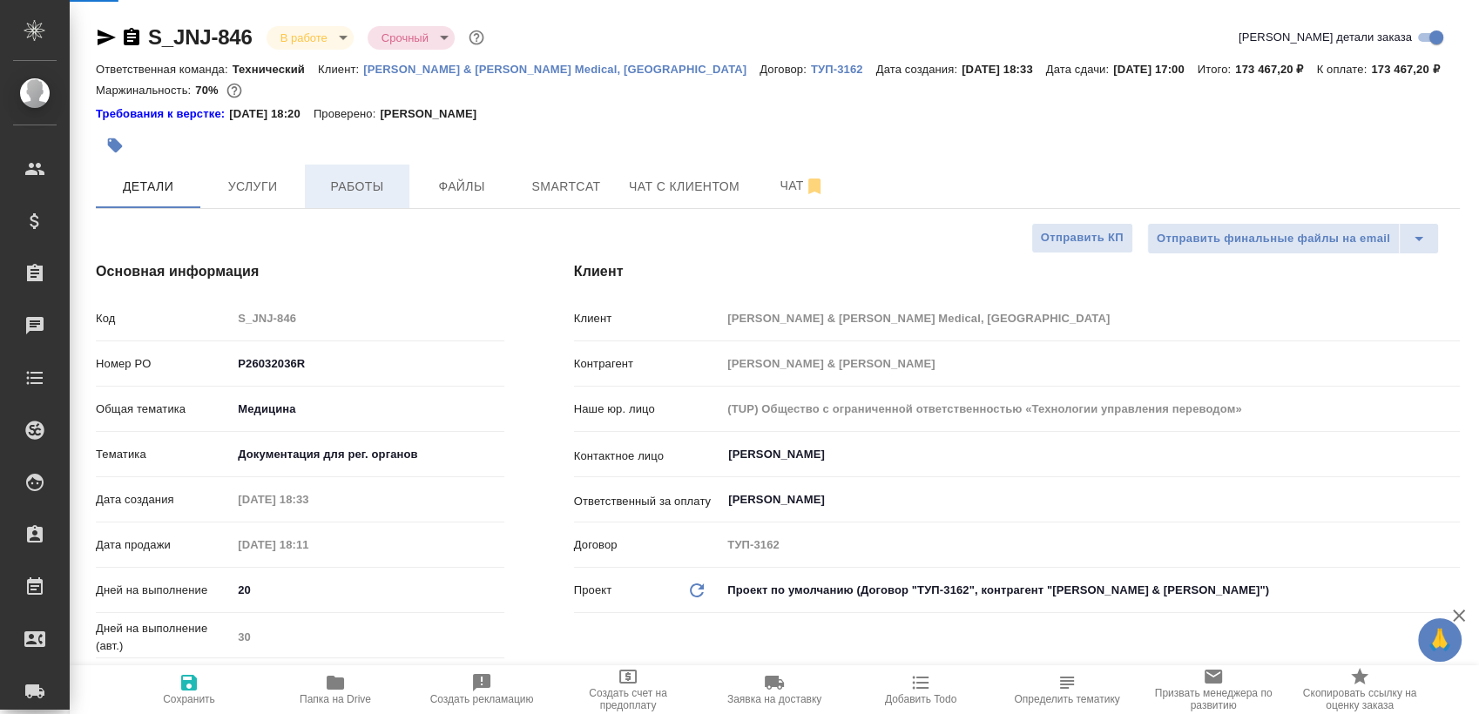
type textarea "x"
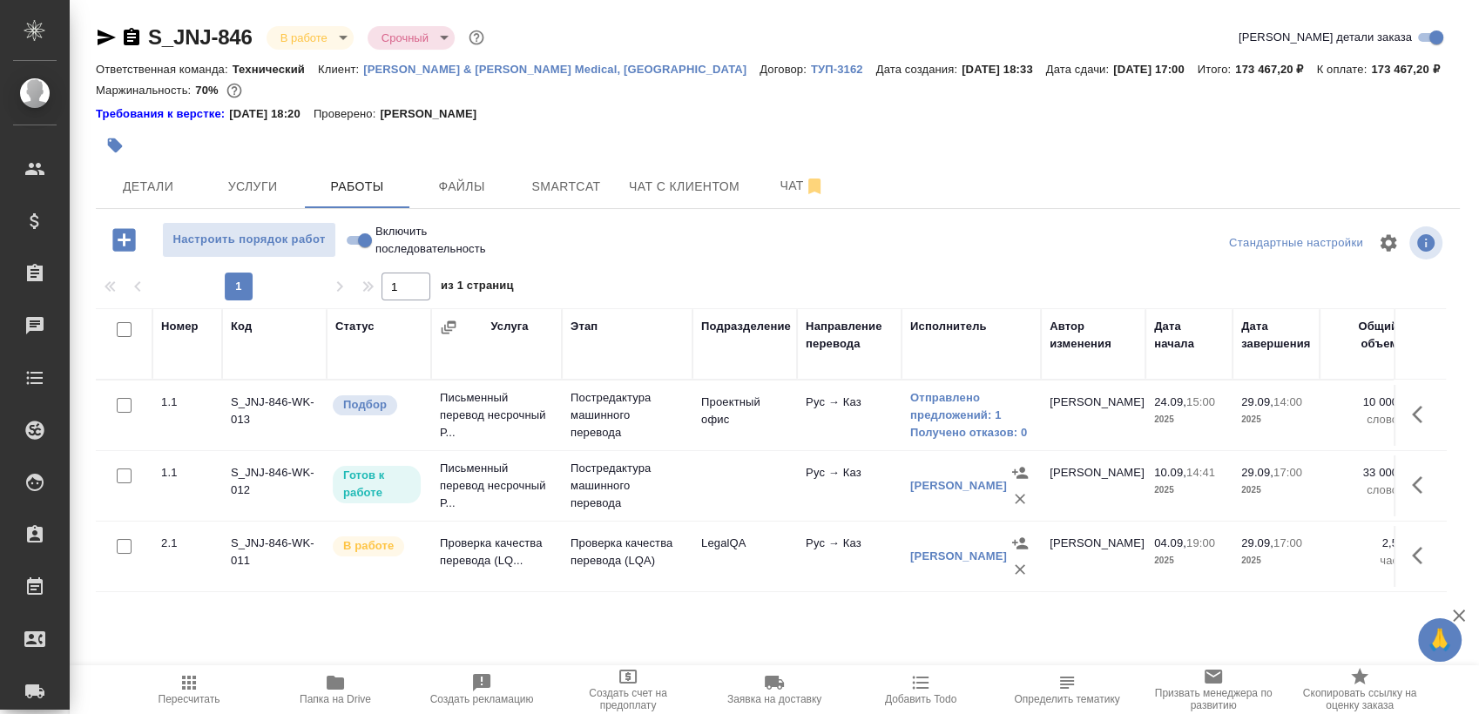
scroll to position [30, 0]
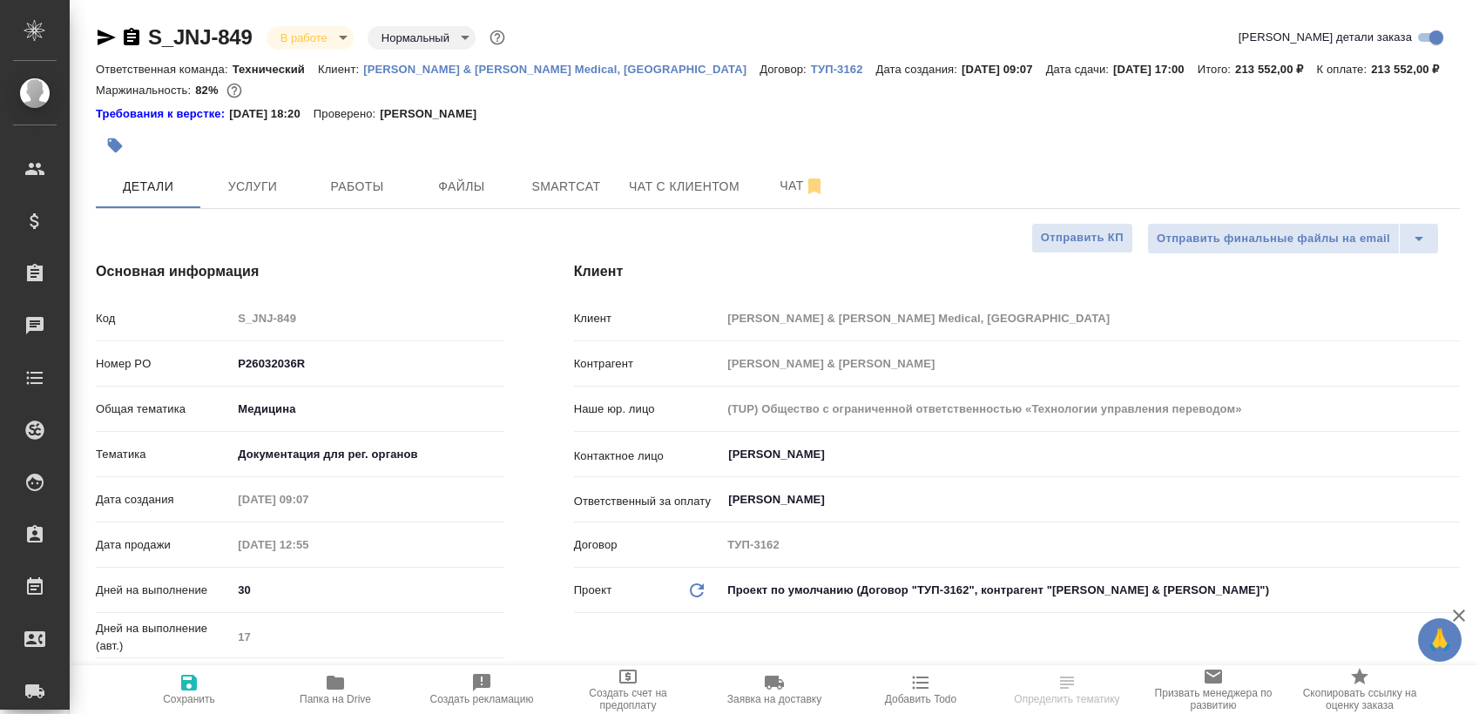
select select "RU"
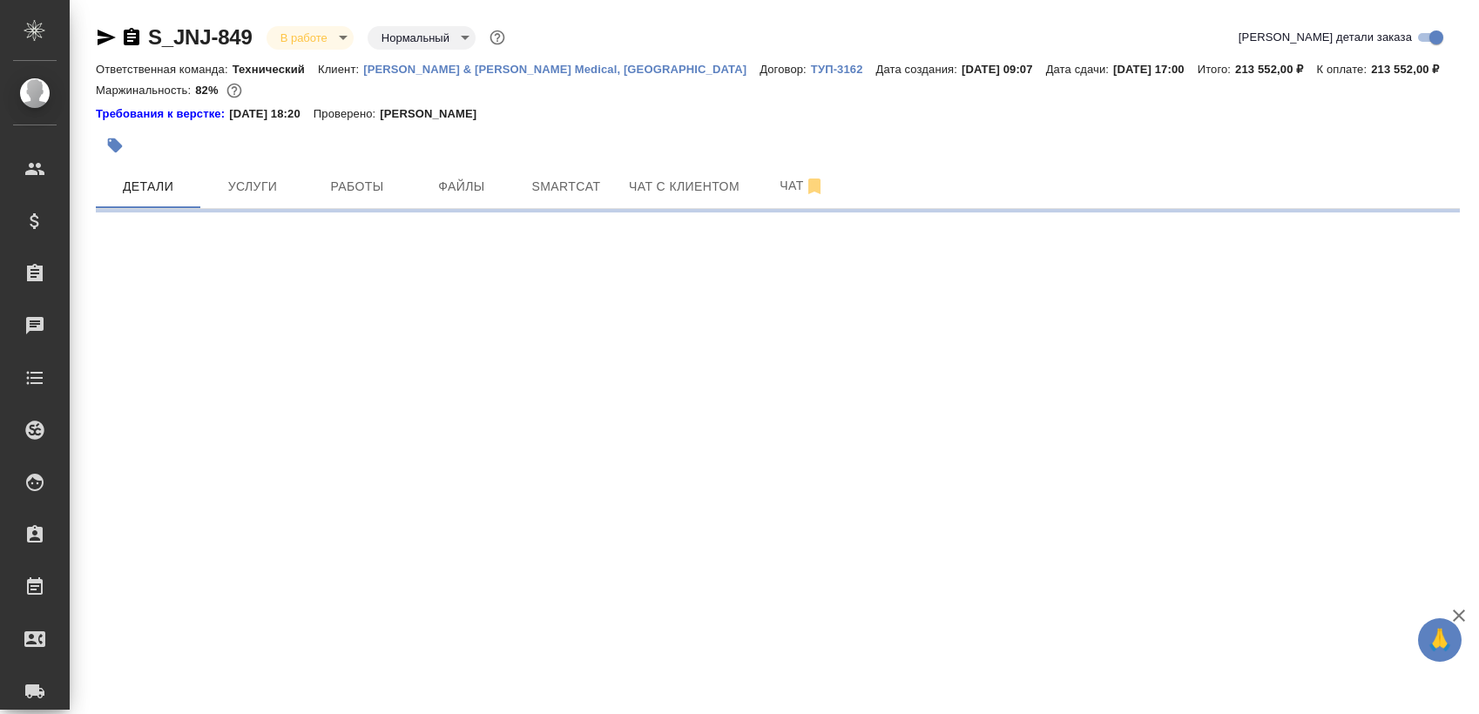
select select "RU"
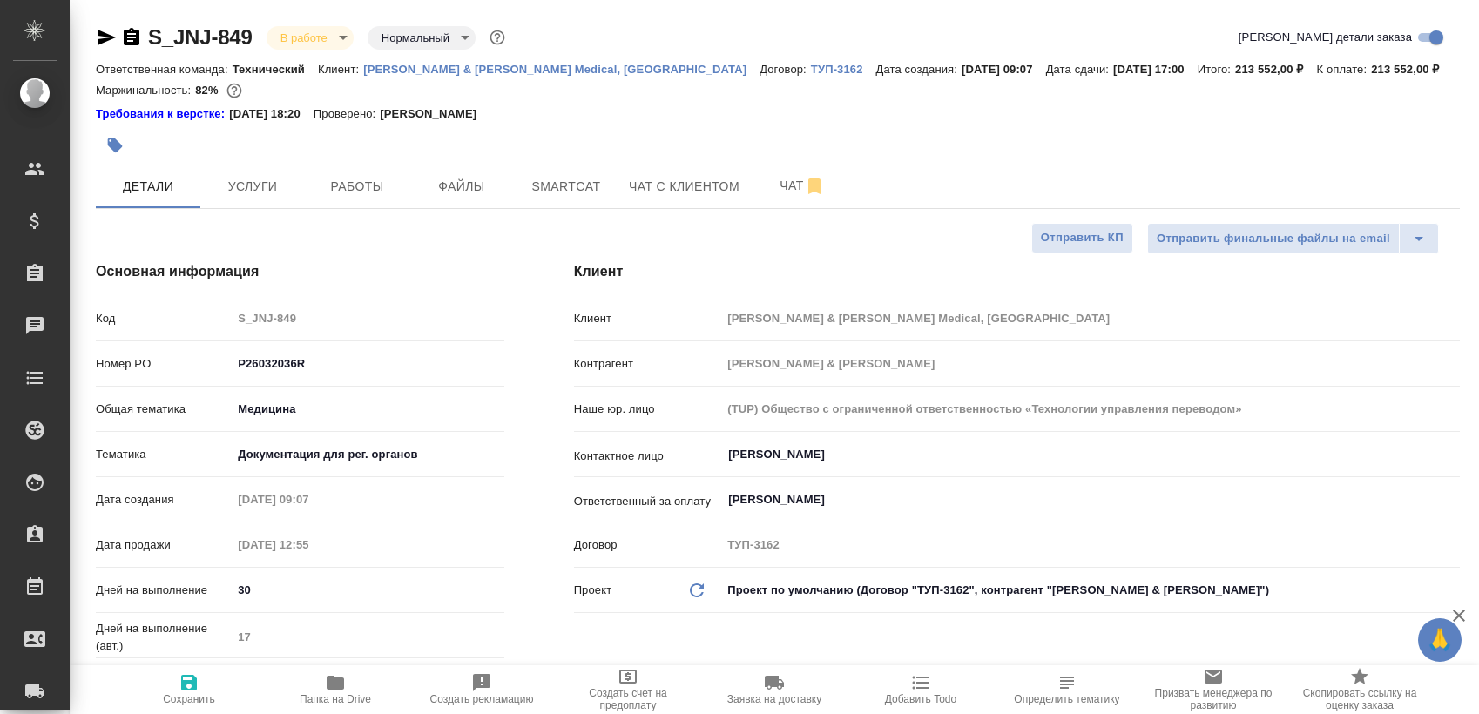
type textarea "x"
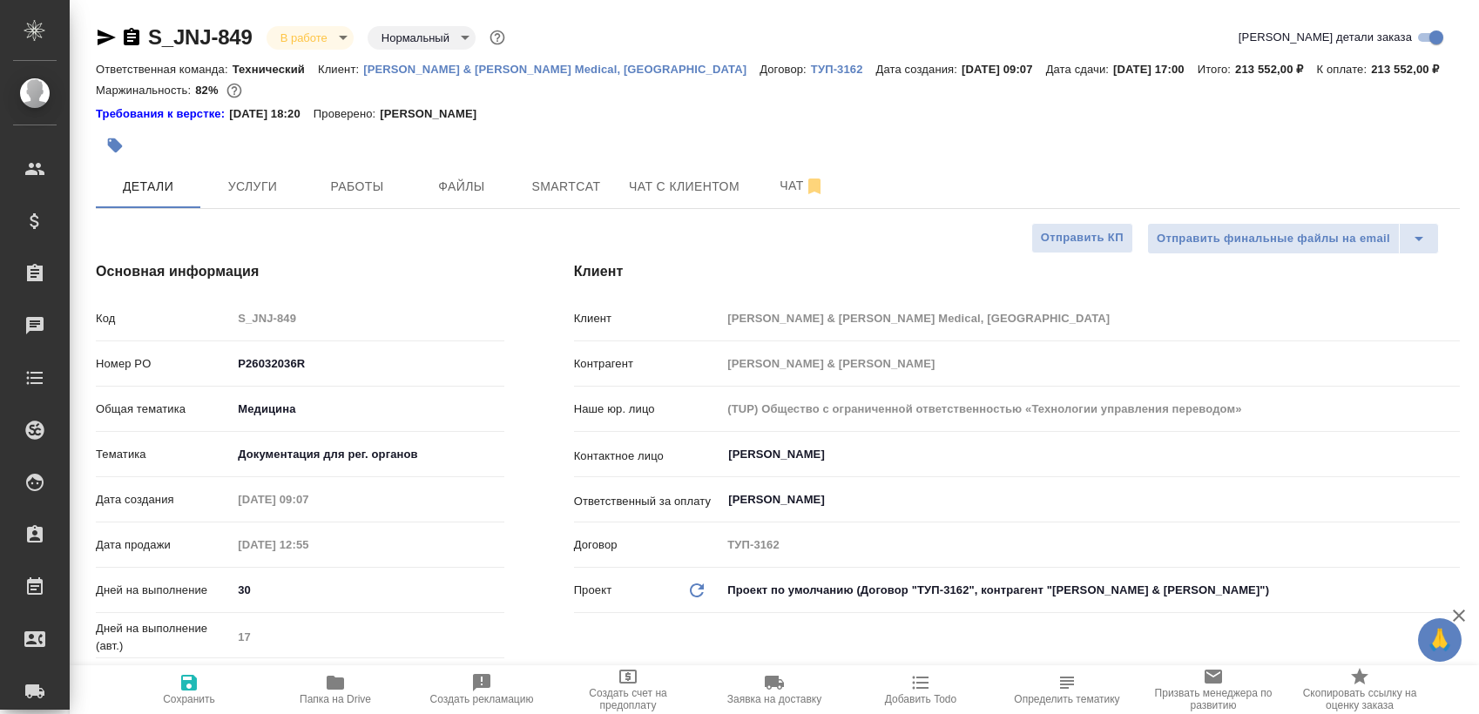
type textarea "x"
click at [335, 186] on span "Работы" at bounding box center [357, 187] width 84 height 22
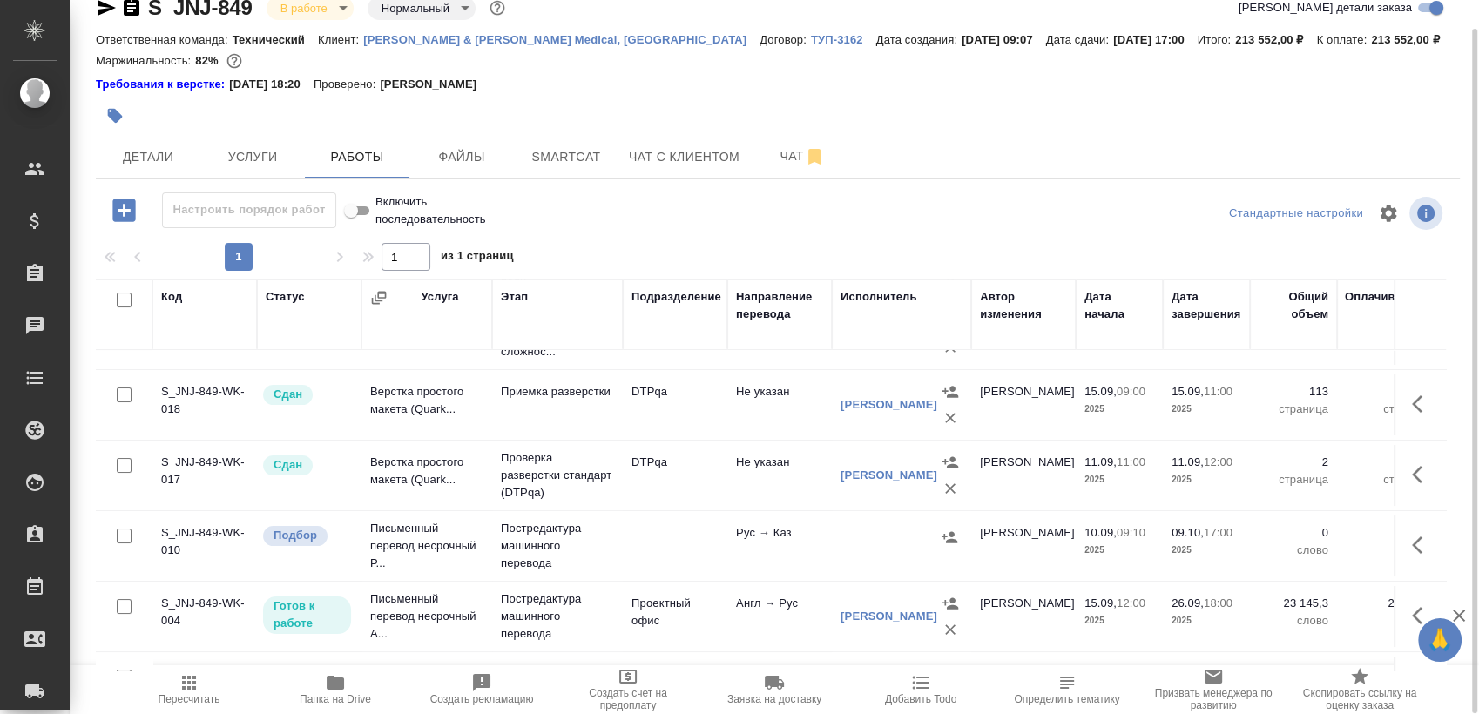
scroll to position [163, 0]
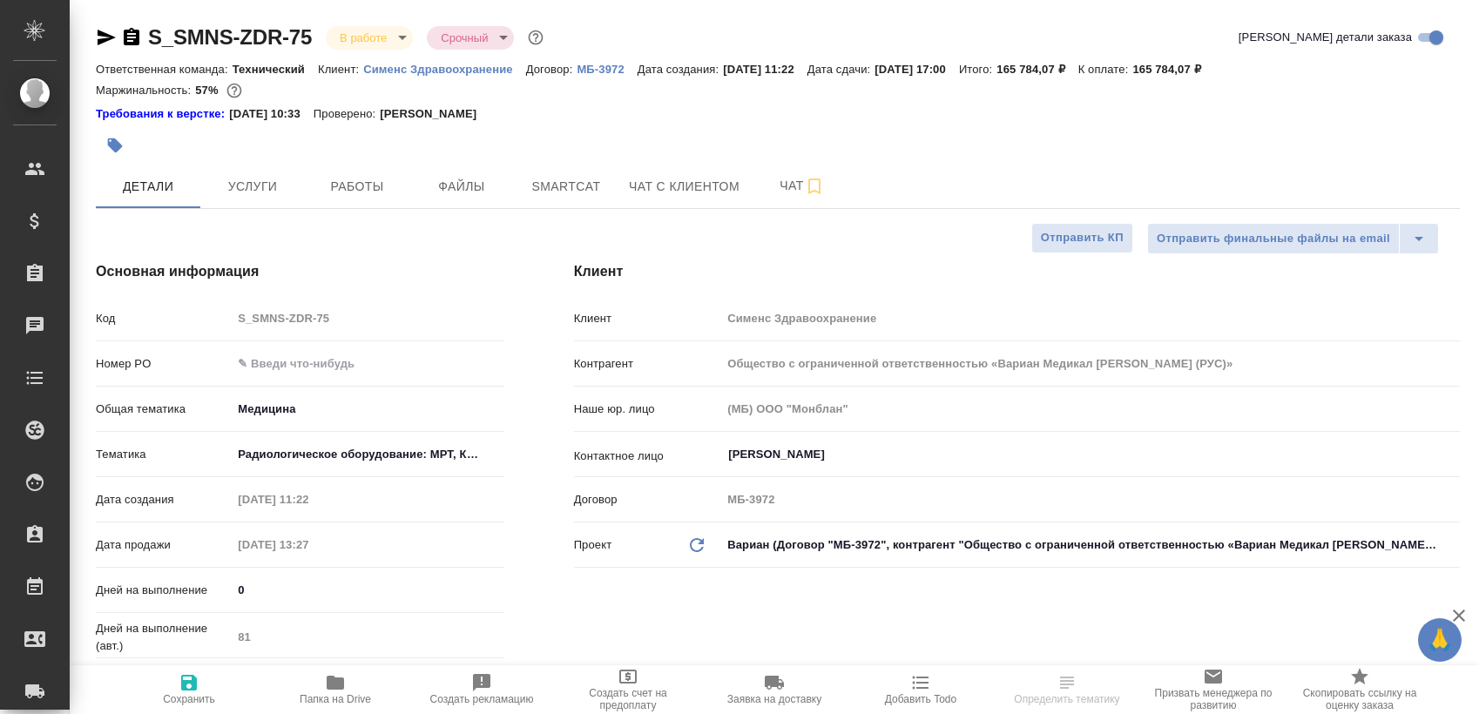
select select "RU"
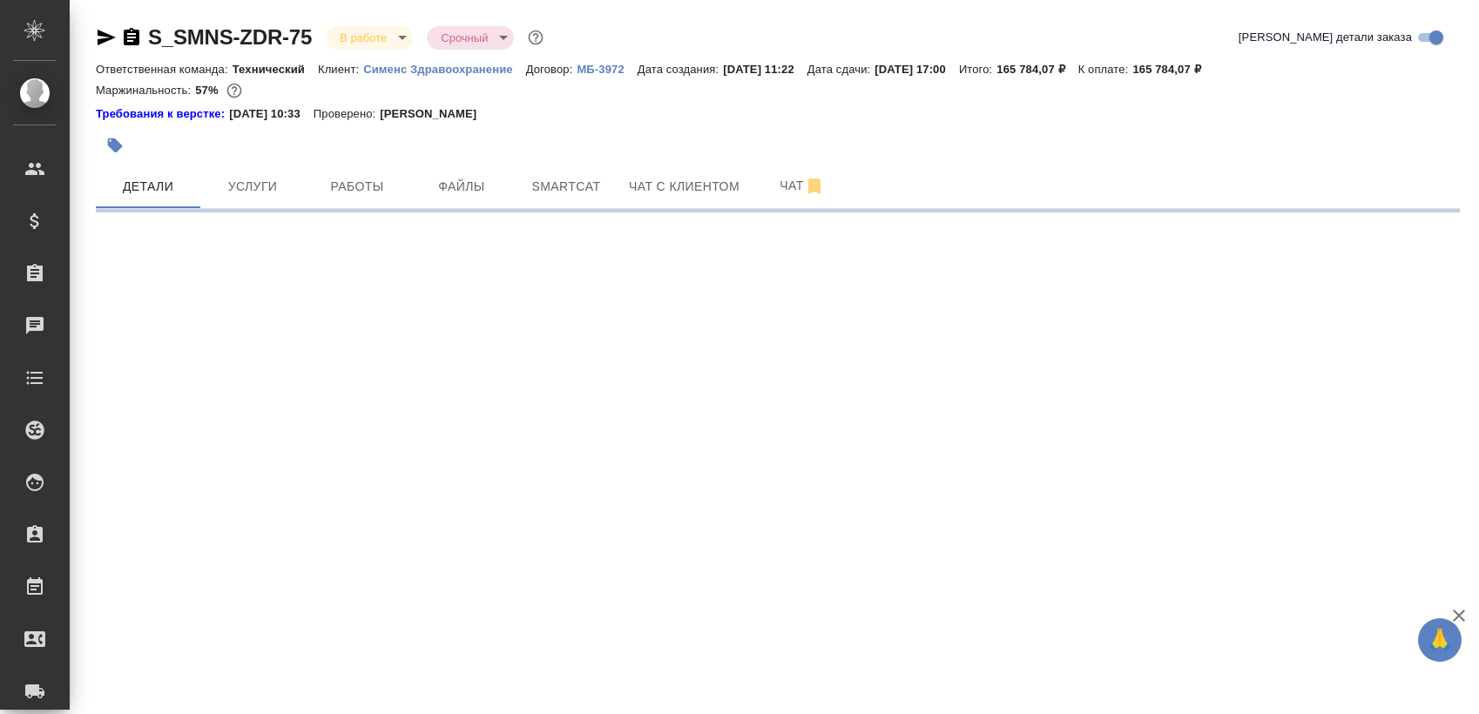
select select "RU"
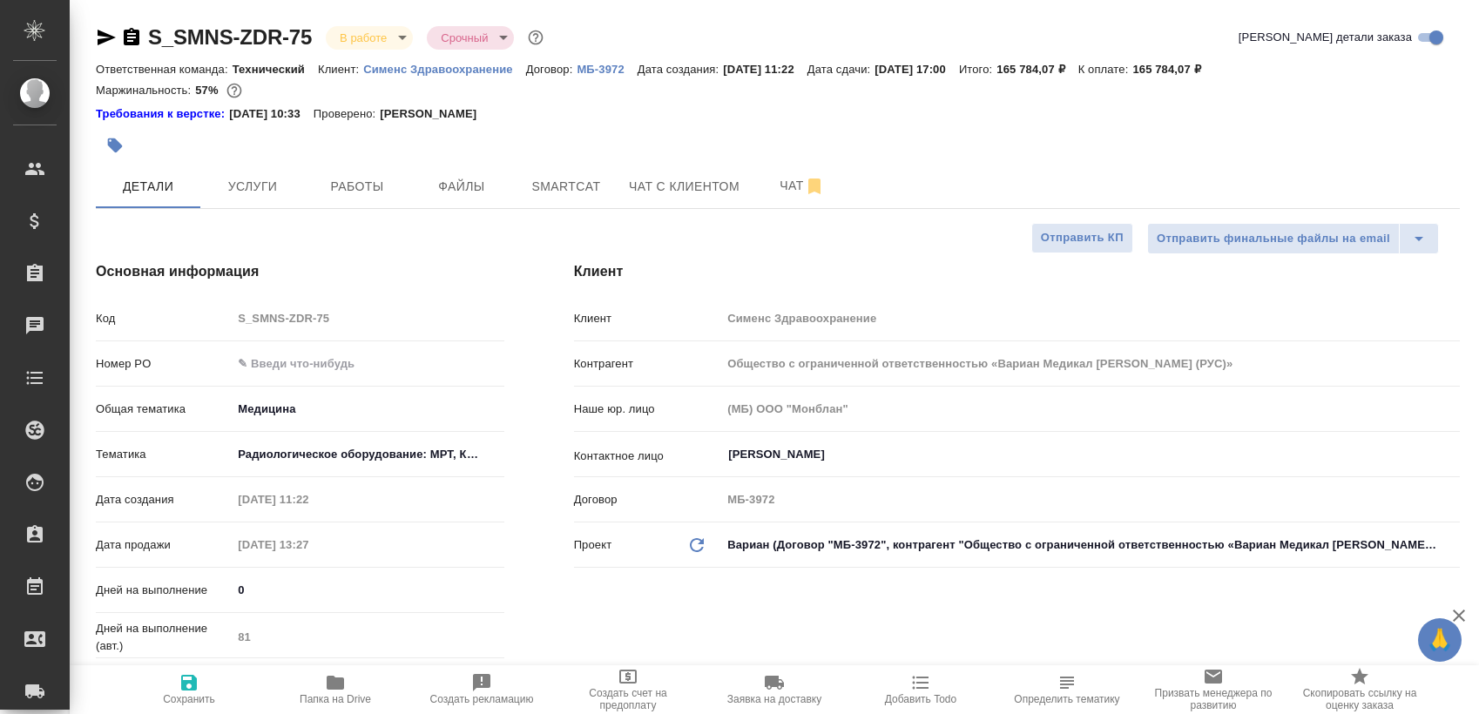
type textarea "x"
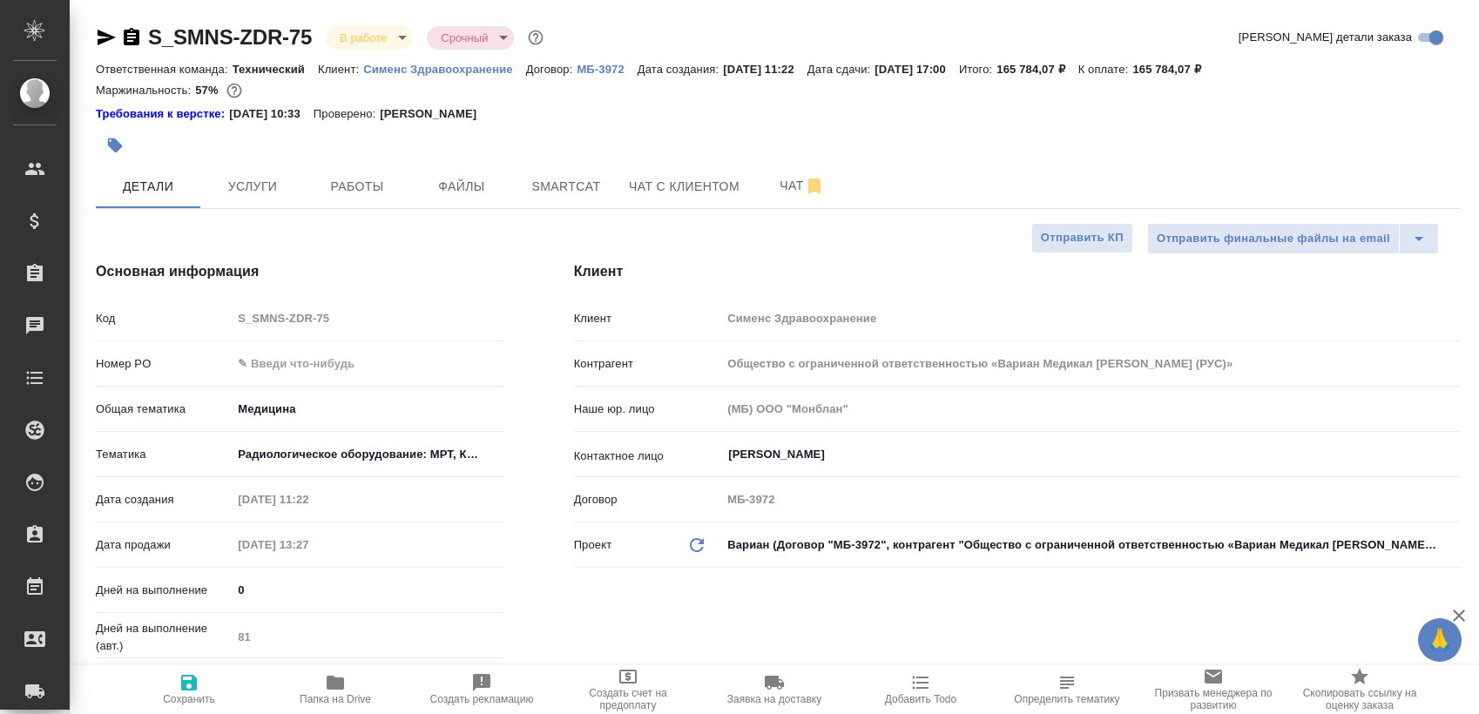
type textarea "x"
click at [371, 171] on button "Работы" at bounding box center [357, 187] width 105 height 44
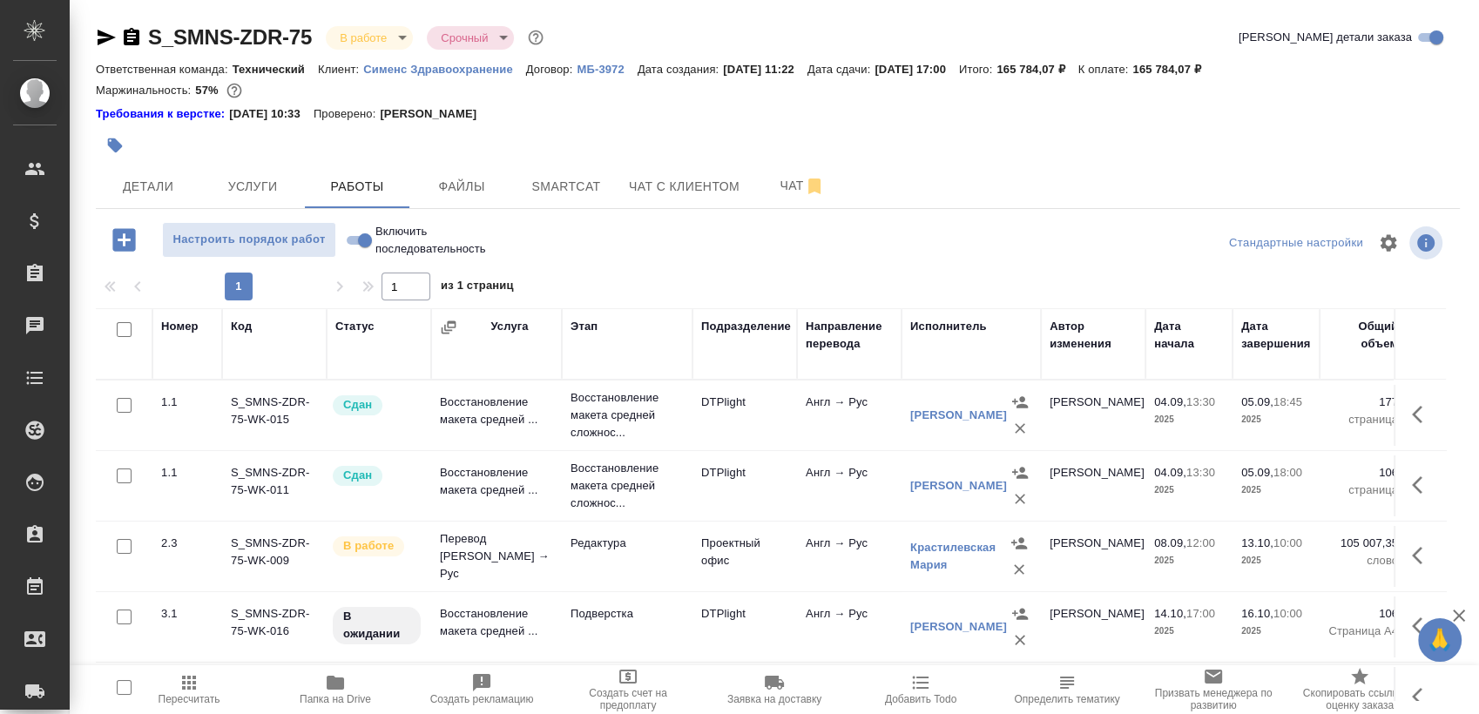
scroll to position [30, 0]
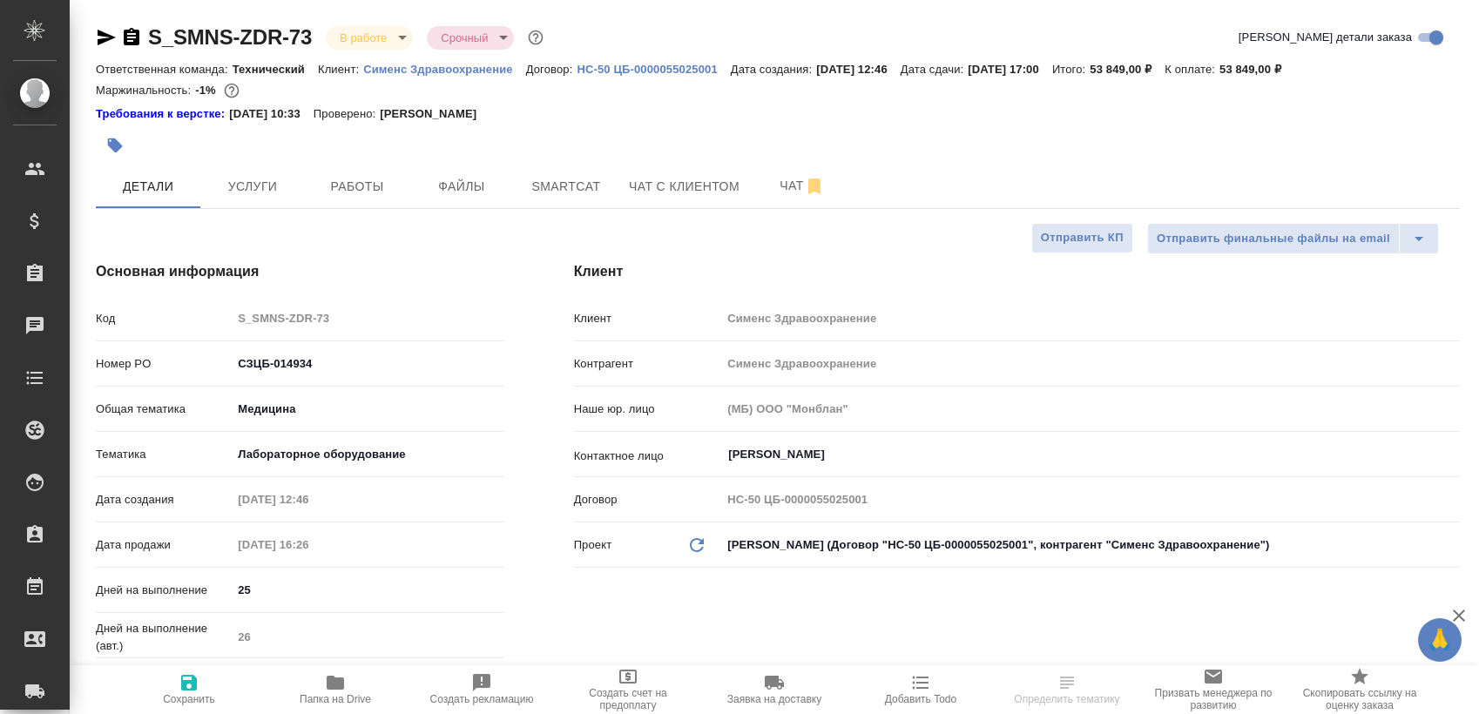
select select "RU"
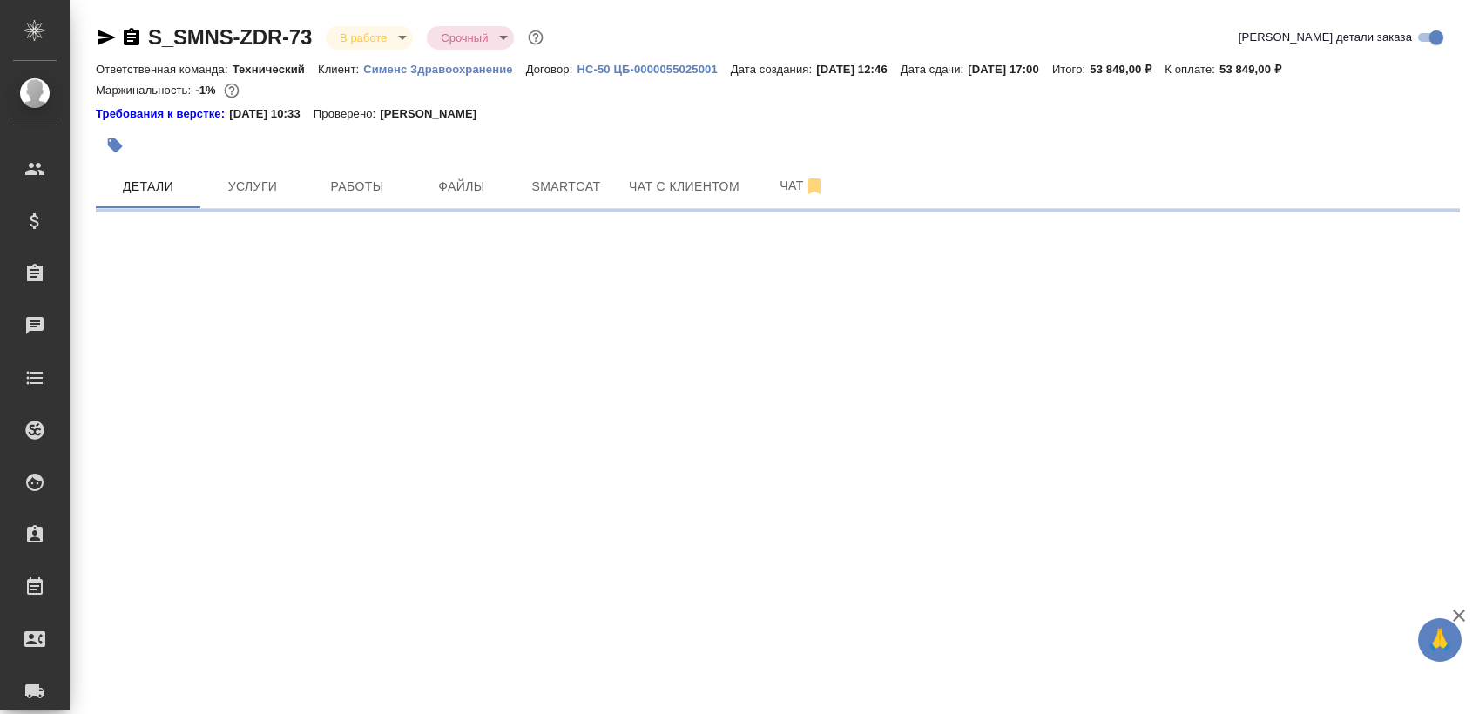
select select "RU"
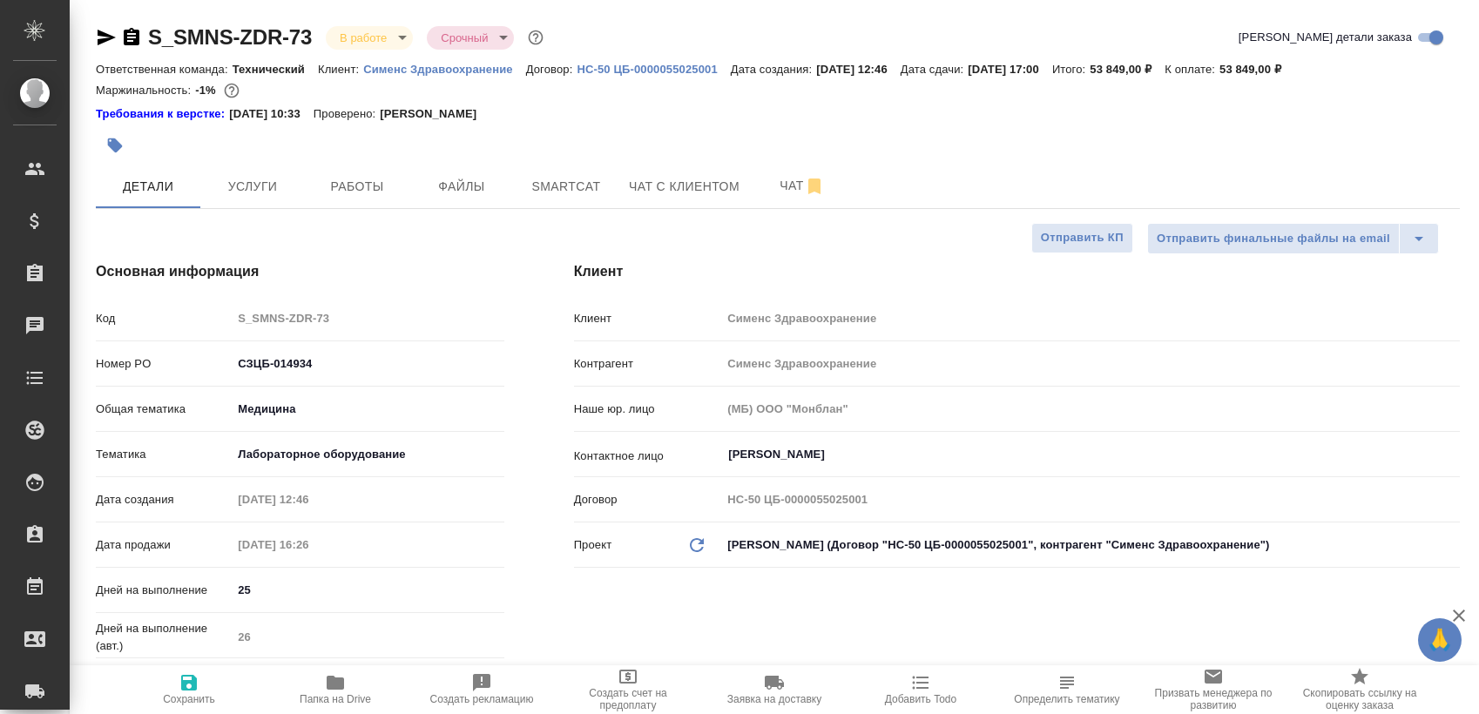
type textarea "x"
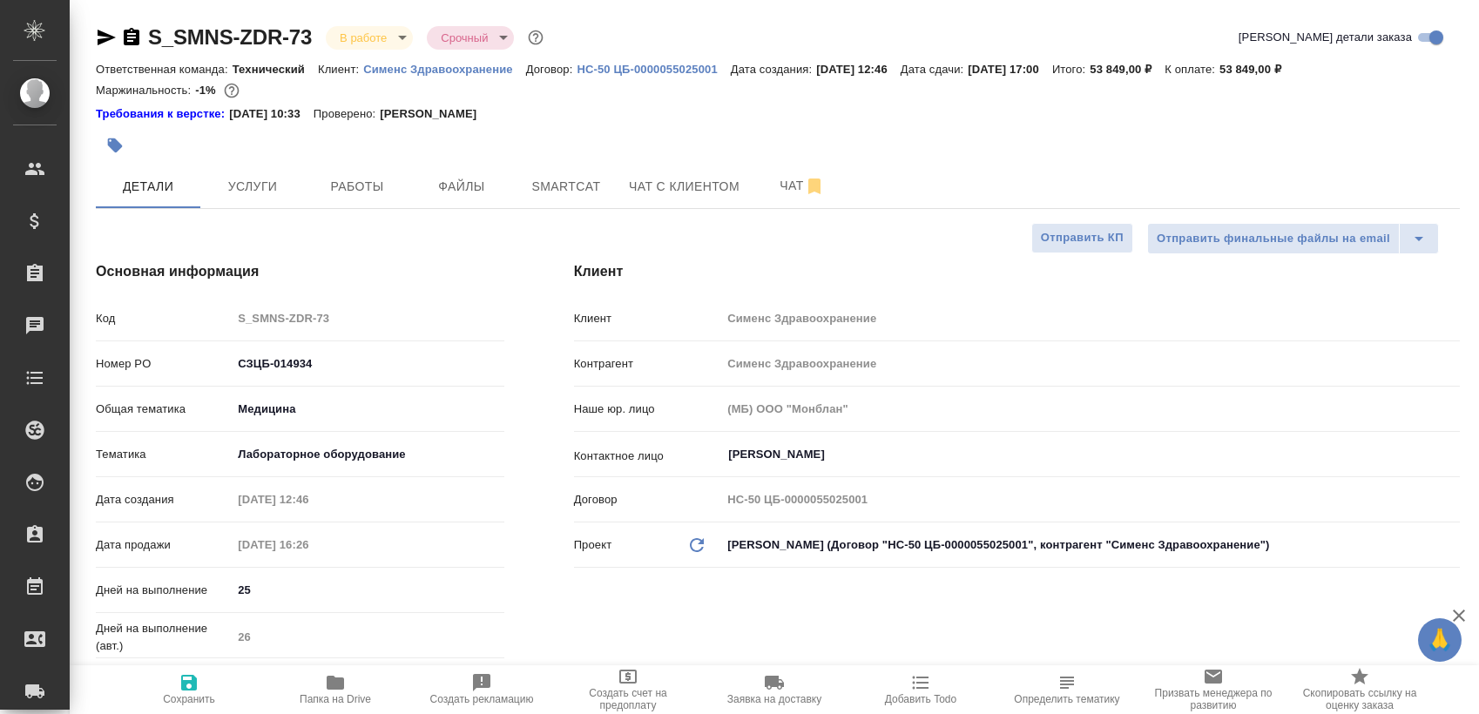
type textarea "x"
click at [348, 176] on span "Работы" at bounding box center [357, 187] width 84 height 22
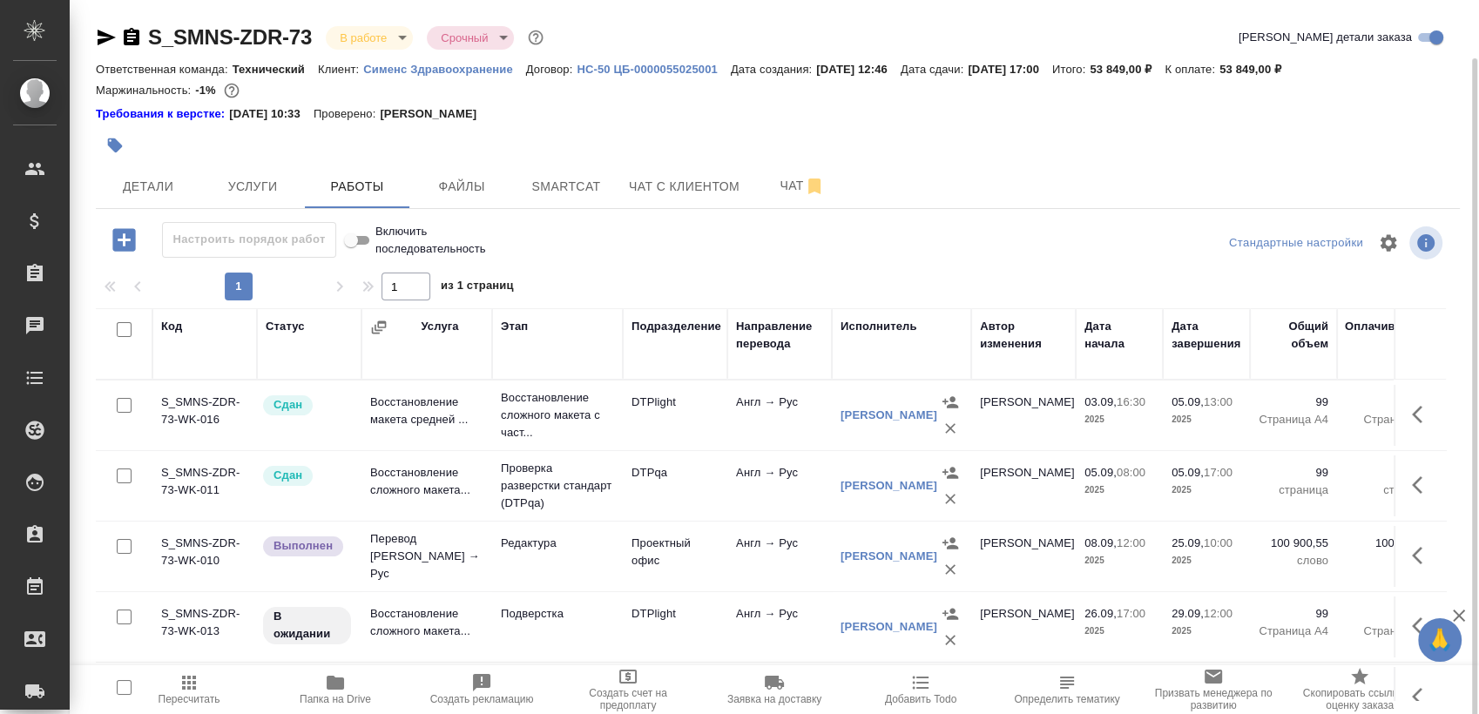
scroll to position [30, 0]
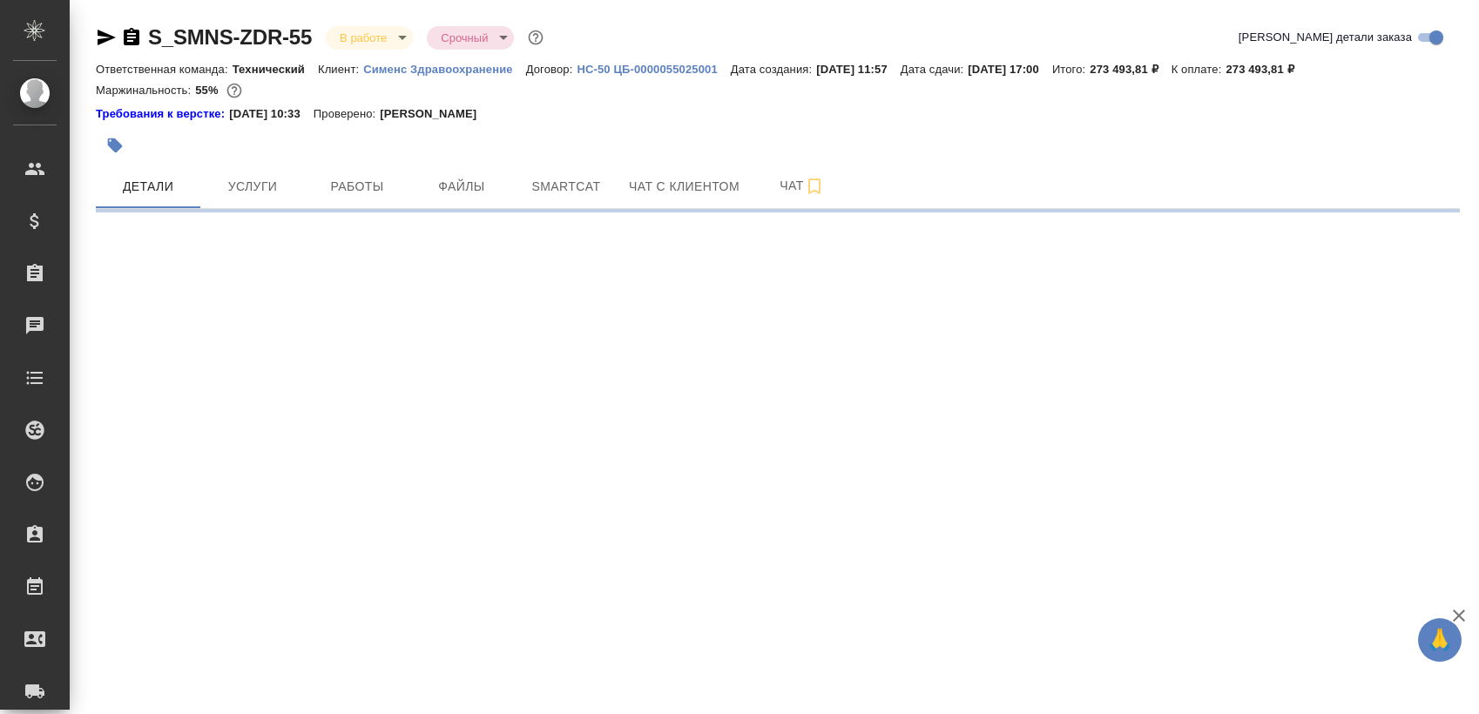
select select "RU"
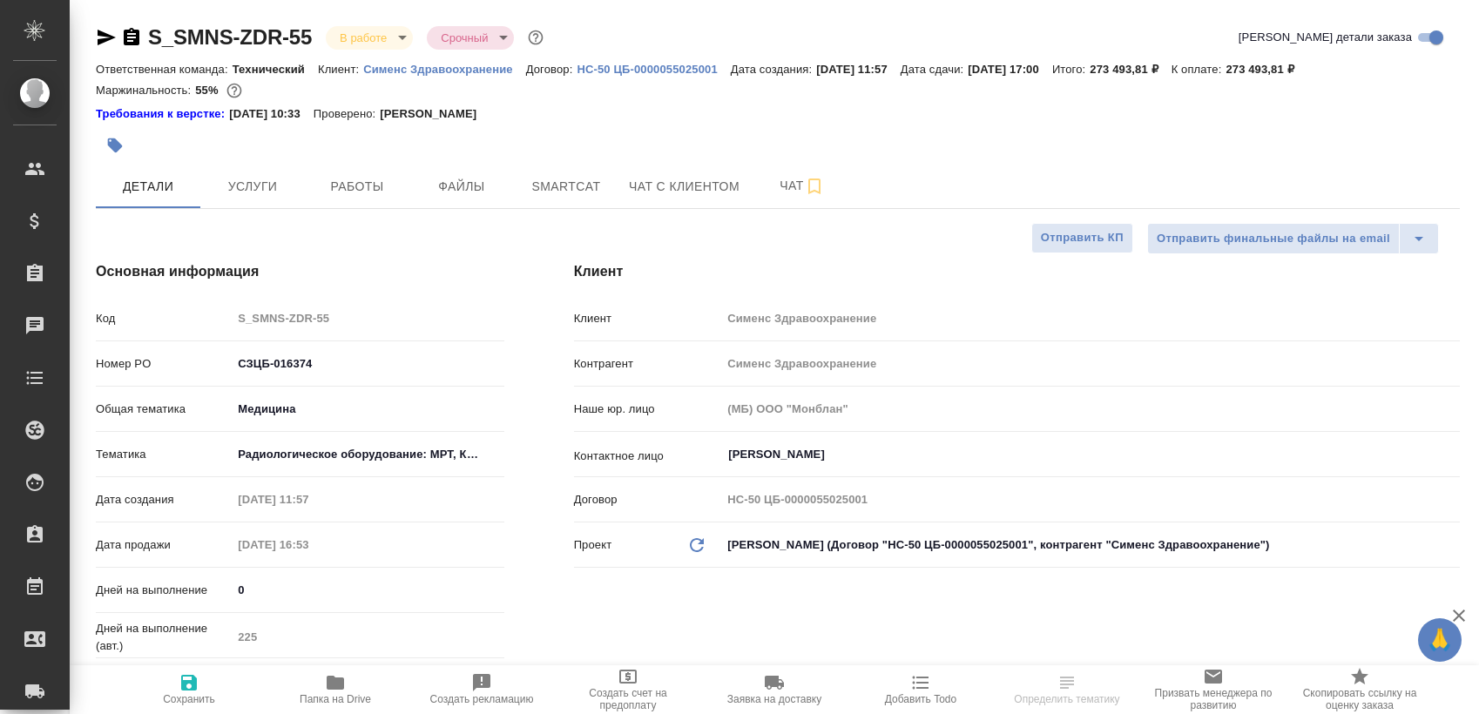
type textarea "x"
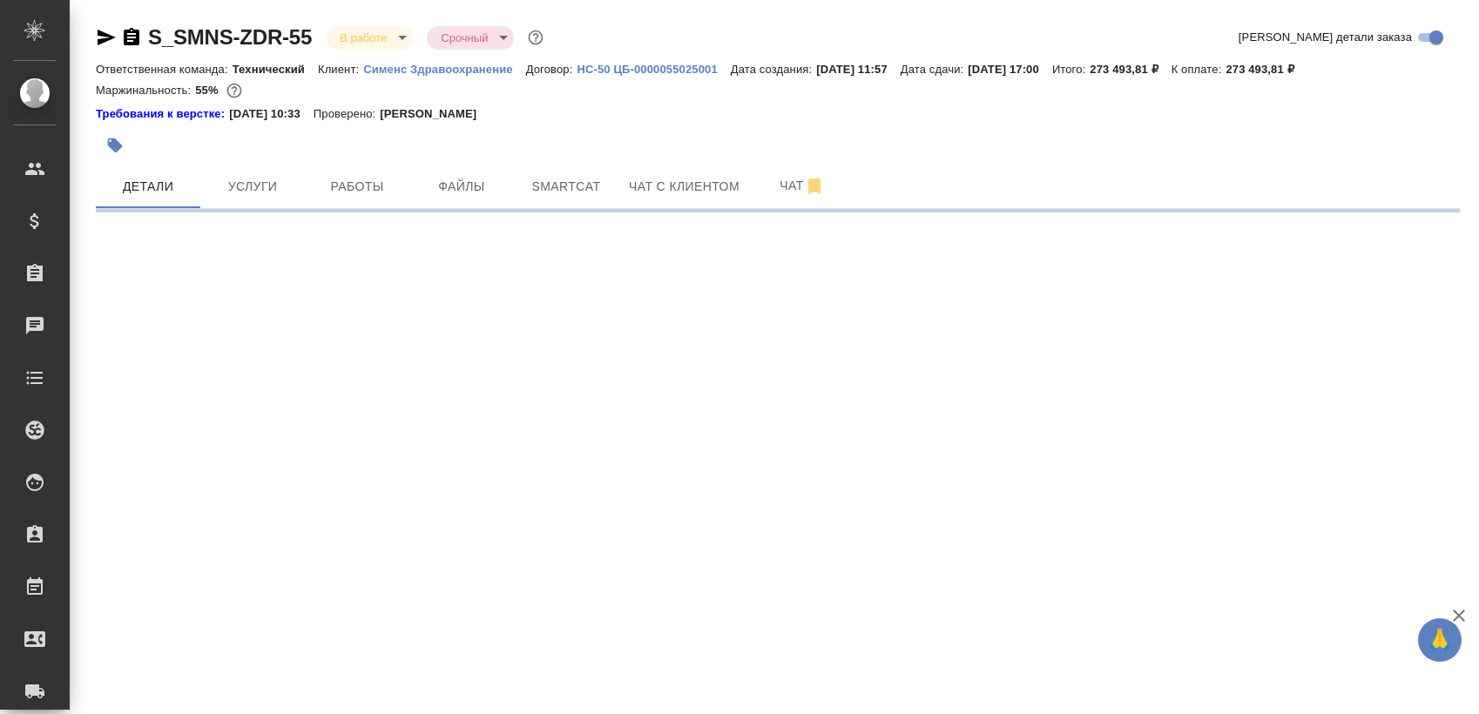
select select "RU"
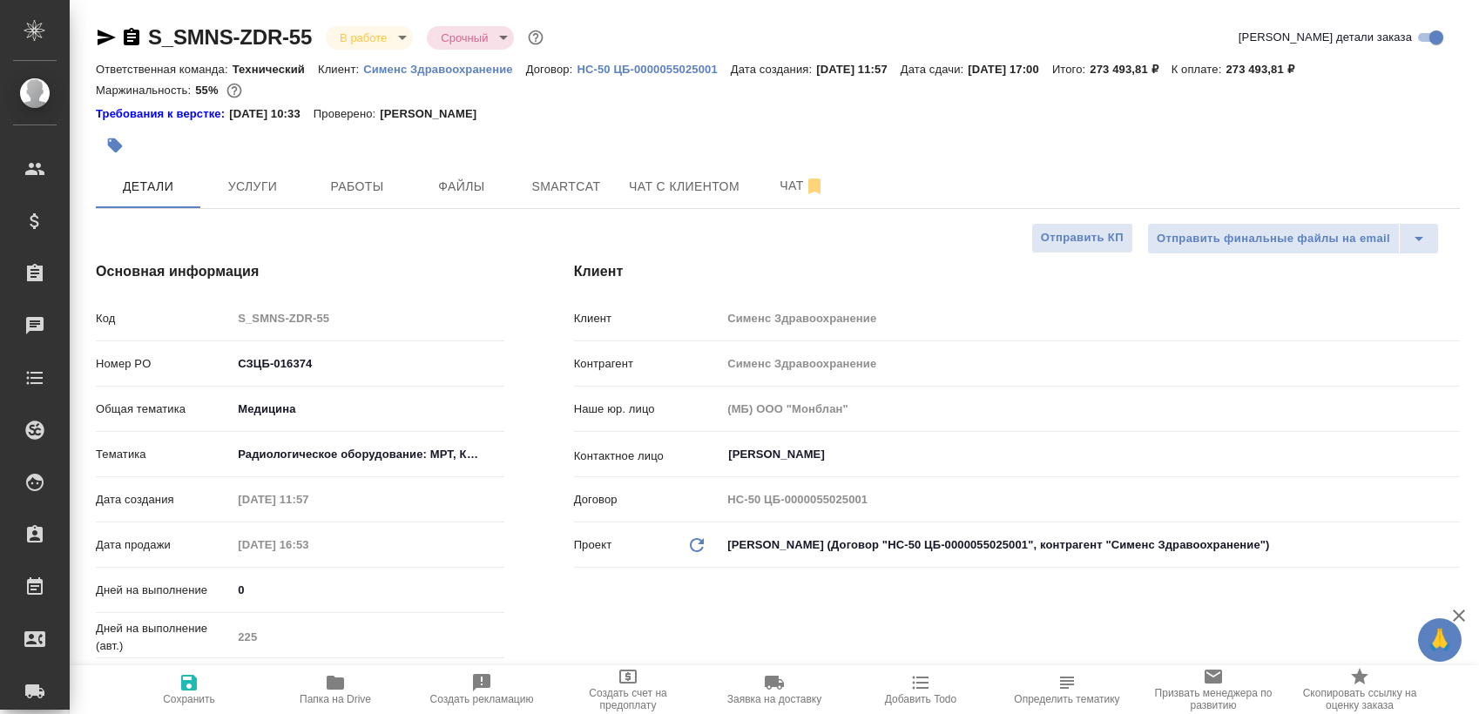
type textarea "x"
click at [335, 179] on span "Работы" at bounding box center [357, 187] width 84 height 22
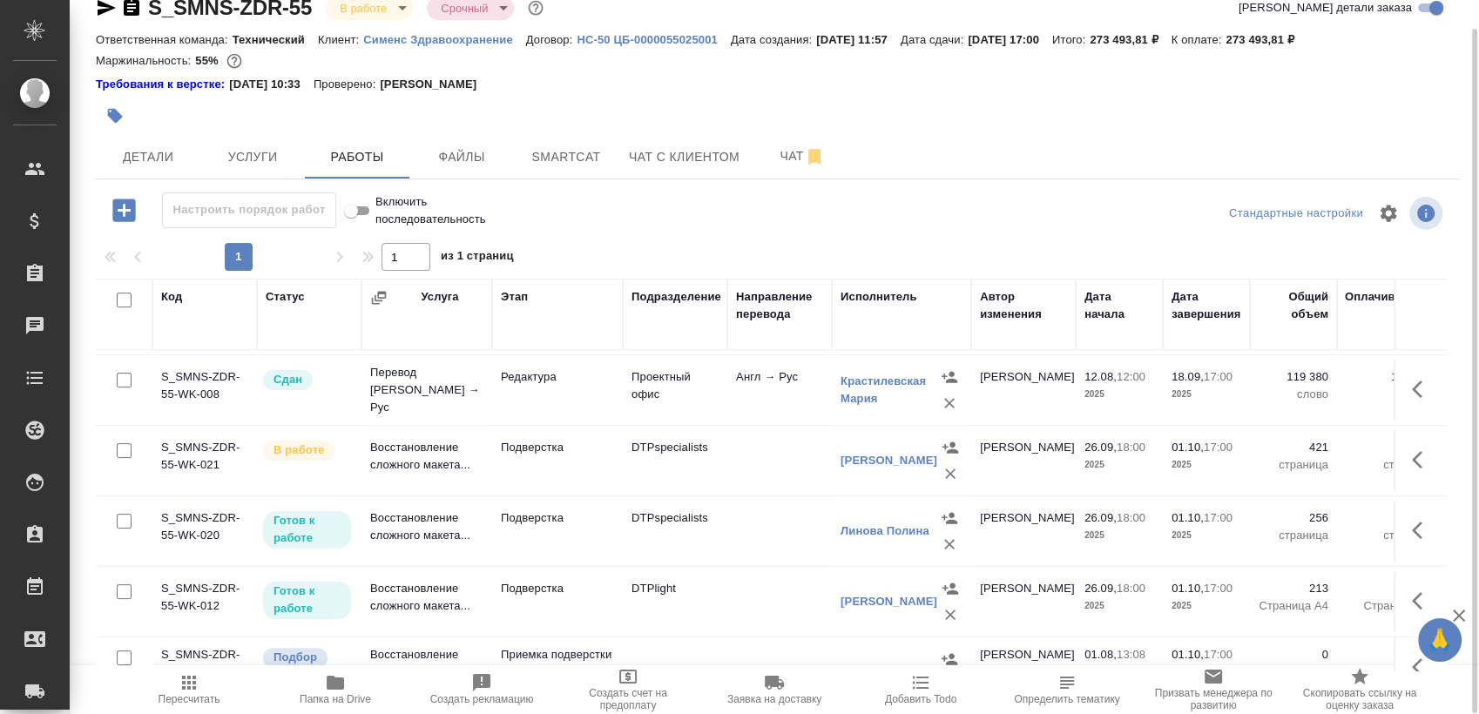
scroll to position [492, 0]
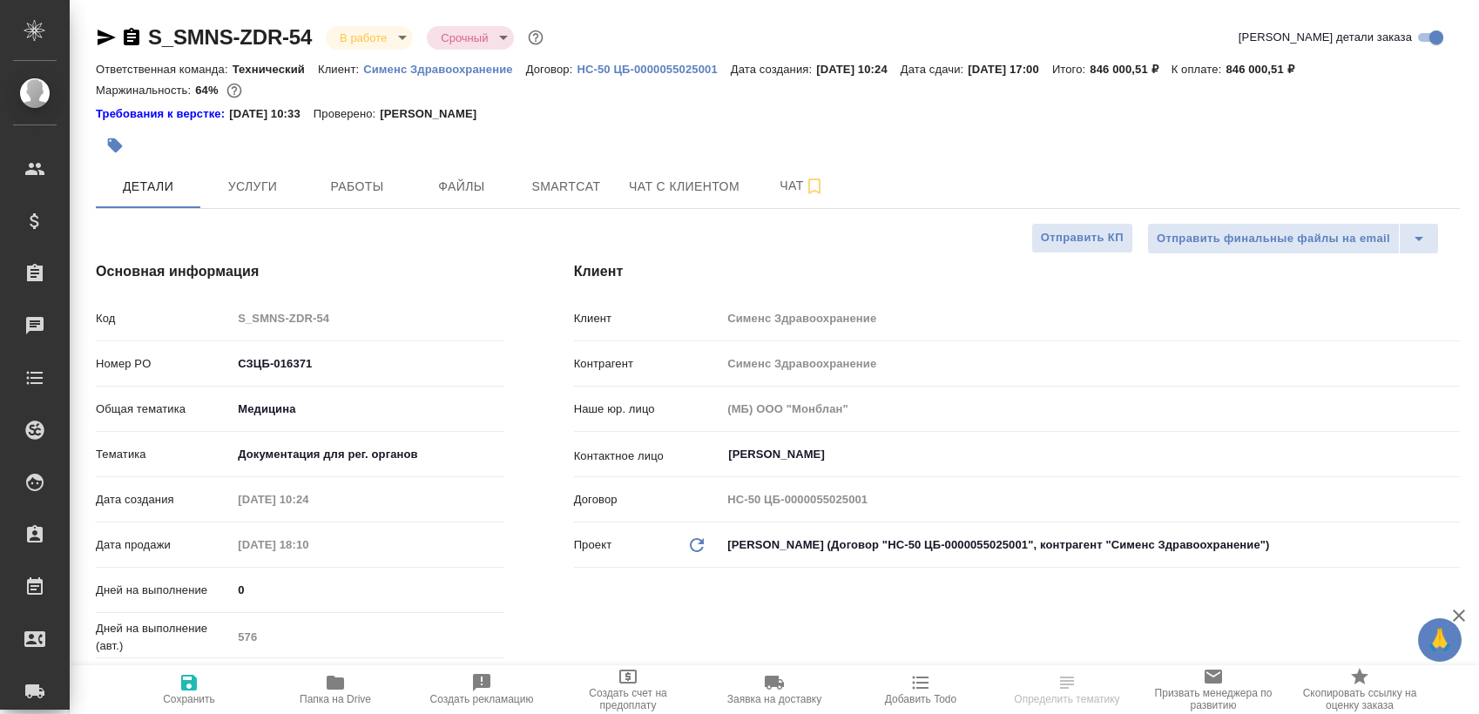
select select "RU"
type textarea "x"
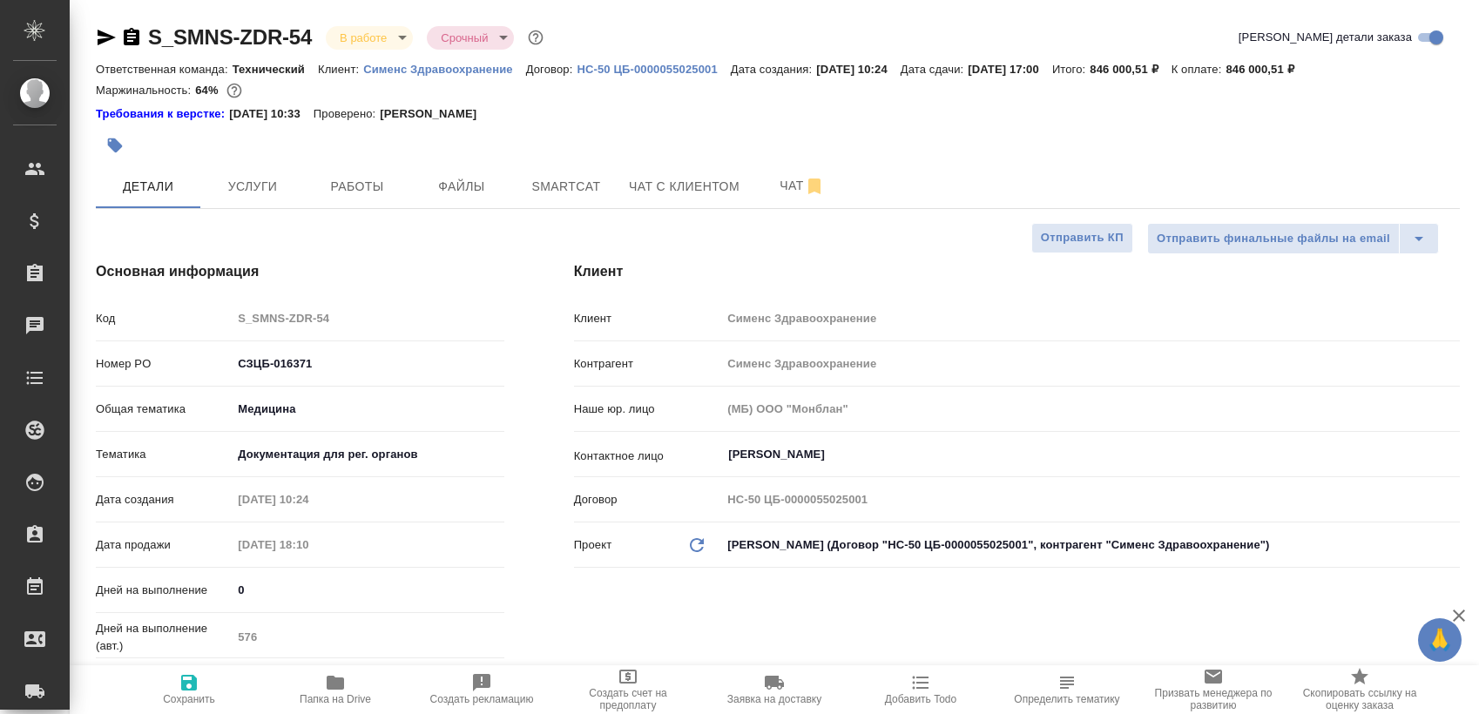
type textarea "x"
click at [347, 177] on span "Работы" at bounding box center [357, 187] width 84 height 22
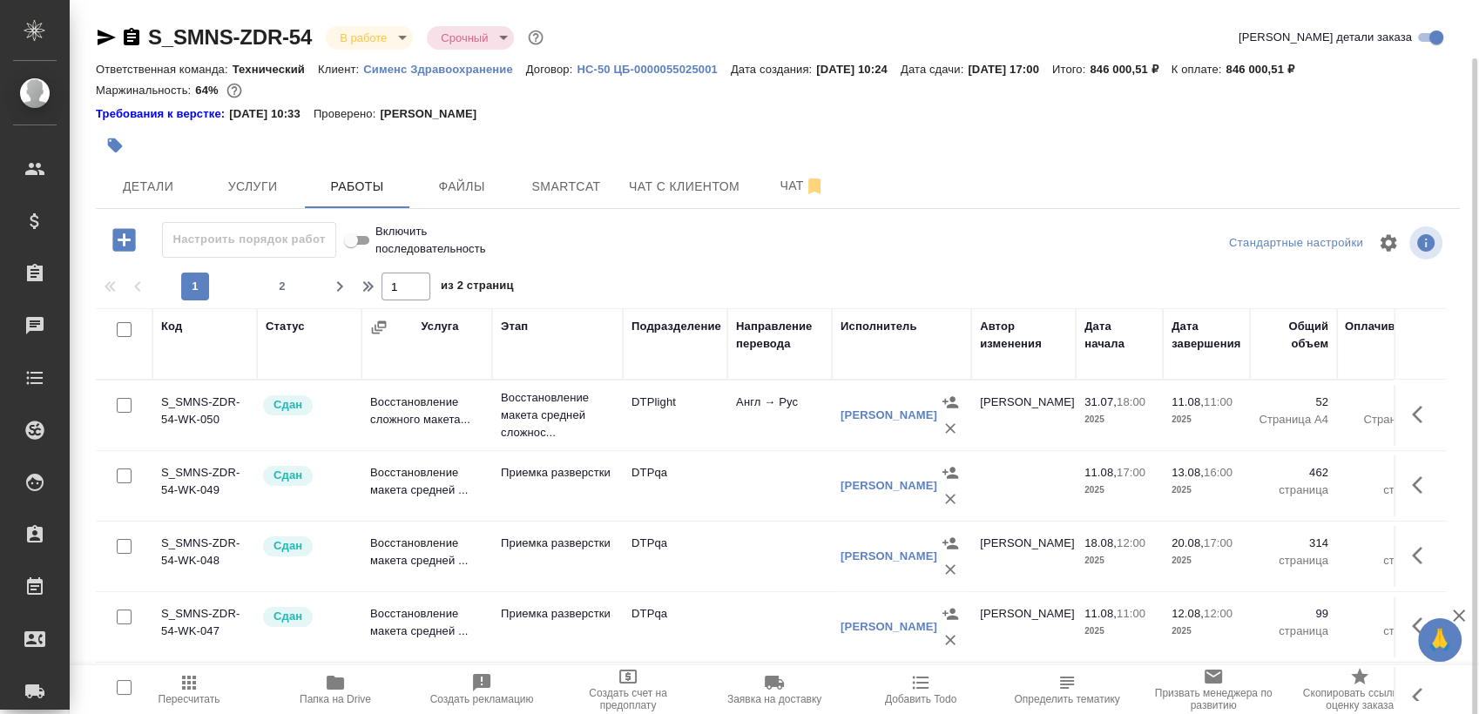
scroll to position [30, 0]
